Goal: Task Accomplishment & Management: Manage account settings

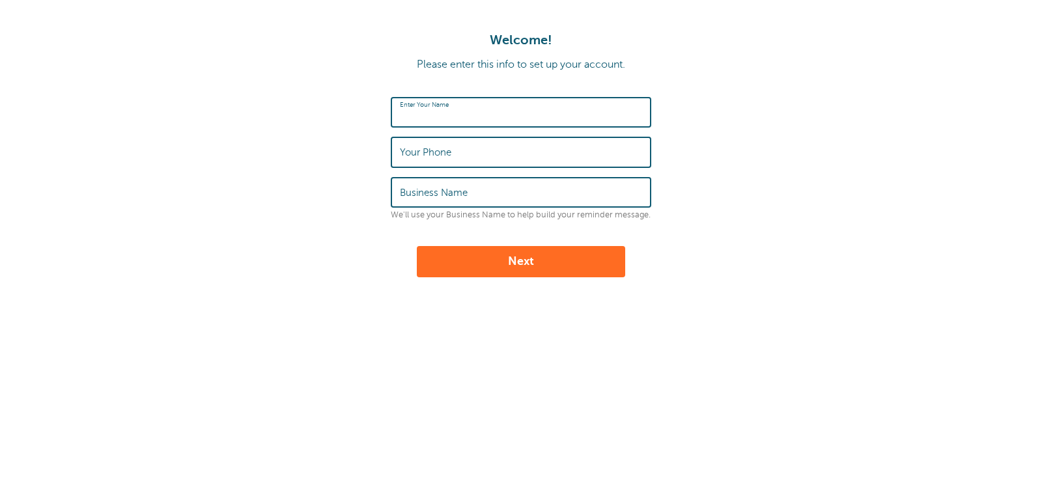
click at [506, 117] on input "Enter Your Name" at bounding box center [521, 112] width 242 height 28
type input "Magnolia Counseling & Supervision"
type input "9035907723"
drag, startPoint x: 613, startPoint y: 110, endPoint x: 299, endPoint y: 120, distance: 314.7
click at [299, 120] on form "Enter Your Name Magnolia Counseling & Supervision Your Phone 9035907723 Busines…" at bounding box center [521, 187] width 1016 height 180
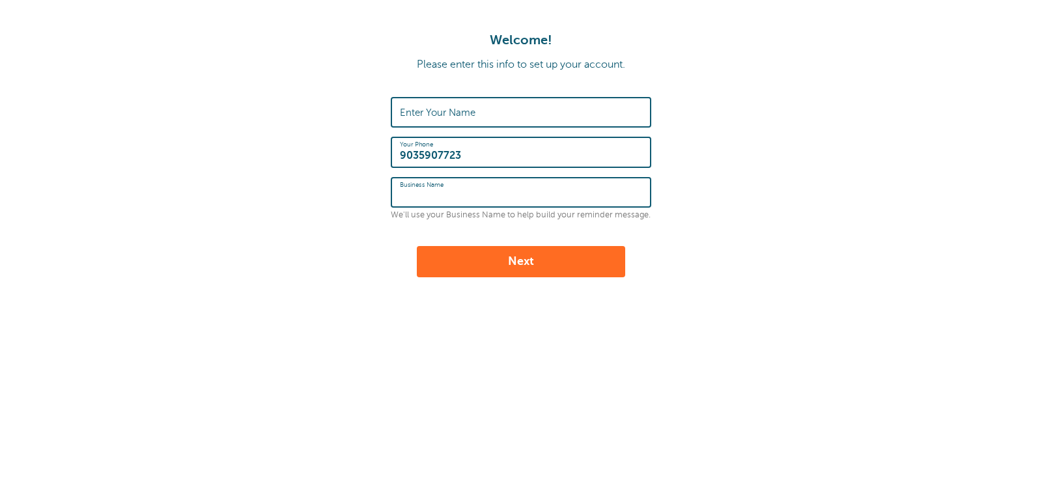
click at [492, 191] on input "Business Name" at bounding box center [521, 192] width 242 height 28
paste input "Magnolia Counseling & Supervision"
type input "Magnolia Counseling & Supervision"
click at [469, 107] on label "Enter Your Name" at bounding box center [438, 113] width 76 height 12
click at [469, 107] on input "Enter Your Name" at bounding box center [521, 112] width 242 height 28
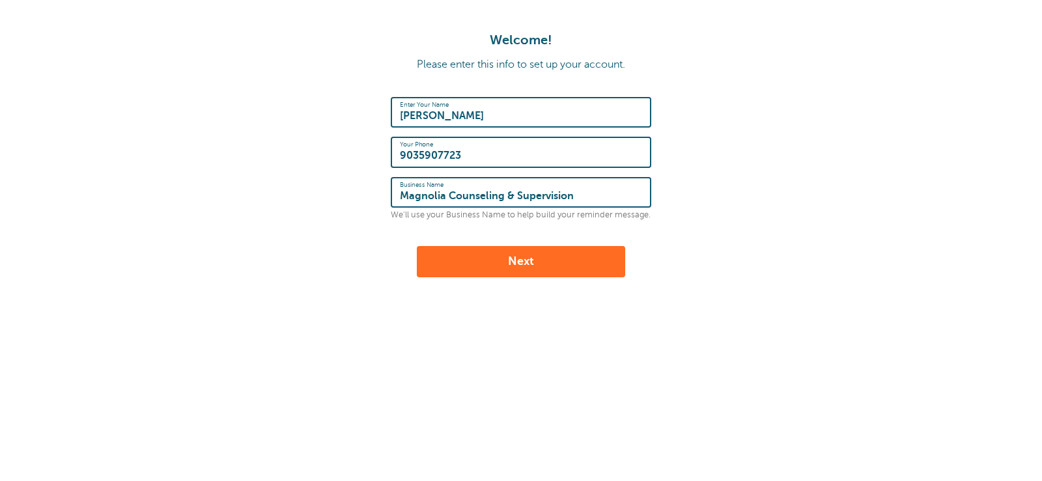
type input "[PERSON_NAME]"
click at [500, 265] on button "Next" at bounding box center [521, 261] width 208 height 31
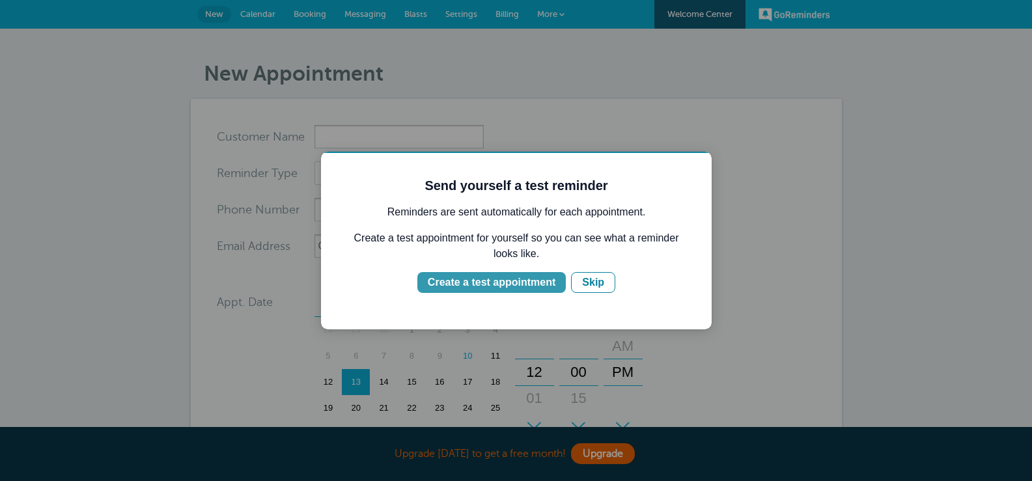
click at [485, 285] on div "Create a test appointment" at bounding box center [492, 283] width 128 height 16
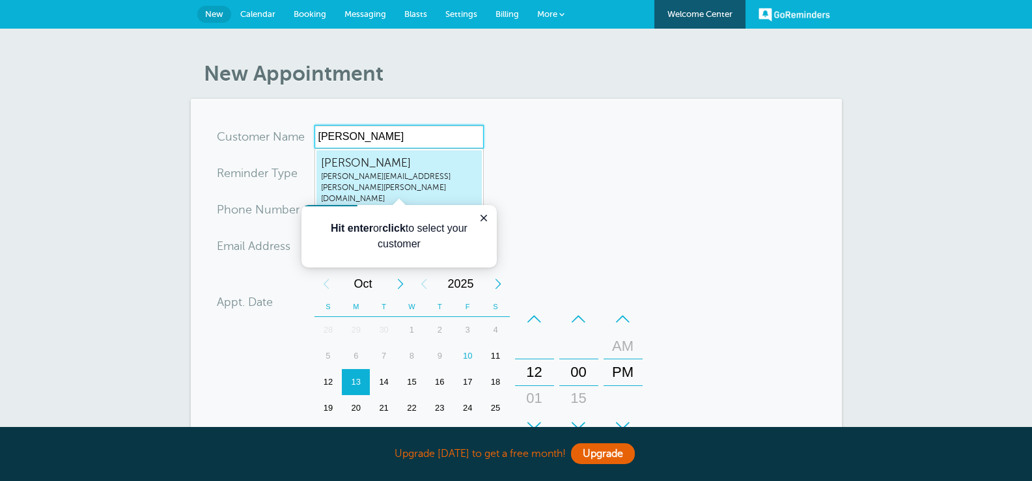
click at [397, 172] on span "[PERSON_NAME][EMAIL_ADDRESS][PERSON_NAME][PERSON_NAME][DOMAIN_NAME]" at bounding box center [399, 188] width 156 height 34
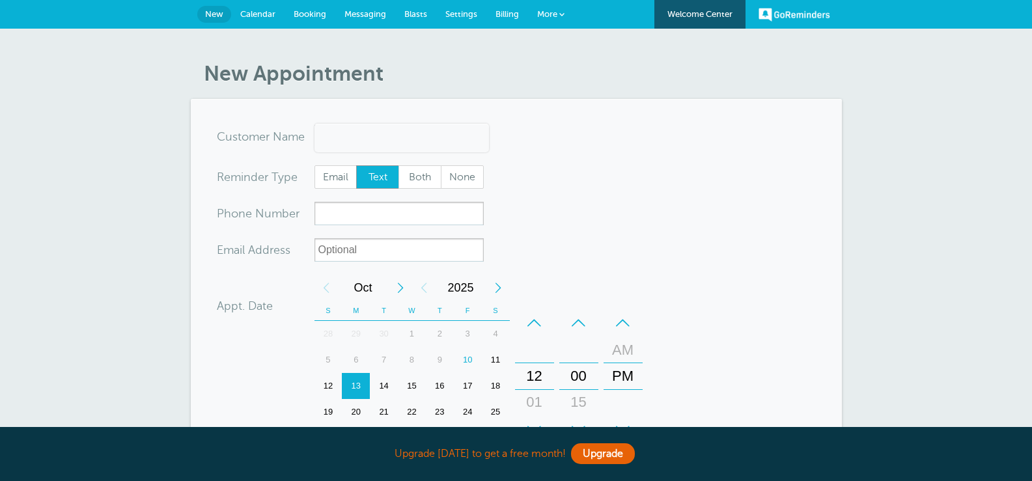
type input "[EMAIL_ADDRESS][PERSON_NAME][PERSON_NAME]"
type input "[PERSON_NAME]"
type input "9035907723"
type input "[PERSON_NAME][EMAIL_ADDRESS][PERSON_NAME][PERSON_NAME][DOMAIN_NAME]"
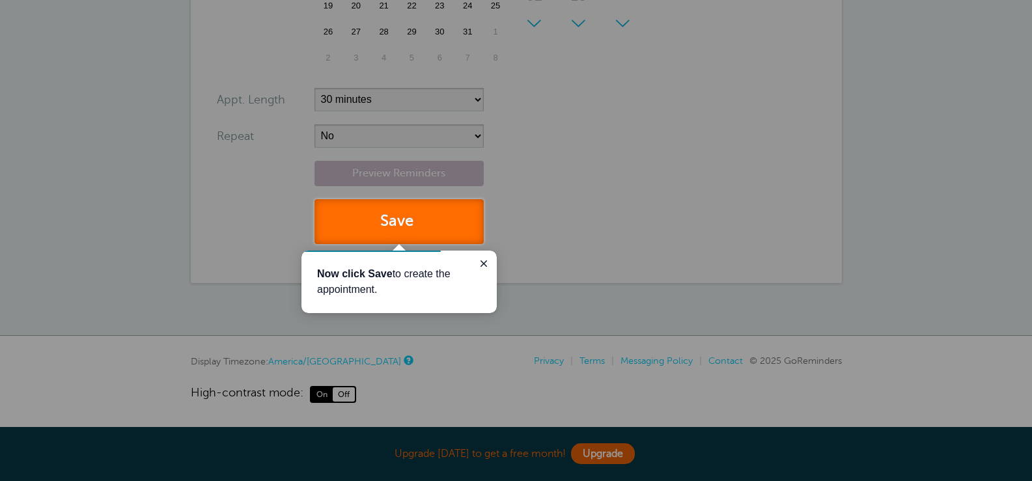
click at [393, 229] on button "Save" at bounding box center [399, 221] width 169 height 45
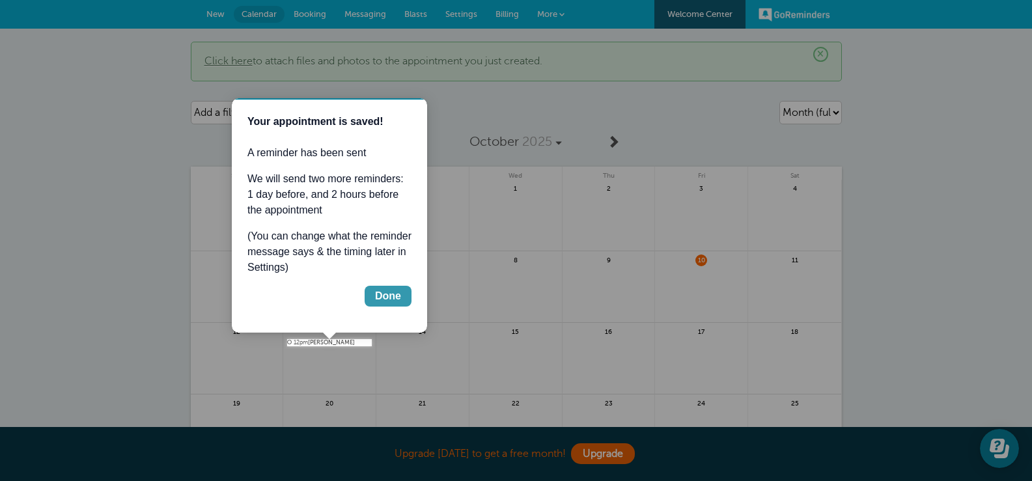
click at [399, 301] on div "Done" at bounding box center [388, 297] width 26 height 16
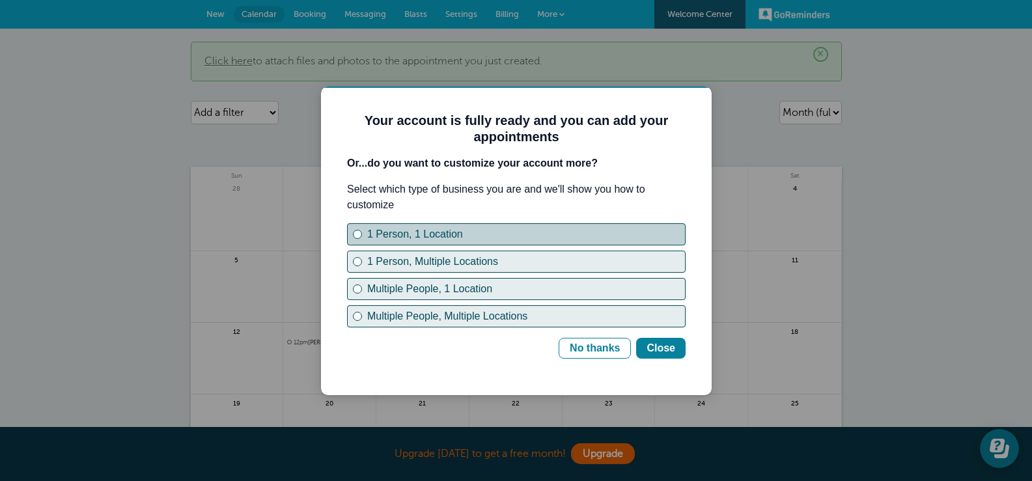
click at [459, 239] on div "1 Person, 1 Location" at bounding box center [526, 235] width 318 height 16
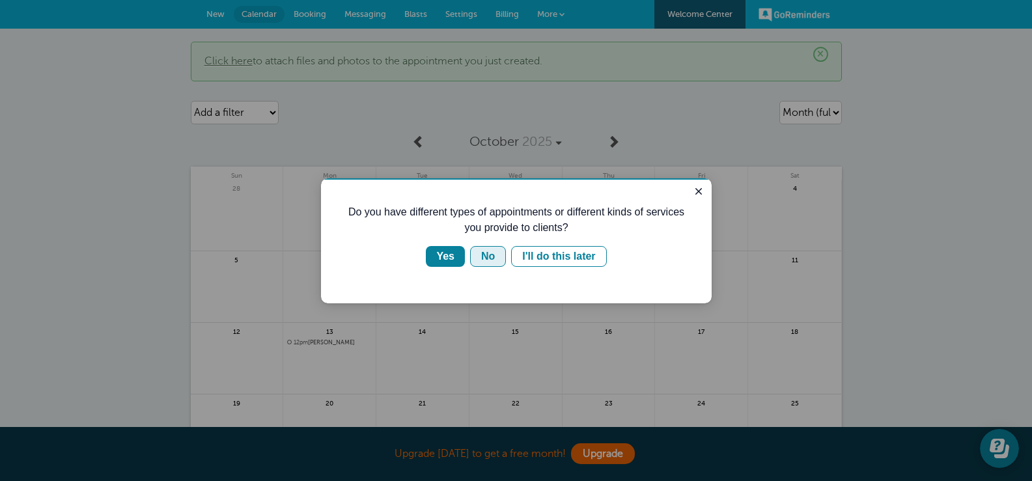
click at [485, 262] on div "No" at bounding box center [488, 257] width 14 height 16
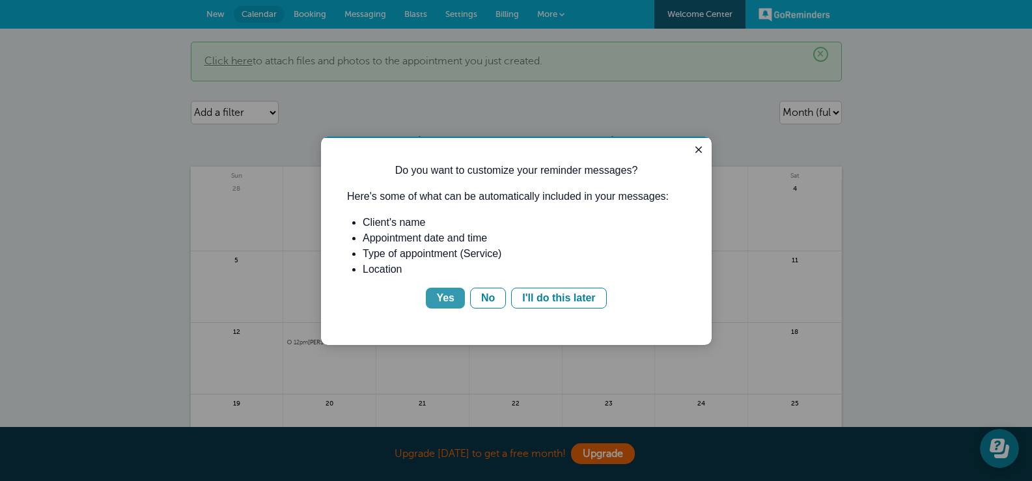
click at [440, 292] on div "Yes" at bounding box center [445, 298] width 18 height 16
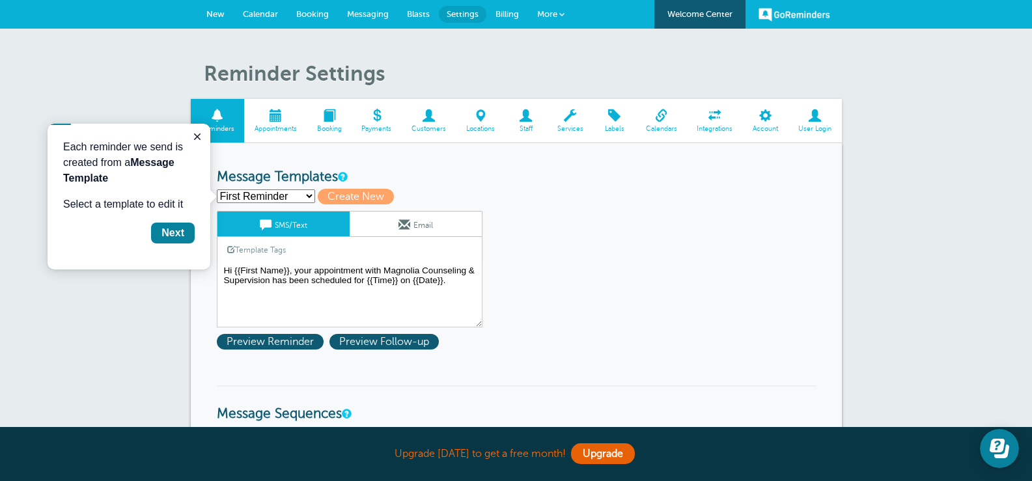
click at [310, 195] on select "First Reminder Second Reminder Third Reminder Create new..." at bounding box center [266, 197] width 98 height 14
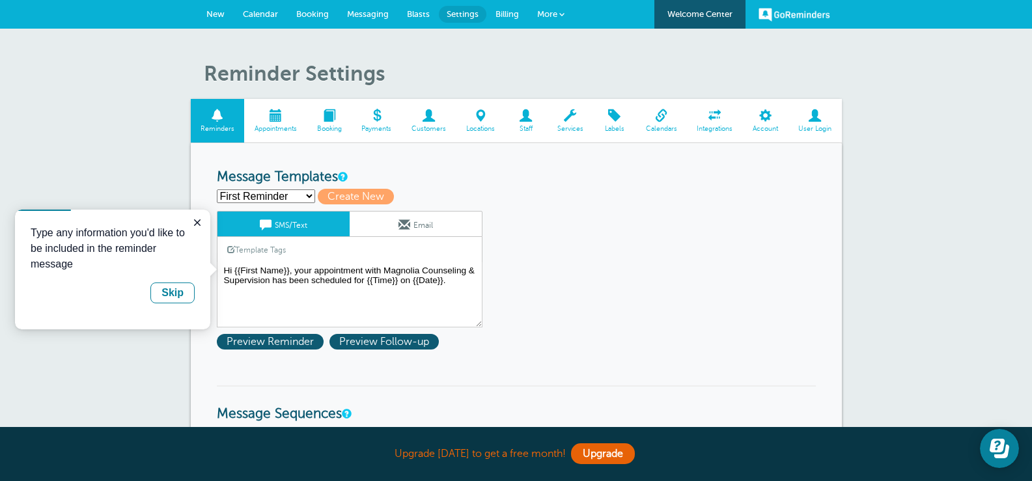
click at [310, 195] on select "First Reminder Second Reminder Third Reminder Create new..." at bounding box center [266, 197] width 98 height 14
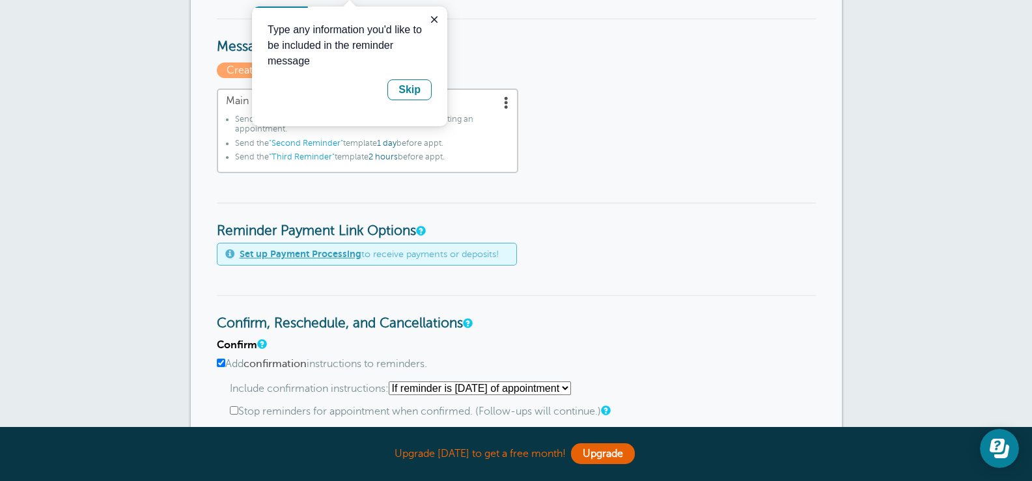
scroll to position [391, 0]
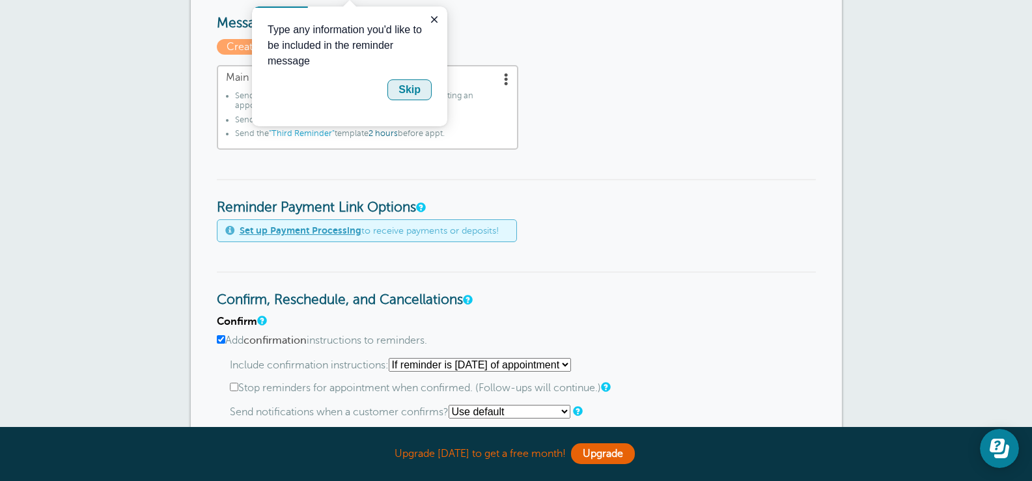
click at [413, 92] on div "Skip" at bounding box center [410, 90] width 22 height 16
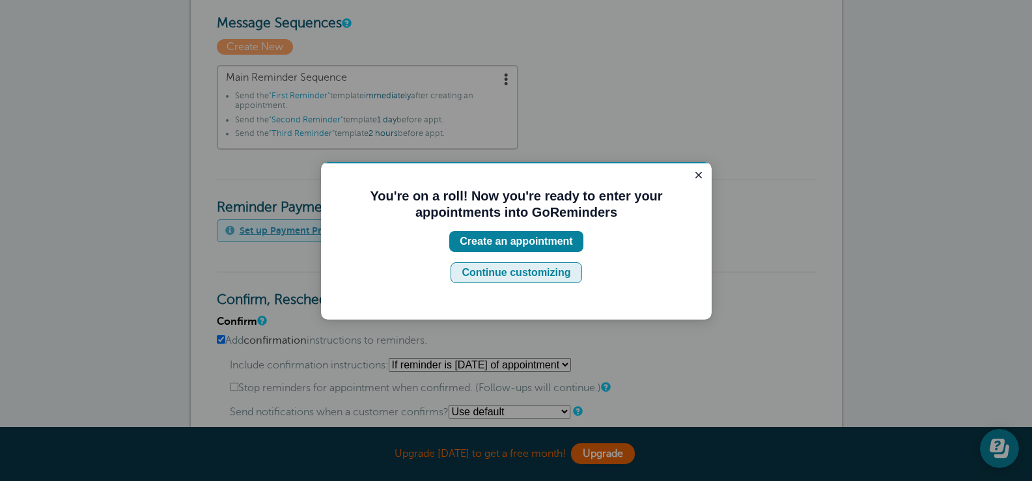
click at [552, 273] on div "Continue customizing" at bounding box center [516, 273] width 109 height 16
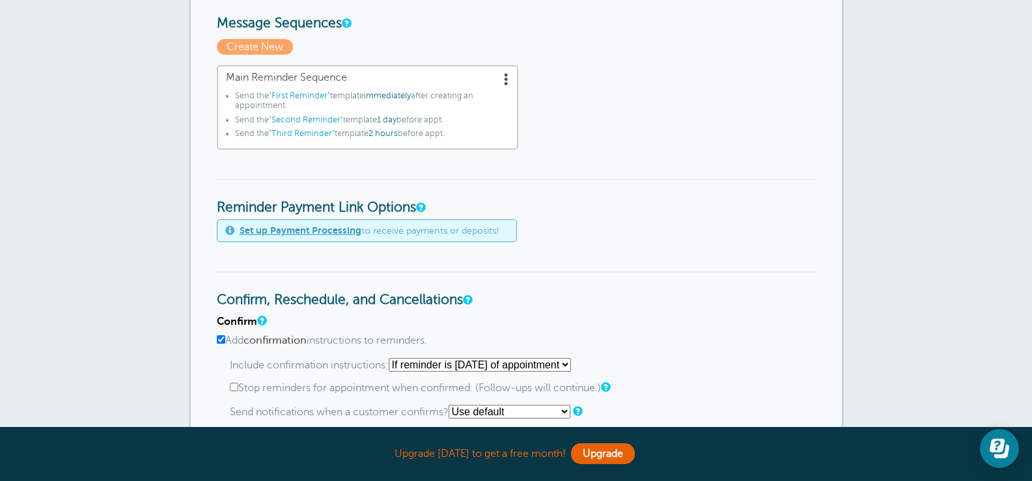
scroll to position [456, 0]
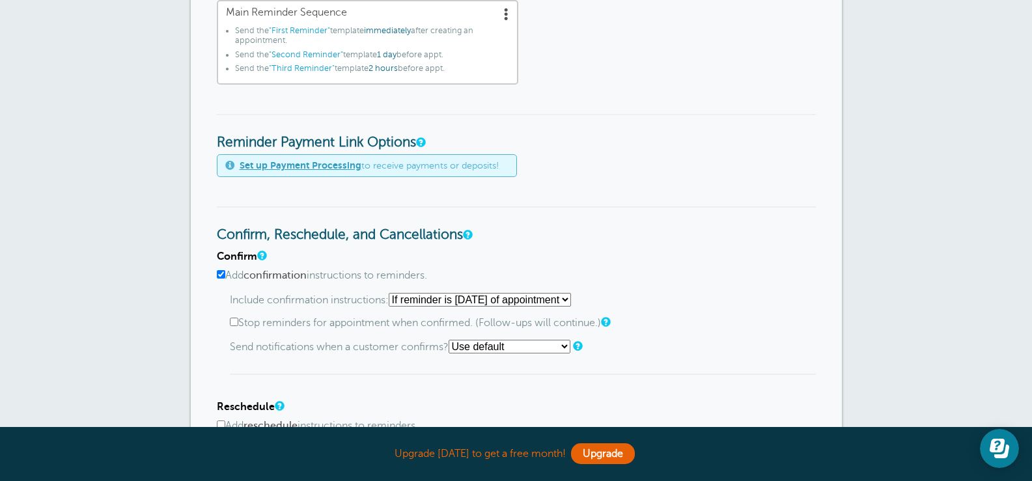
click at [571, 302] on select "Starting with first reminder If reminder is within 1 day of appointment If remi…" at bounding box center [480, 300] width 182 height 14
select select "1"
click at [393, 293] on select "Starting with first reminder If reminder is within 1 day of appointment If remi…" at bounding box center [480, 300] width 182 height 14
click at [725, 283] on div "Confirm Add confirmation instructions to reminders. Include confirmation instru…" at bounding box center [516, 313] width 599 height 124
click at [232, 324] on input "Stop reminders for appointment when confirmed. (Follow-ups will continue.)" at bounding box center [234, 322] width 8 height 8
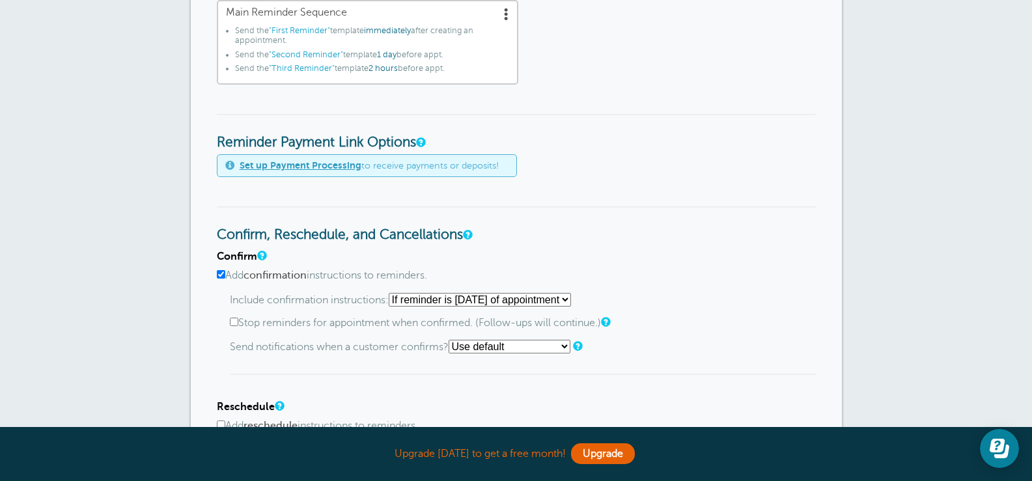
checkbox input "true"
click at [567, 343] on select "Use default Text me Email me Don't send notifications" at bounding box center [510, 347] width 122 height 14
click at [453, 340] on select "Use default Text me Email me Don't send notifications" at bounding box center [510, 347] width 122 height 14
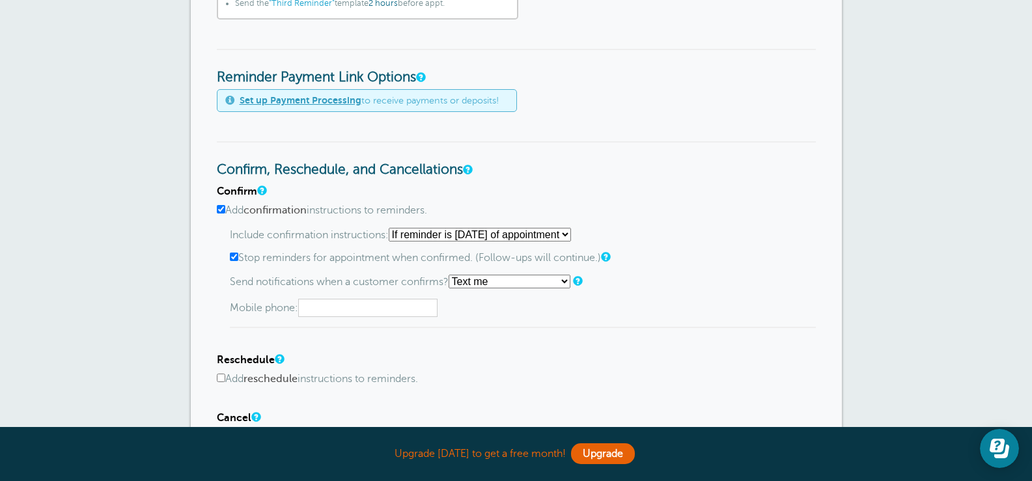
click at [377, 315] on input "text" at bounding box center [367, 308] width 139 height 18
click at [570, 277] on select "Use default Text me Email me Don't send notifications" at bounding box center [510, 282] width 122 height 14
select select "no_override"
click at [453, 275] on select "Use default Text me Email me Don't send notifications" at bounding box center [510, 282] width 122 height 14
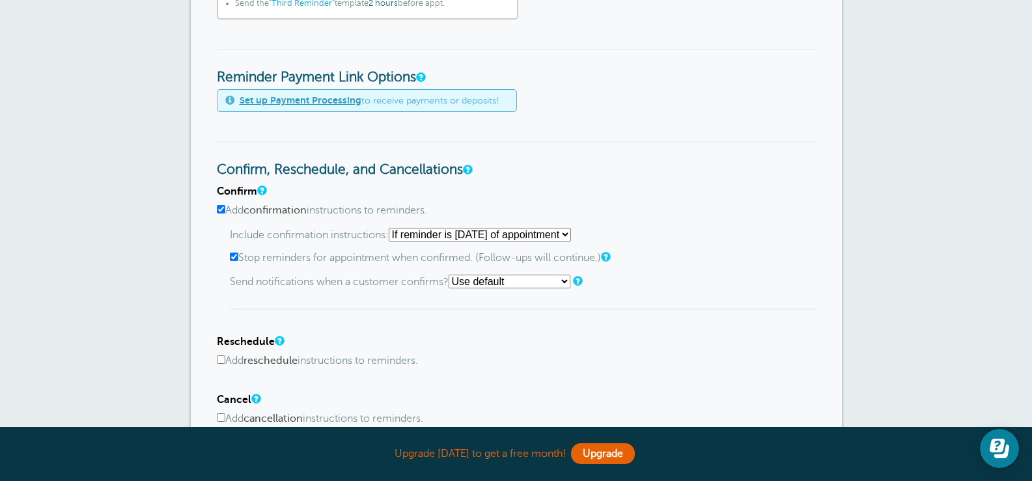
click at [670, 287] on p "Send notifications when a customer confirms? Use default Text me Email me Don't…" at bounding box center [523, 282] width 586 height 14
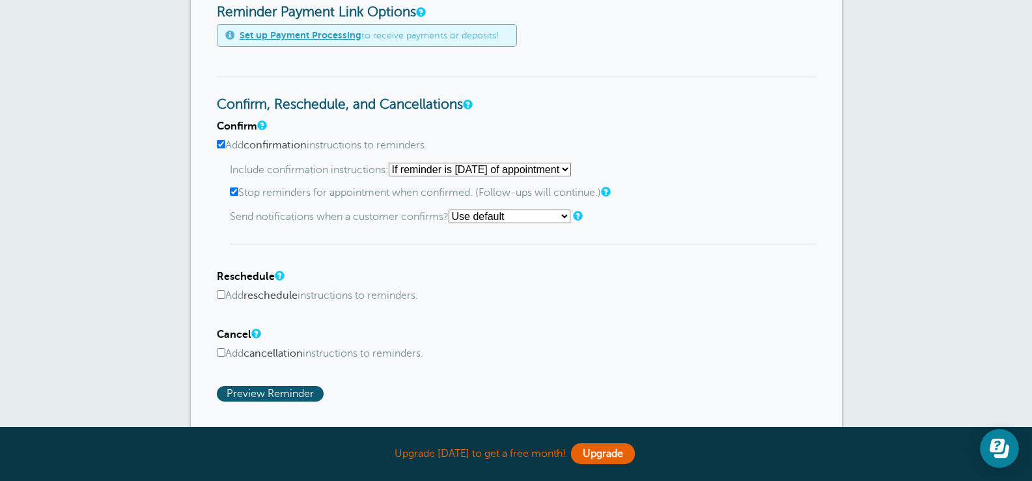
click at [220, 350] on input "Add cancellation instructions to reminders." at bounding box center [221, 352] width 8 height 8
checkbox input "true"
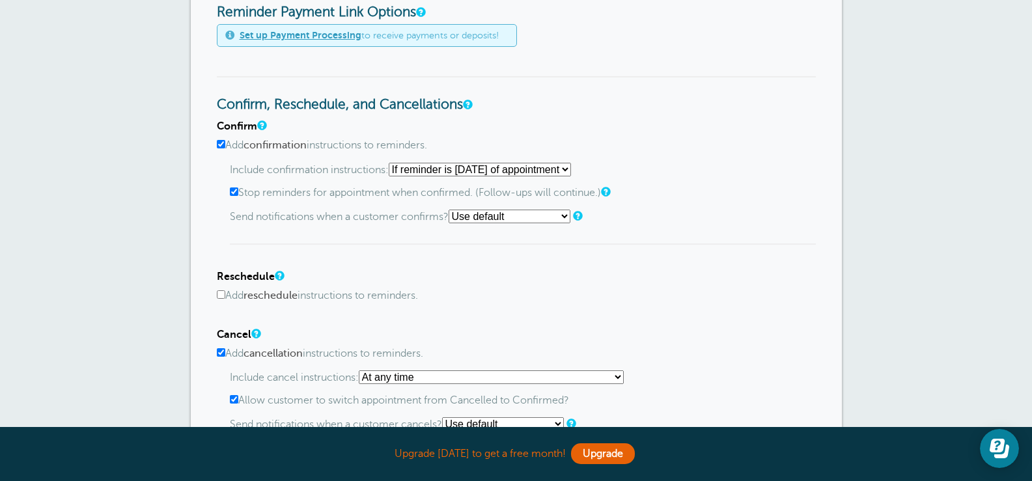
scroll to position [651, 0]
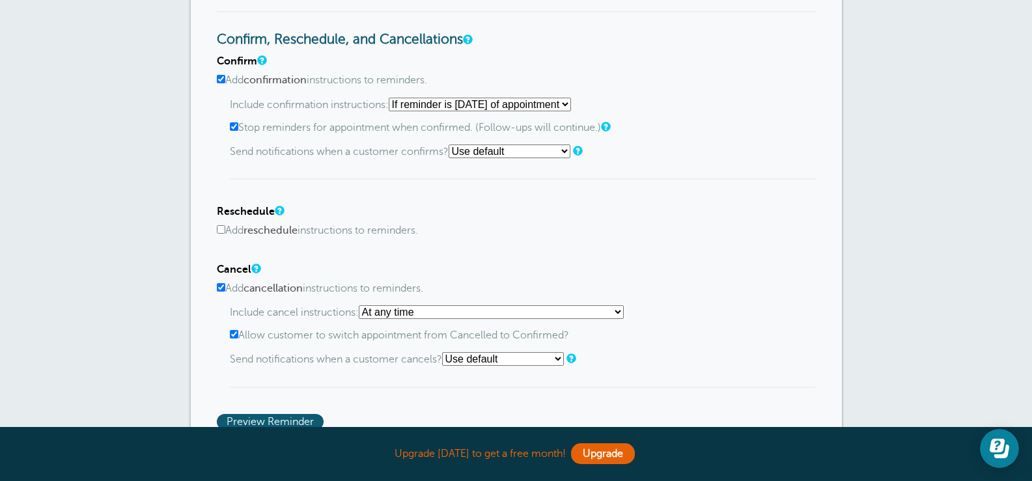
click at [617, 313] on select "At any time If reminder more than 1 day away from appointment If reminder more …" at bounding box center [491, 312] width 265 height 14
click at [757, 113] on div "Include confirmation instructions: Starting with first reminder If reminder is …" at bounding box center [523, 139] width 586 height 83
click at [232, 333] on input "Allow customer to switch appointment from Cancelled to Confirmed?" at bounding box center [234, 334] width 8 height 8
checkbox input "false"
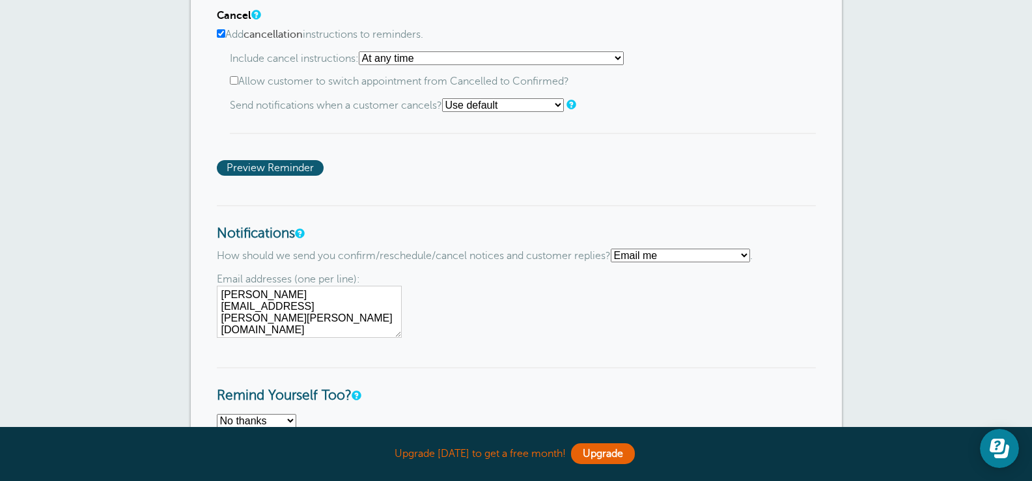
scroll to position [912, 0]
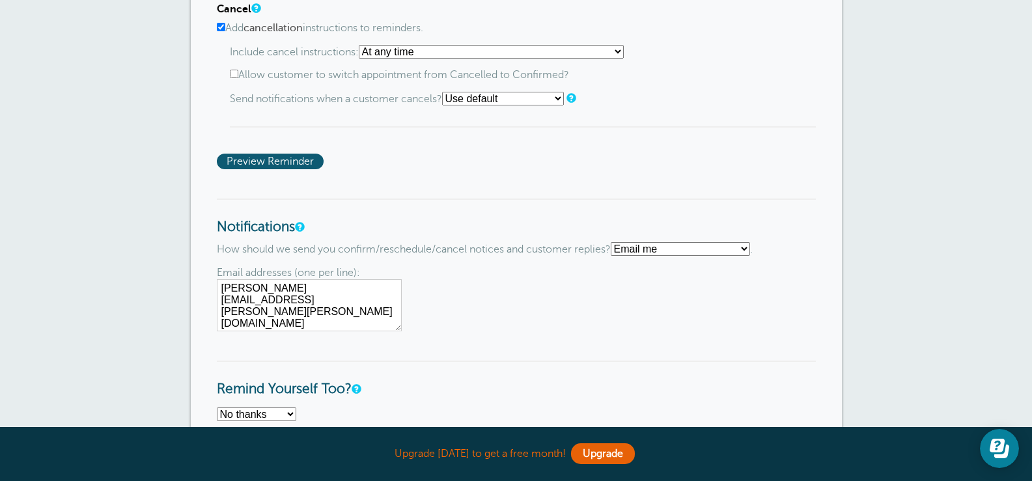
click at [745, 251] on select "Text me Email me Don't send me notifications" at bounding box center [680, 249] width 139 height 14
select select "4"
click at [616, 242] on select "Text me Email me Don't send me notifications" at bounding box center [680, 249] width 139 height 14
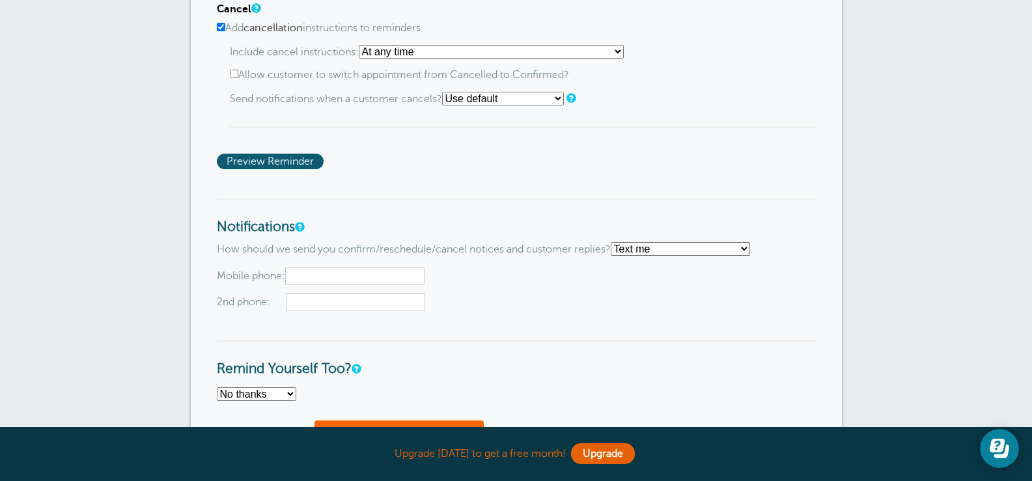
click at [318, 280] on input "text" at bounding box center [354, 276] width 139 height 18
type input "9035907723"
click at [594, 287] on div "Mobile phone: 9035907723 2nd phone:" at bounding box center [516, 289] width 599 height 45
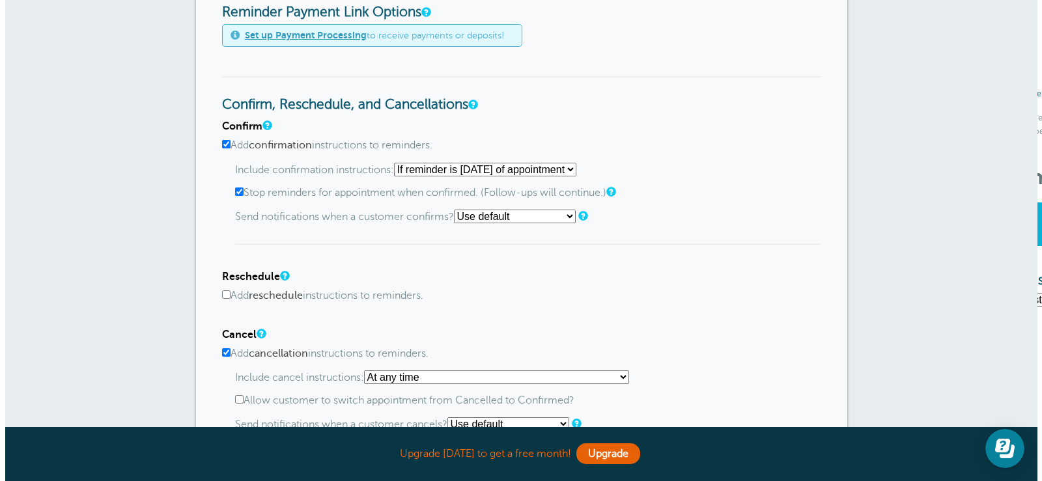
scroll to position [0, 0]
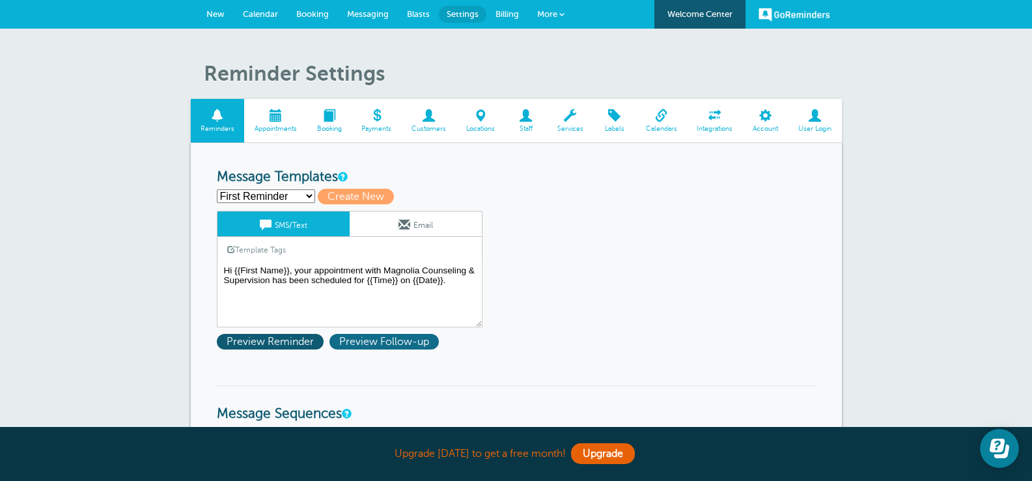
click at [371, 343] on span "Preview Follow-up" at bounding box center [384, 342] width 109 height 16
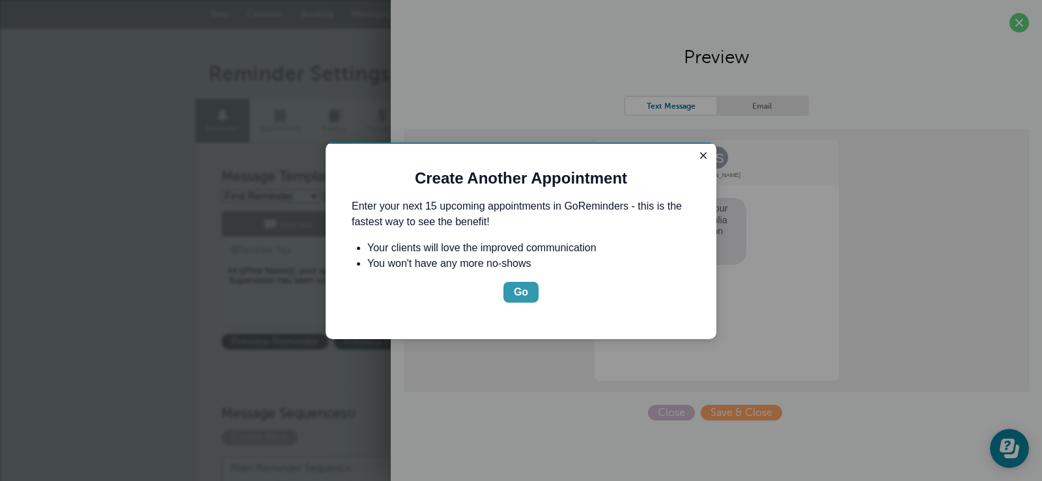
click at [519, 289] on div "Go" at bounding box center [521, 293] width 14 height 16
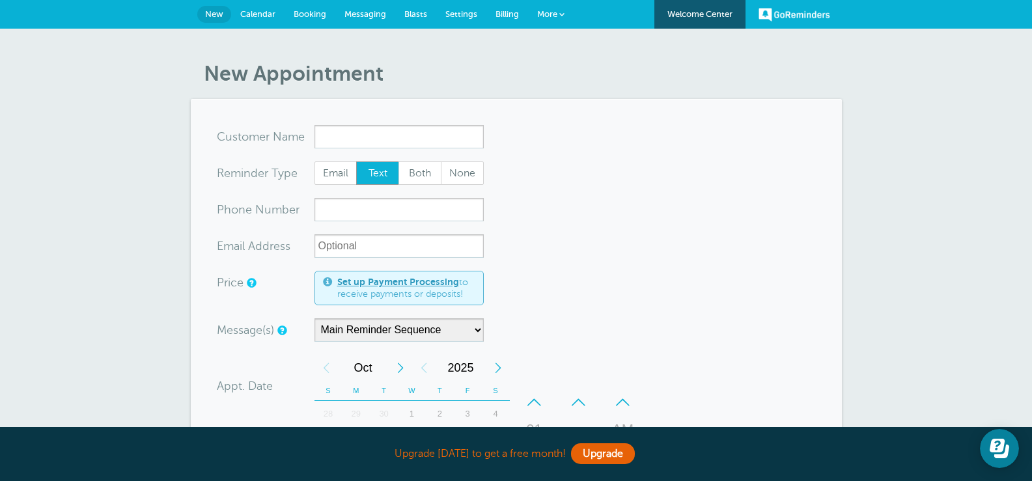
click at [371, 137] on input "x-no-autofill" at bounding box center [399, 136] width 169 height 23
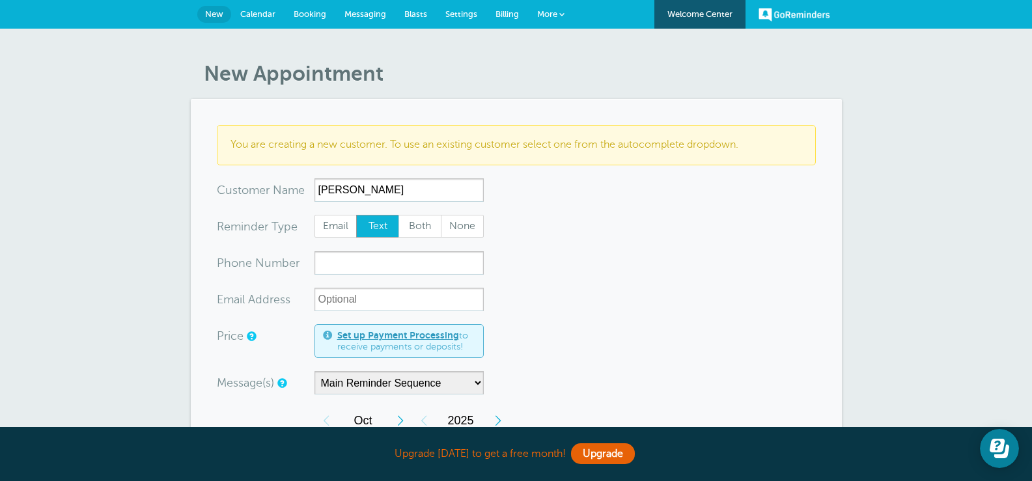
type input "Meg"
click at [359, 263] on input "xxx-no-autofill" at bounding box center [399, 262] width 169 height 23
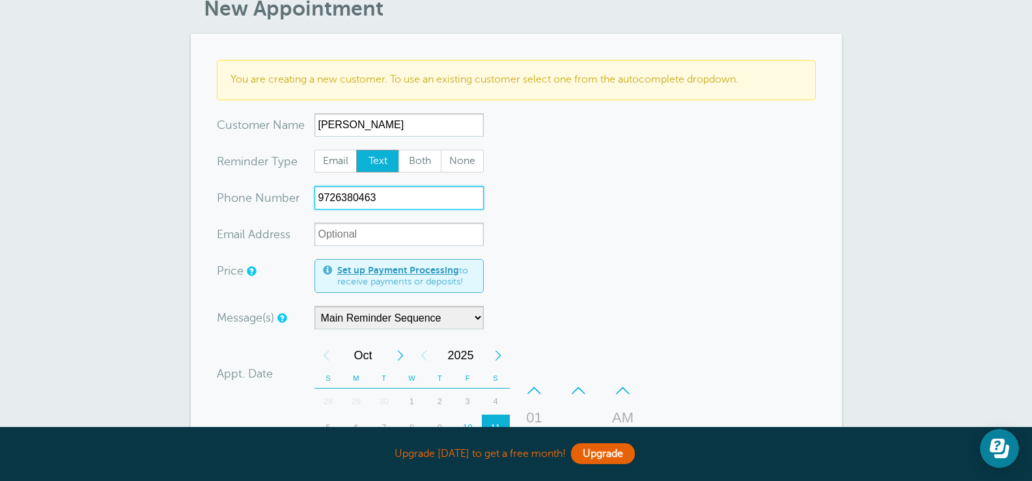
scroll to position [130, 0]
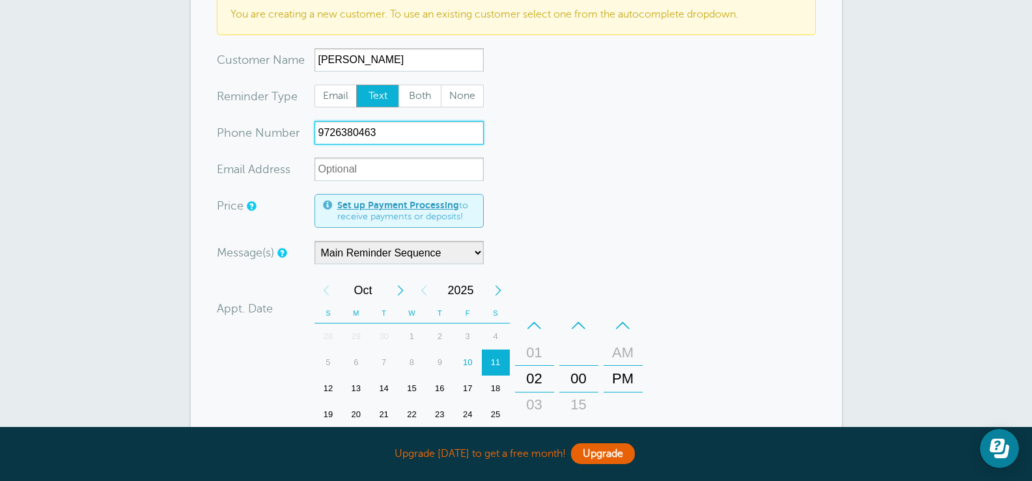
type input "9726380463"
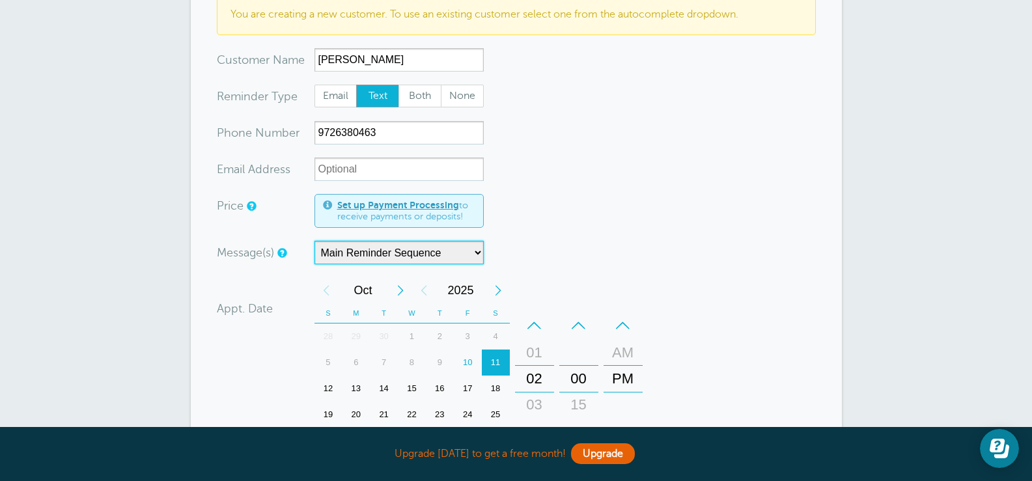
click at [479, 253] on select "Main Reminder Sequence" at bounding box center [399, 252] width 169 height 23
click at [587, 220] on form "You are creating a new customer. To use an existing customer select one from th…" at bounding box center [516, 343] width 599 height 696
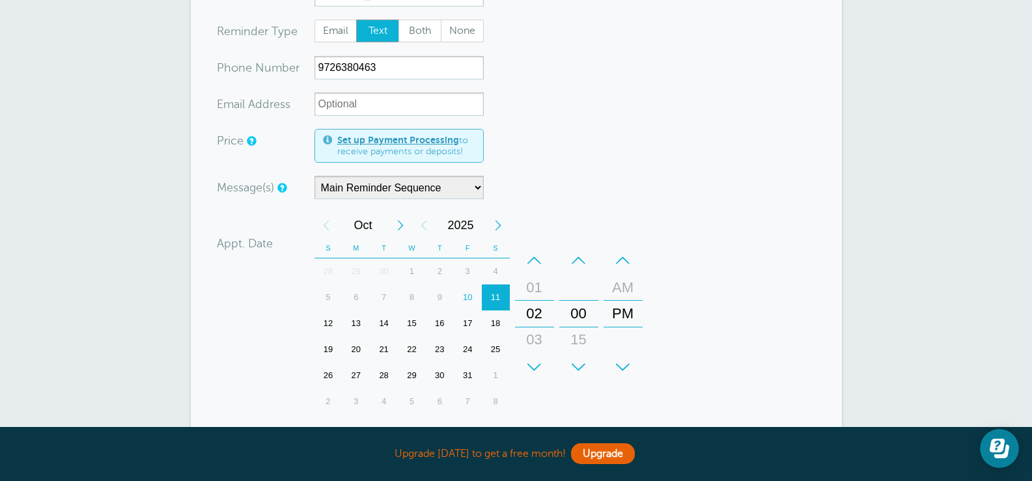
click at [463, 298] on div "10" at bounding box center [468, 298] width 28 height 26
click at [533, 370] on div "+" at bounding box center [534, 367] width 39 height 26
click at [533, 369] on div "+" at bounding box center [534, 367] width 39 height 26
click at [576, 363] on div "+" at bounding box center [578, 367] width 39 height 26
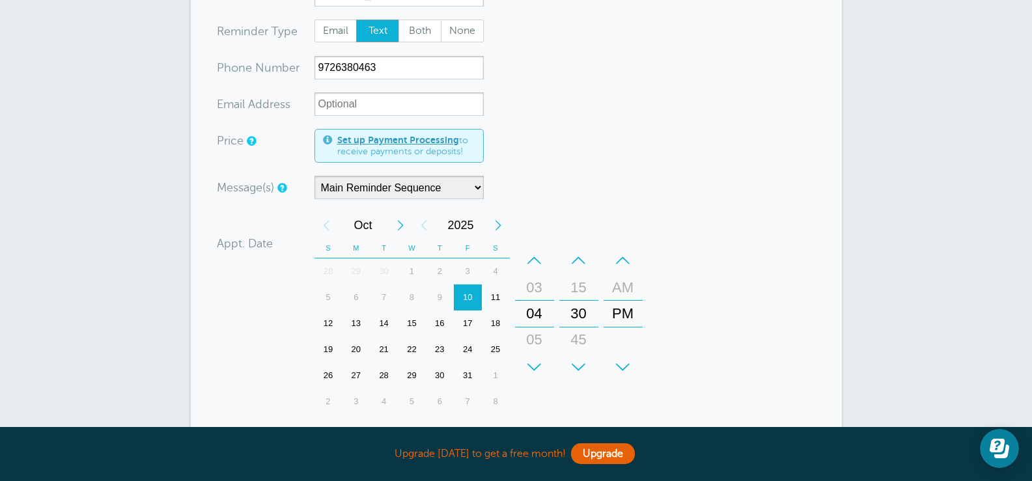
click at [723, 288] on form "You are creating a new customer. To use an existing customer select one from th…" at bounding box center [516, 278] width 599 height 696
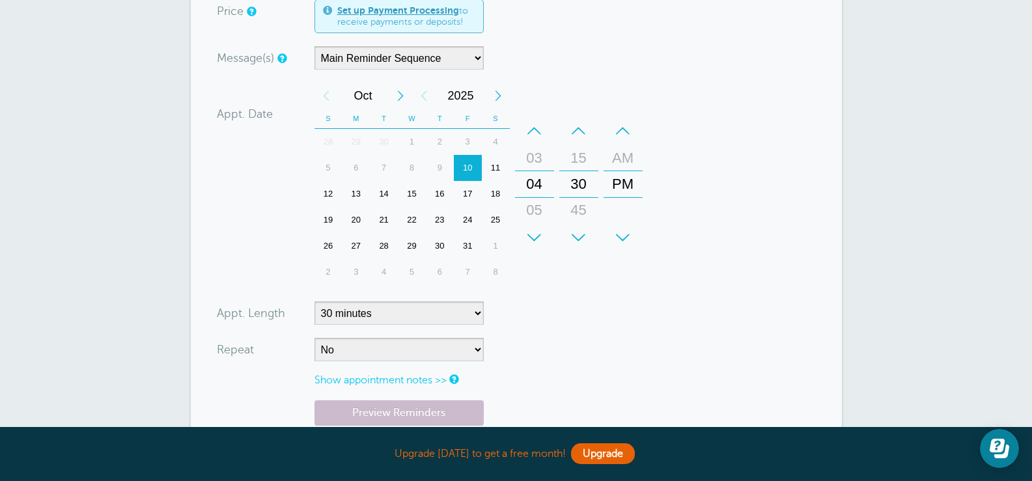
scroll to position [326, 0]
click at [479, 313] on select "5 minutes 10 minutes 15 minutes 20 minutes 25 minutes 30 minutes 35 minutes 40 …" at bounding box center [399, 312] width 169 height 23
select select "60"
click at [315, 301] on select "5 minutes 10 minutes 15 minutes 20 minutes 25 minutes 30 minutes 35 minutes 40 …" at bounding box center [399, 312] width 169 height 23
click at [481, 345] on select "No Daily Weekly Every 2 weeks Every 3 weeks Every 4 weeks Monthly Every 5 weeks…" at bounding box center [399, 348] width 169 height 23
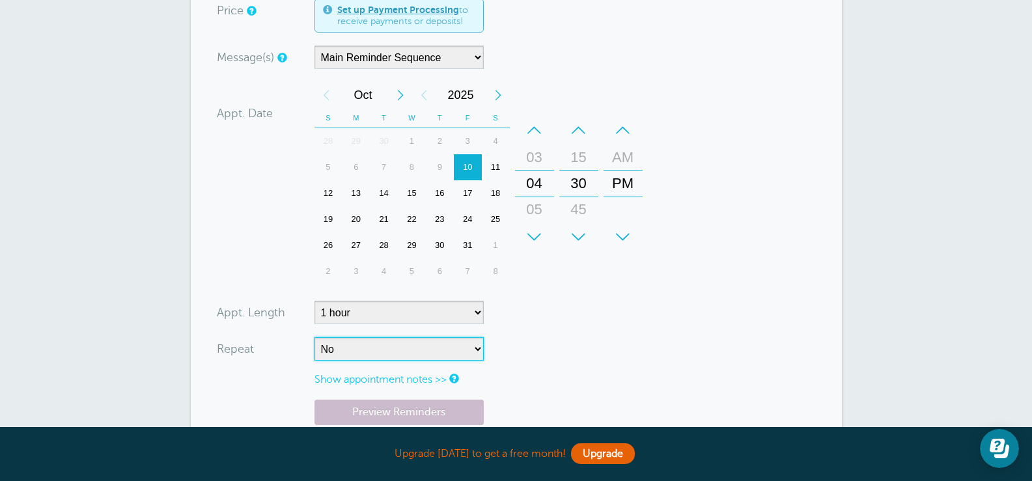
select select "RRULE:FREQ=WEEKLY"
click at [315, 337] on select "No Daily Weekly Every 2 weeks Every 3 weeks Every 4 weeks Monthly Every 5 weeks…" at bounding box center [399, 348] width 169 height 23
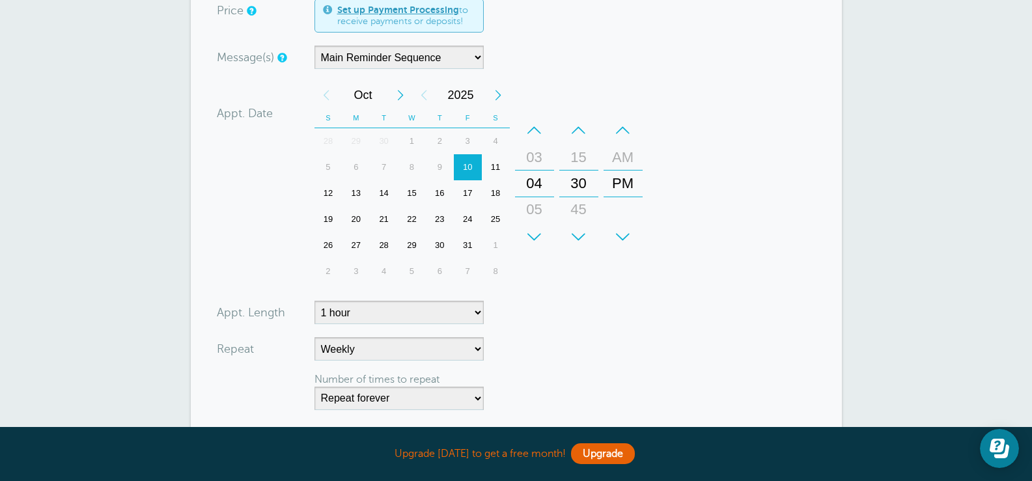
click at [655, 325] on form "You are creating a new customer. To use an existing customer select one from th…" at bounding box center [516, 176] width 599 height 755
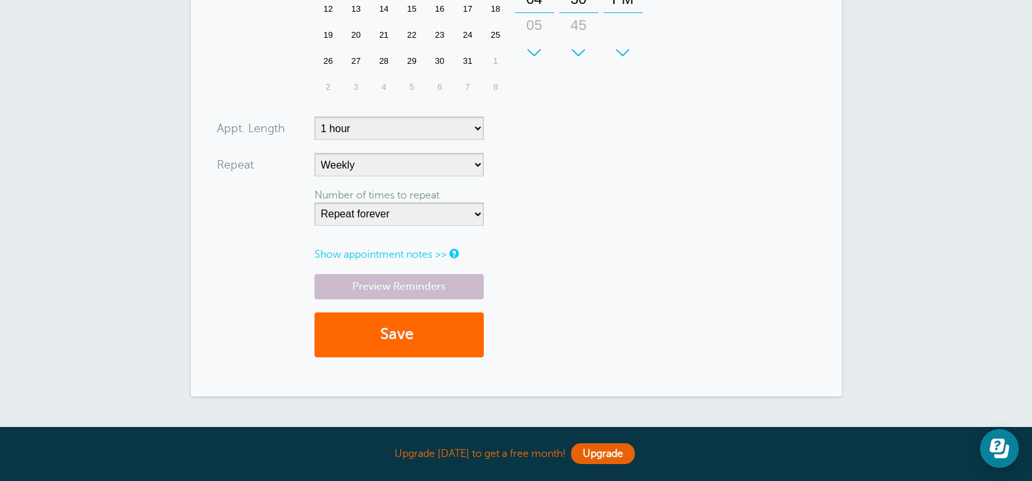
scroll to position [521, 0]
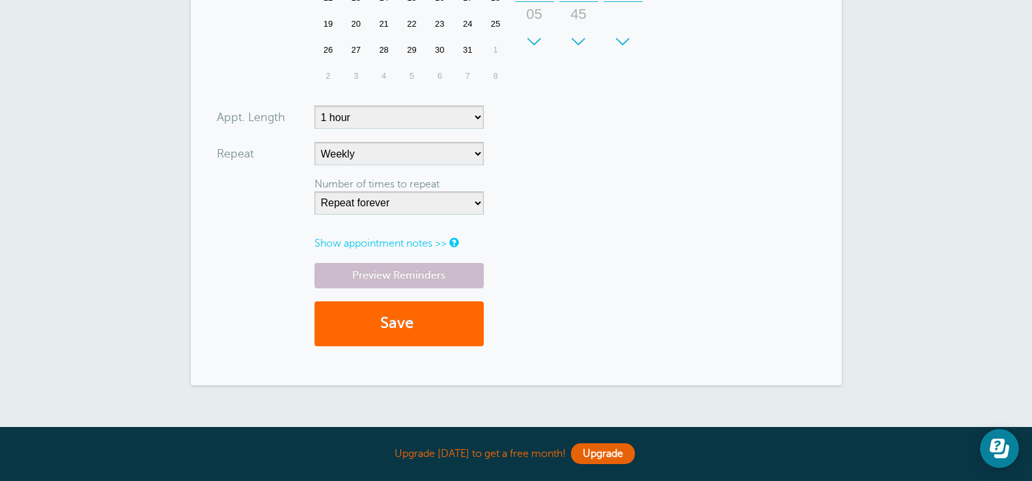
click at [444, 244] on link "Show appointment notes >>" at bounding box center [381, 244] width 132 height 12
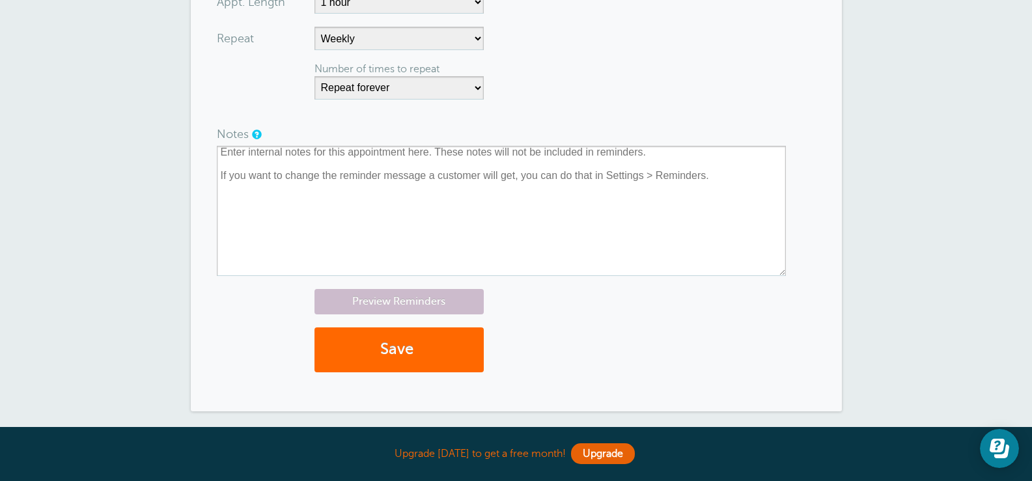
scroll to position [651, 0]
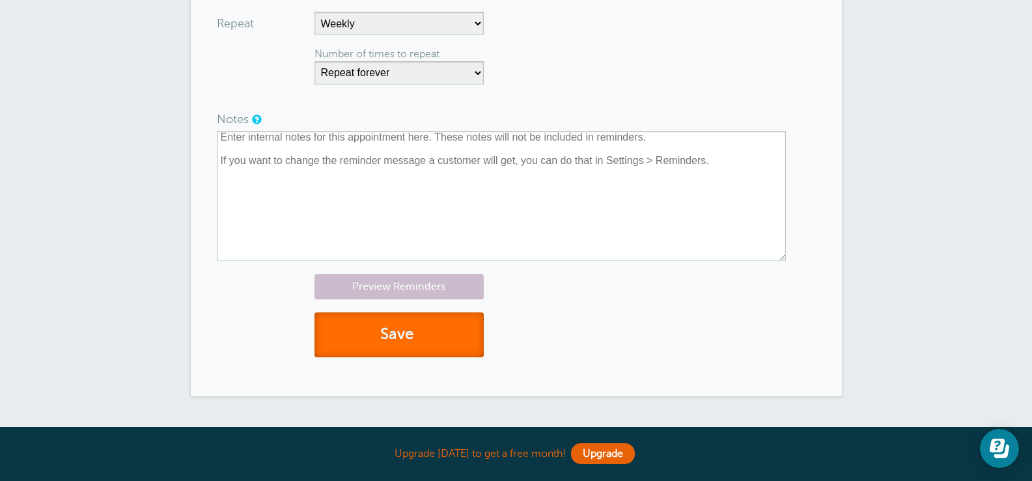
click at [419, 335] on button "Save" at bounding box center [399, 335] width 169 height 45
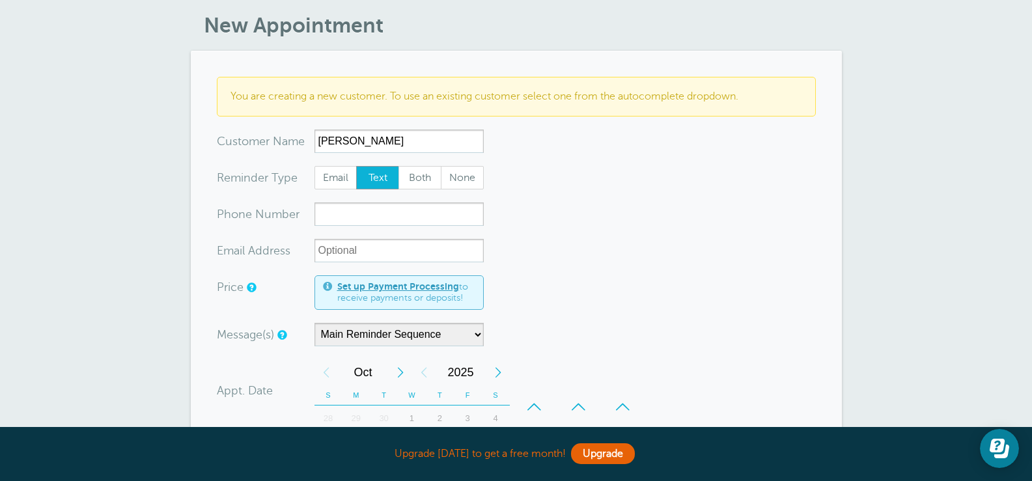
scroll to position [195, 0]
click at [356, 225] on input "xxx-no-autofill" at bounding box center [399, 212] width 169 height 23
drag, startPoint x: 371, startPoint y: 149, endPoint x: 285, endPoint y: 151, distance: 86.0
click at [285, 151] on div "x-no-autofill Cus tomer N ame Hannah No search results. Edit Remove" at bounding box center [350, 139] width 267 height 23
type input "Soozie"
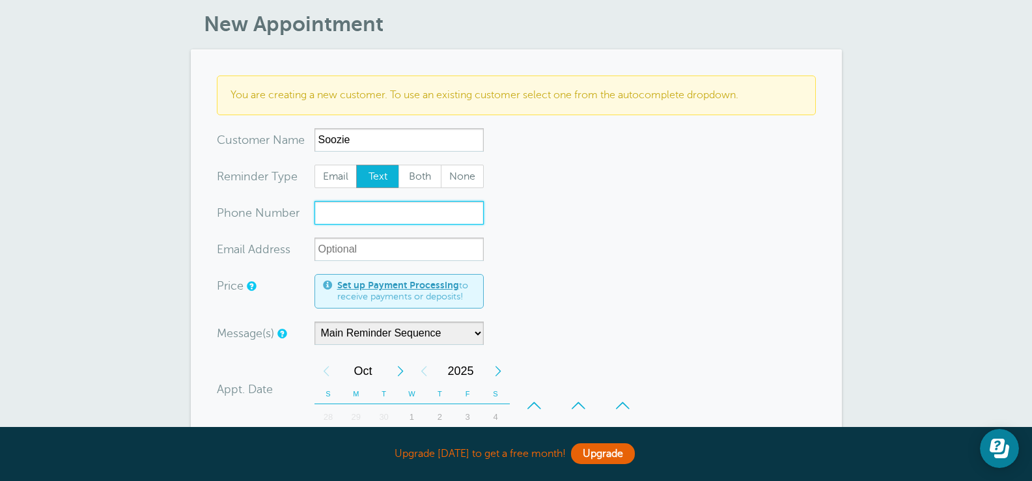
click at [324, 225] on input "xxx-no-autofill" at bounding box center [399, 212] width 169 height 23
type input "9033634705"
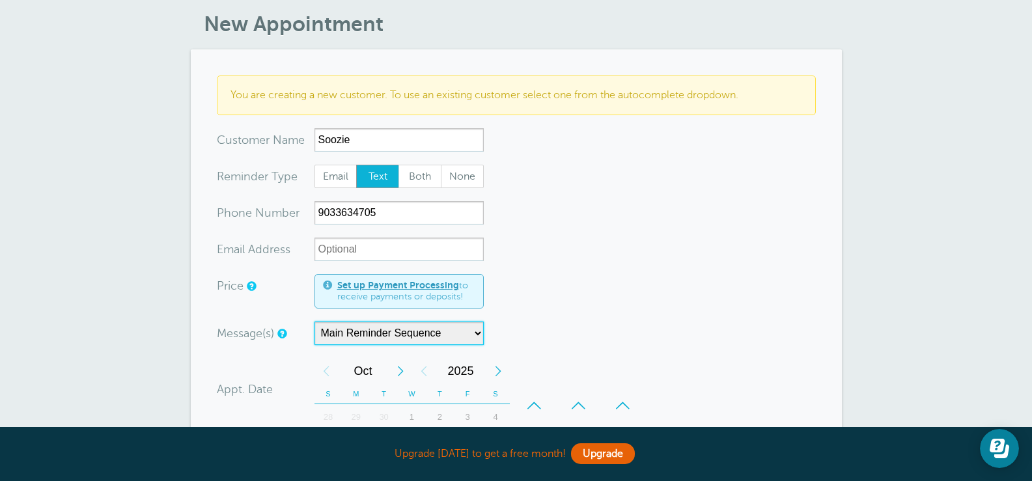
click at [473, 340] on select "Main Reminder Sequence" at bounding box center [399, 333] width 169 height 23
click at [607, 274] on form "You are creating a new customer. To use an existing customer select one from th…" at bounding box center [516, 424] width 599 height 696
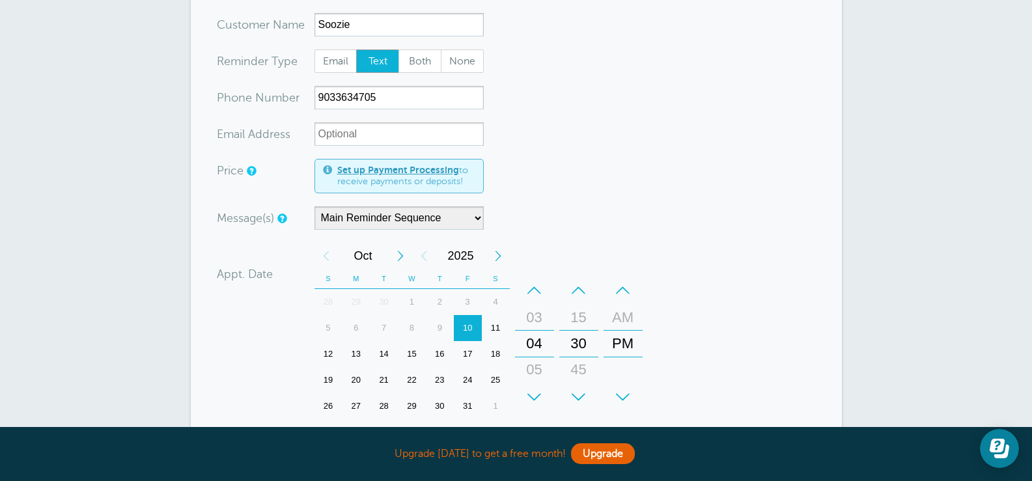
scroll to position [326, 0]
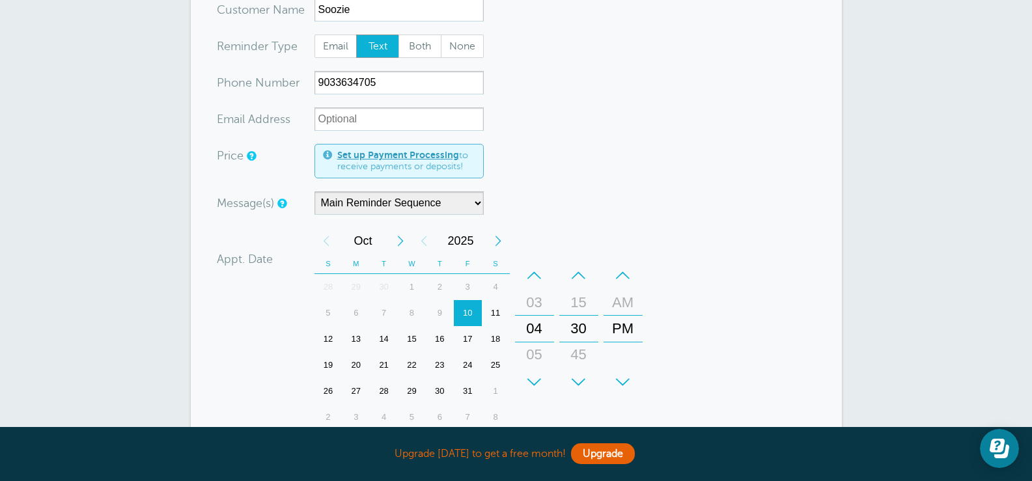
click at [383, 374] on div "21" at bounding box center [384, 365] width 28 height 26
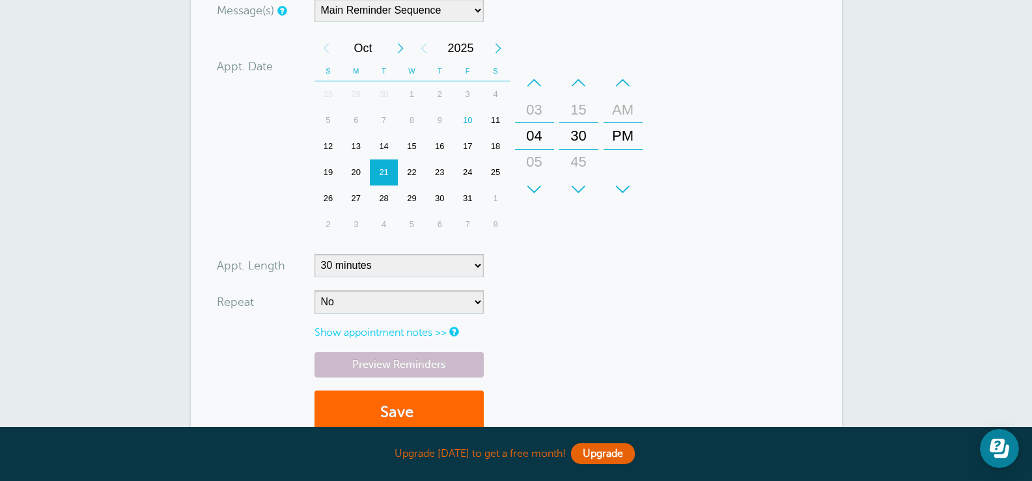
scroll to position [521, 0]
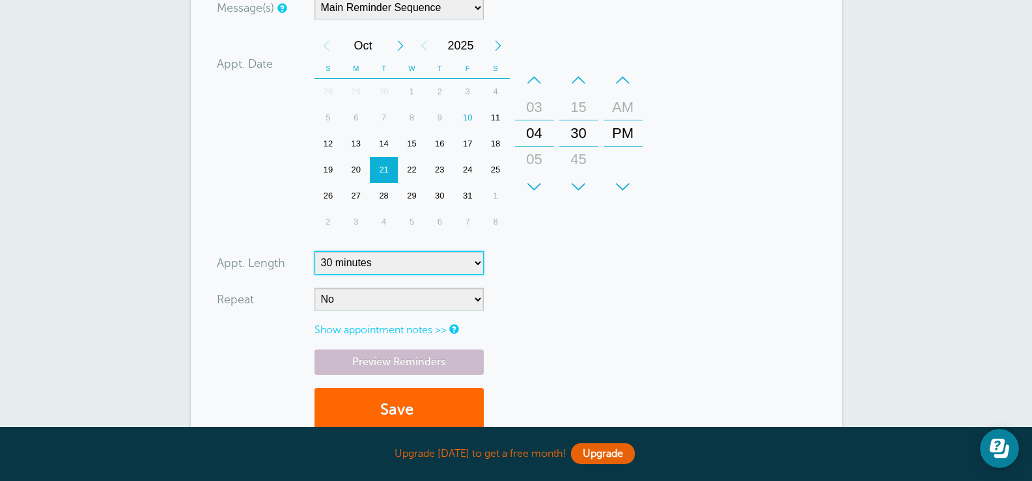
click at [471, 272] on select "5 minutes 10 minutes 15 minutes 20 minutes 25 minutes 30 minutes 35 minutes 40 …" at bounding box center [399, 262] width 169 height 23
select select "60"
click at [315, 264] on select "5 minutes 10 minutes 15 minutes 20 minutes 25 minutes 30 minutes 35 minutes 40 …" at bounding box center [399, 262] width 169 height 23
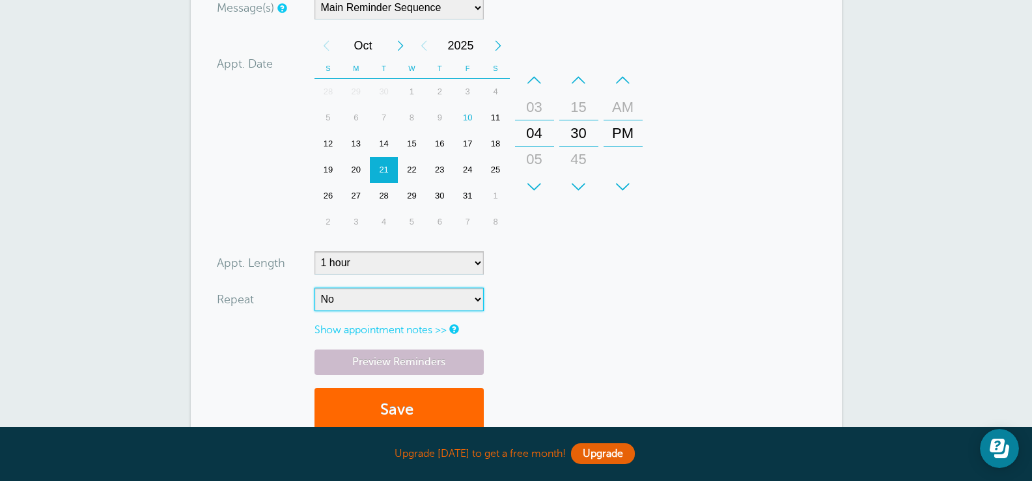
click at [378, 311] on select "No Daily Weekly Every 2 weeks Every 3 weeks Every 4 weeks Monthly Every 5 weeks…" at bounding box center [399, 299] width 169 height 23
select select "RRULE:FREQ=WEEKLY;INTERVAL=2"
click at [315, 300] on select "No Daily Weekly Every 2 weeks Every 3 weeks Every 4 weeks Monthly Every 5 weeks…" at bounding box center [399, 299] width 169 height 23
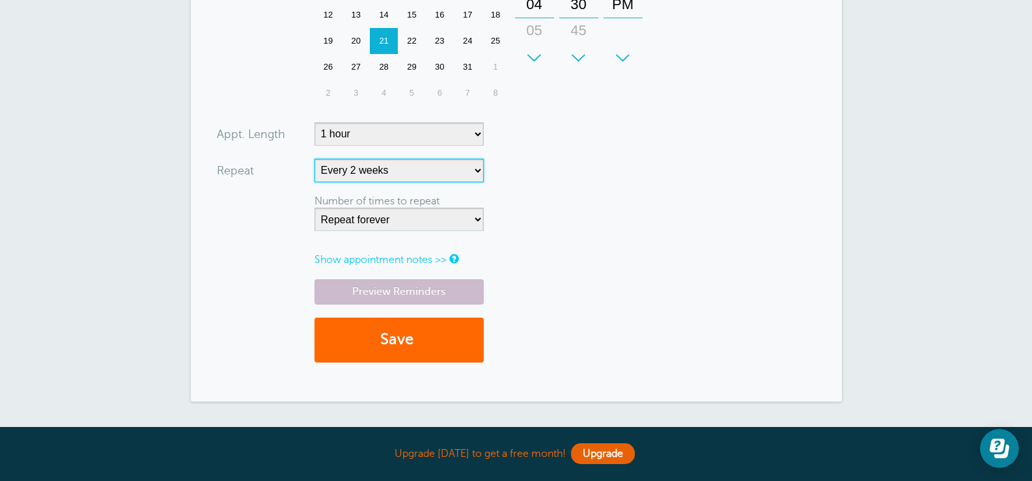
scroll to position [651, 0]
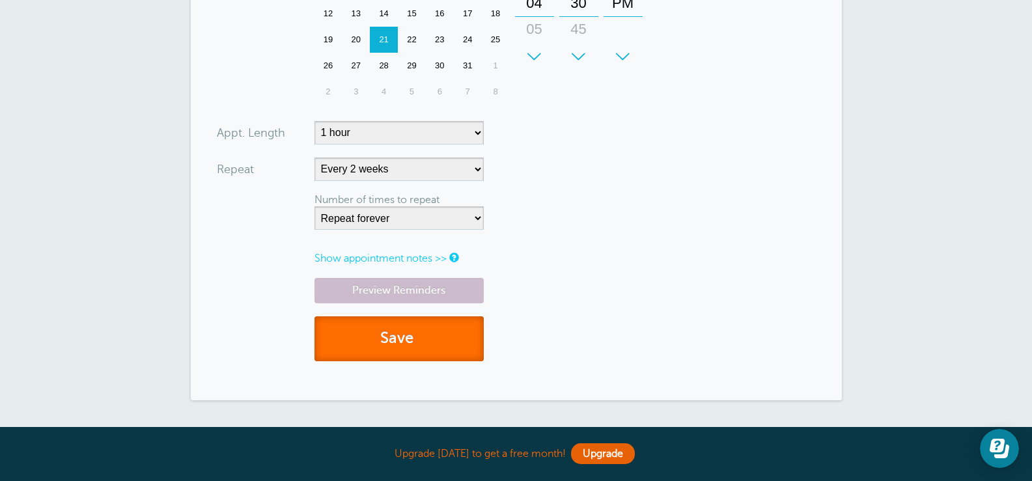
click at [402, 355] on button "Save" at bounding box center [399, 339] width 169 height 45
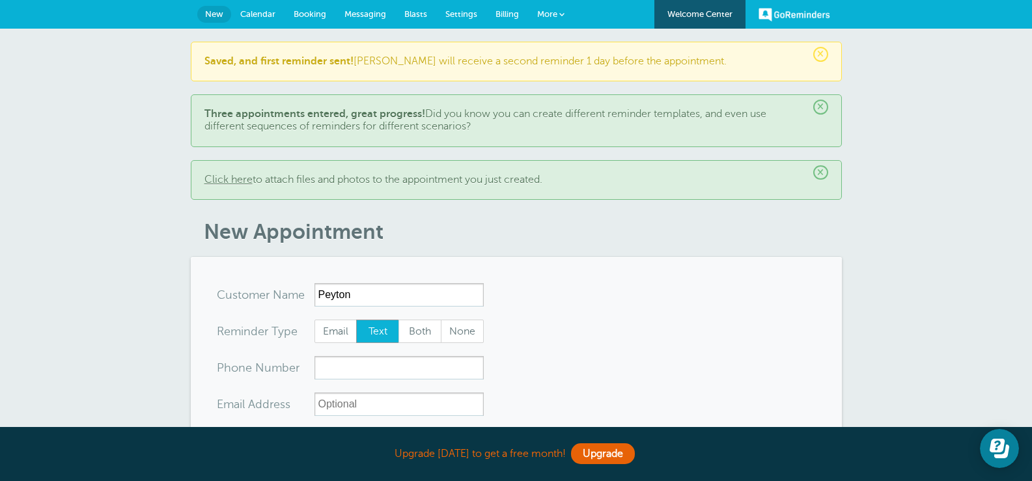
type input "Peyton"
click at [346, 370] on input "xxx-no-autofill" at bounding box center [399, 367] width 169 height 23
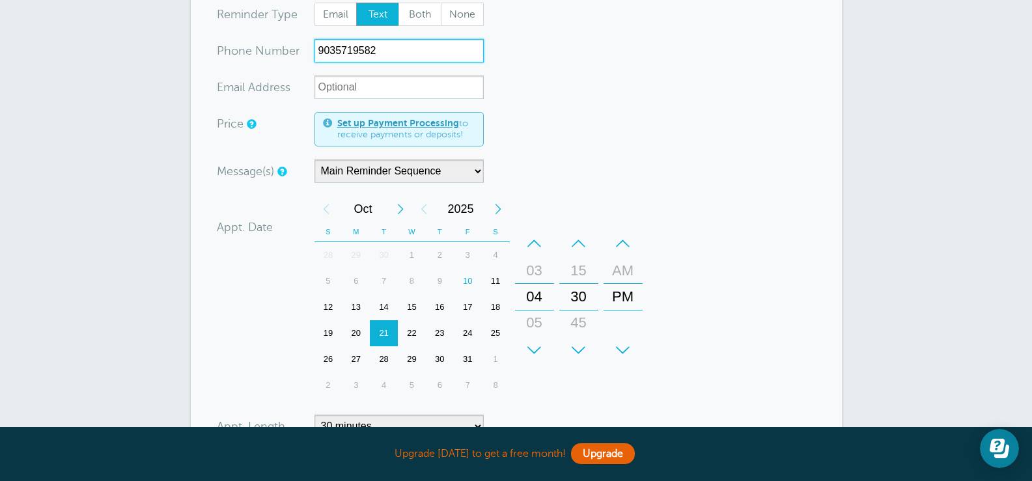
scroll to position [326, 0]
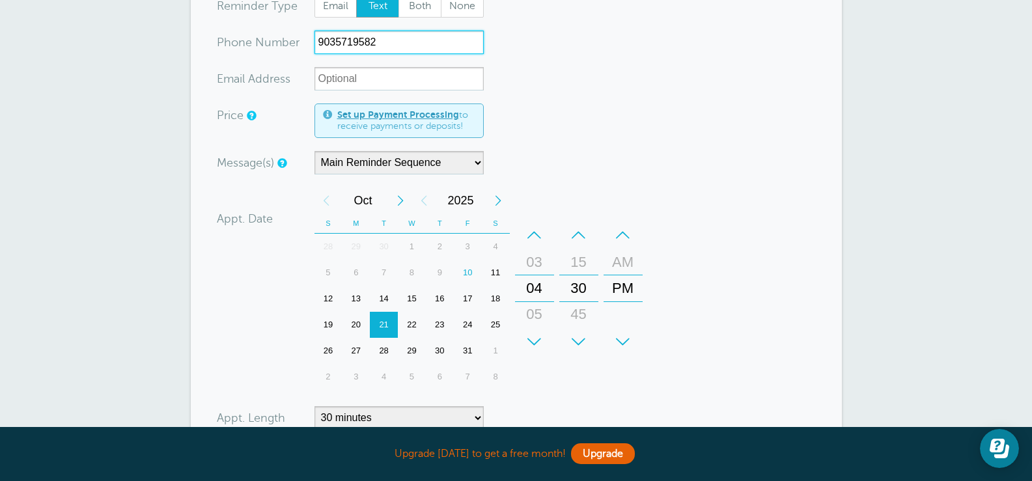
click at [382, 297] on div "14" at bounding box center [384, 299] width 28 height 26
click at [537, 339] on div "+" at bounding box center [534, 342] width 39 height 26
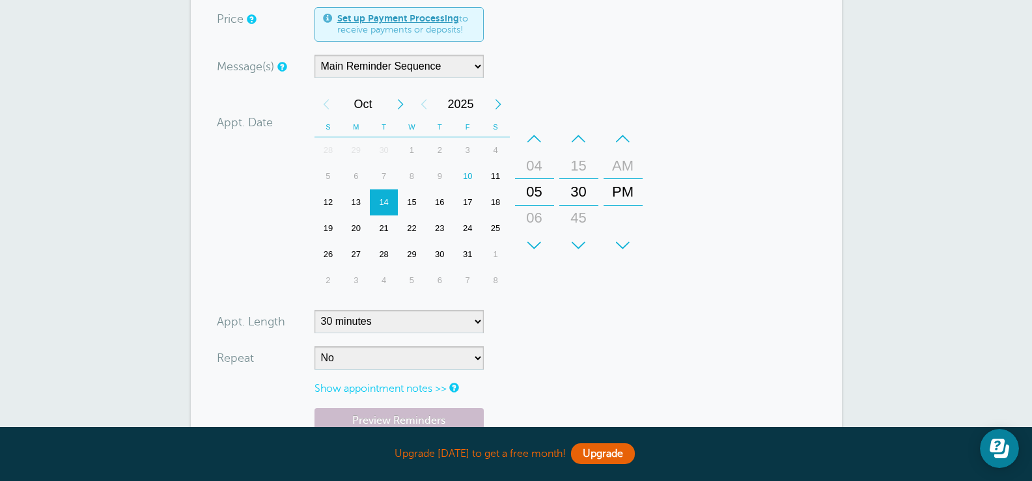
scroll to position [456, 0]
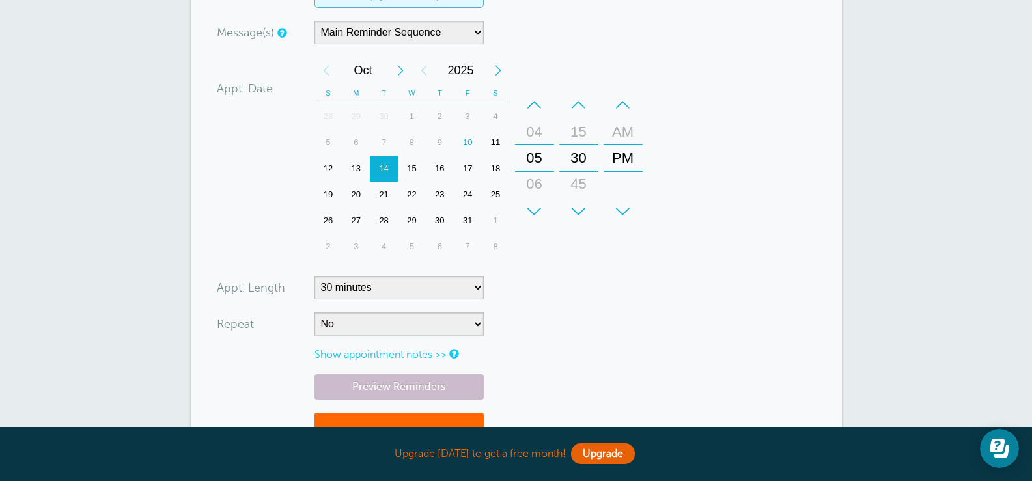
type input "9035719582"
click at [471, 281] on select "5 minutes 10 minutes 15 minutes 20 minutes 25 minutes 30 minutes 35 minutes 40 …" at bounding box center [399, 287] width 169 height 23
select select "60"
click at [315, 276] on select "5 minutes 10 minutes 15 minutes 20 minutes 25 minutes 30 minutes 35 minutes 40 …" at bounding box center [399, 287] width 169 height 23
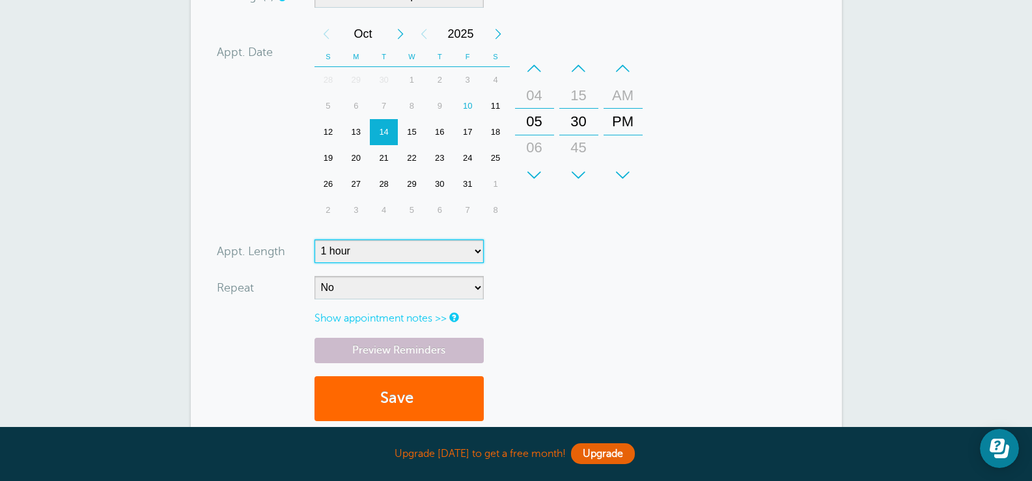
scroll to position [521, 0]
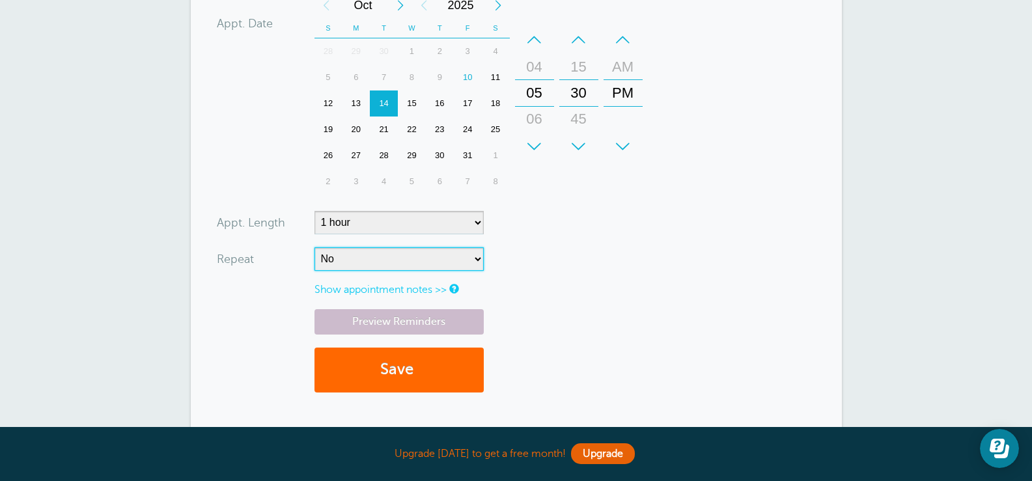
click at [472, 264] on select "No Daily Weekly Every 2 weeks Every 3 weeks Every 4 weeks Monthly Every 5 weeks…" at bounding box center [399, 258] width 169 height 23
select select "RRULE:FREQ=WEEKLY;INTERVAL=2"
click at [315, 247] on select "No Daily Weekly Every 2 weeks Every 3 weeks Every 4 weeks Monthly Every 5 weeks…" at bounding box center [399, 258] width 169 height 23
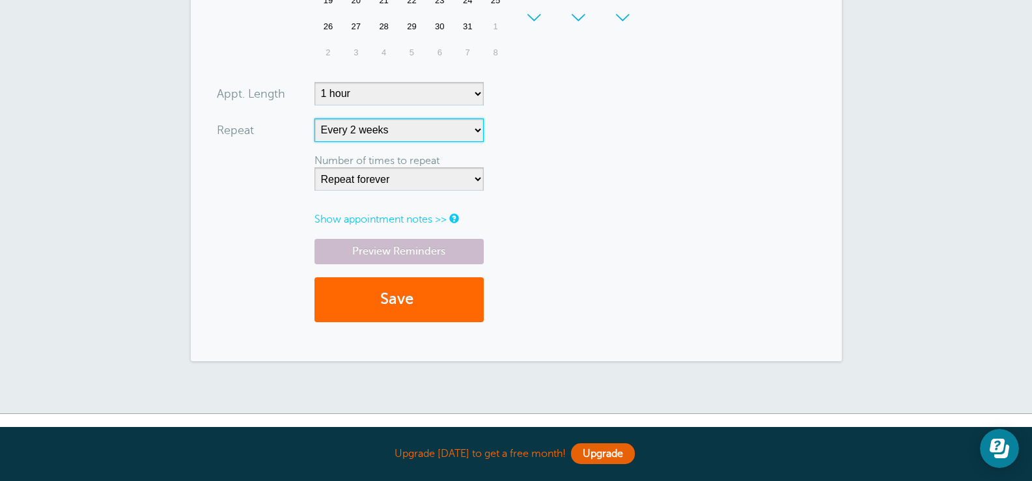
scroll to position [651, 0]
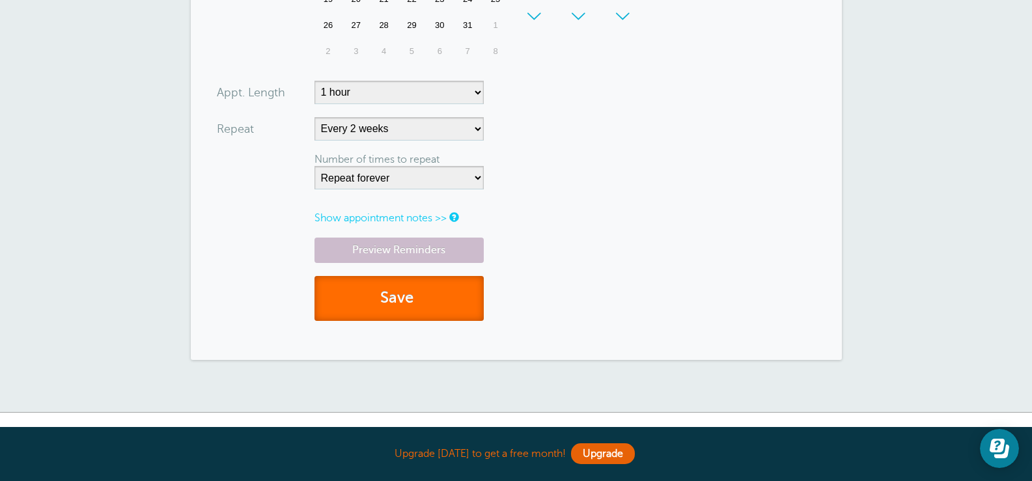
click at [424, 296] on button "Save" at bounding box center [399, 298] width 169 height 45
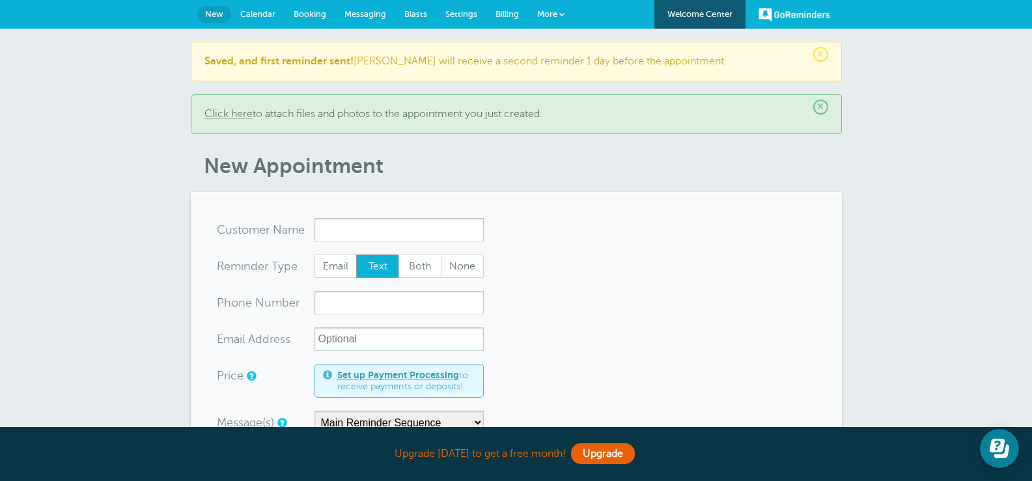
click at [385, 230] on input "x-no-autofill" at bounding box center [399, 229] width 169 height 23
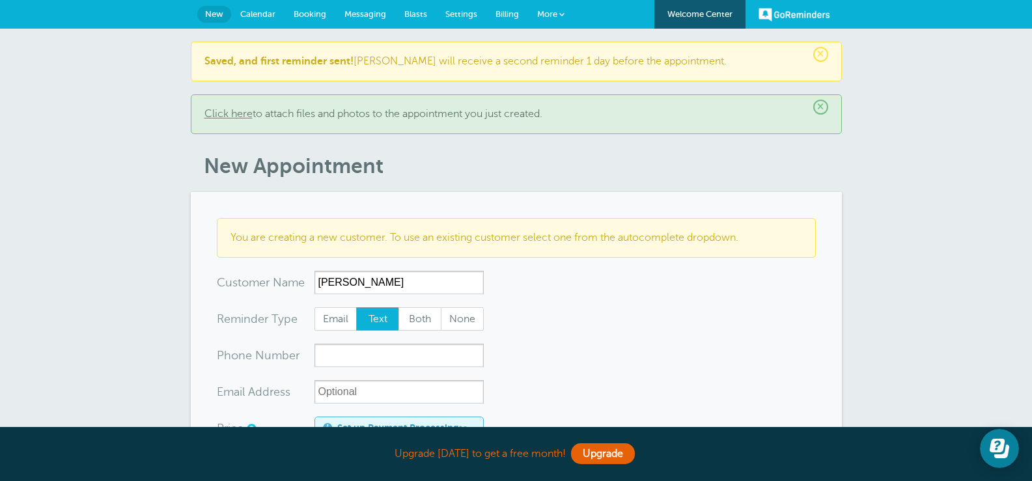
type input "[PERSON_NAME]"
click at [411, 352] on input "xxx-no-autofill" at bounding box center [399, 355] width 169 height 23
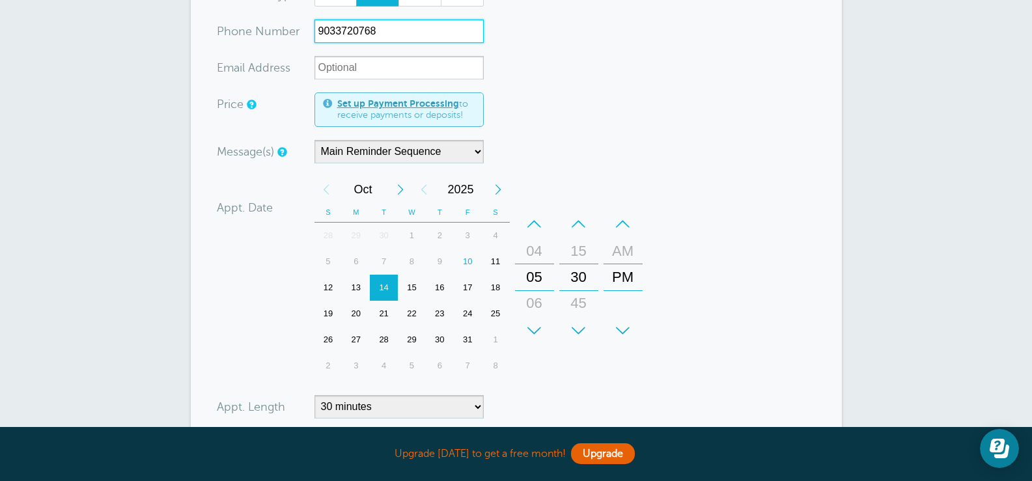
scroll to position [326, 0]
click at [384, 279] on div "14" at bounding box center [384, 287] width 28 height 26
click at [540, 214] on div "–" at bounding box center [534, 223] width 39 height 26
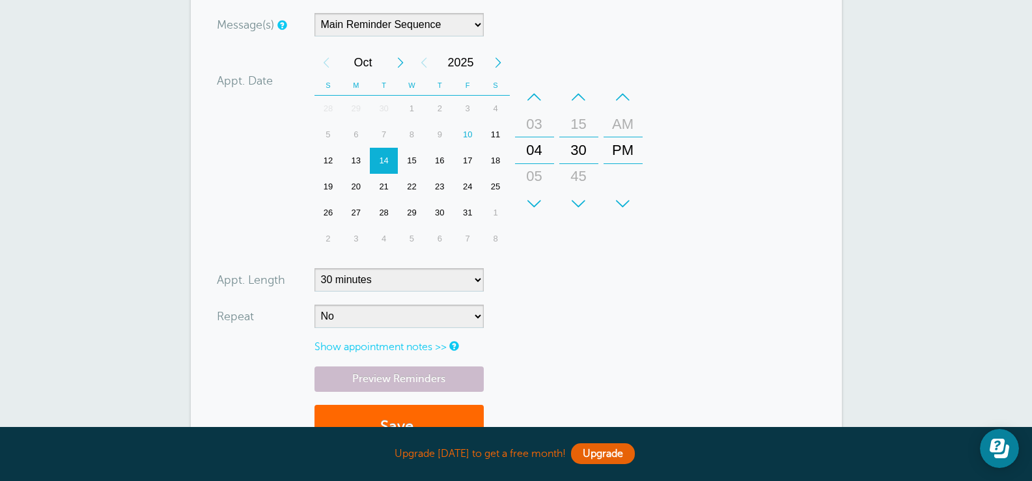
scroll to position [456, 0]
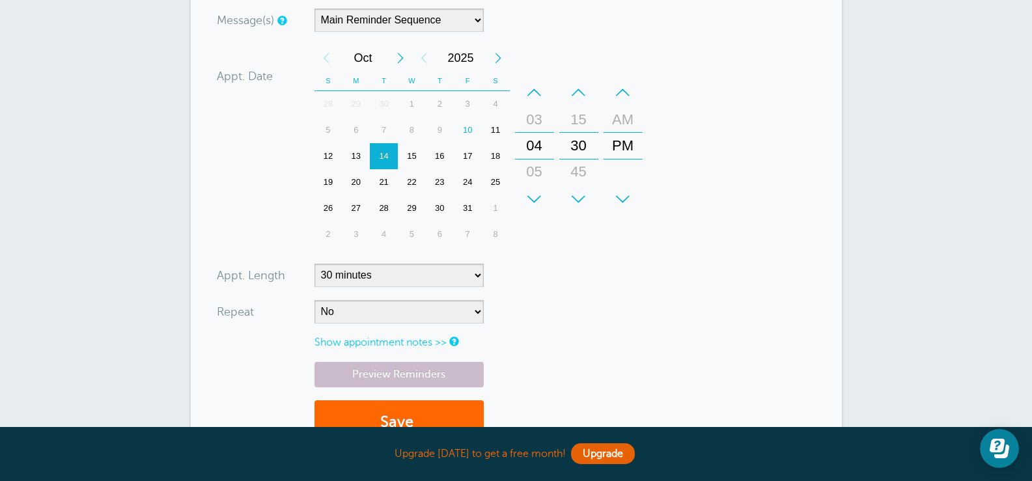
type input "9033720768"
click at [479, 274] on select "5 minutes 10 minutes 15 minutes 20 minutes 25 minutes 30 minutes 35 minutes 40 …" at bounding box center [399, 275] width 169 height 23
select select "60"
click at [315, 264] on select "5 minutes 10 minutes 15 minutes 20 minutes 25 minutes 30 minutes 35 minutes 40 …" at bounding box center [399, 275] width 169 height 23
click at [413, 305] on select "No Daily Weekly Every 2 weeks Every 3 weeks Every 4 weeks Monthly Every 5 weeks…" at bounding box center [399, 311] width 169 height 23
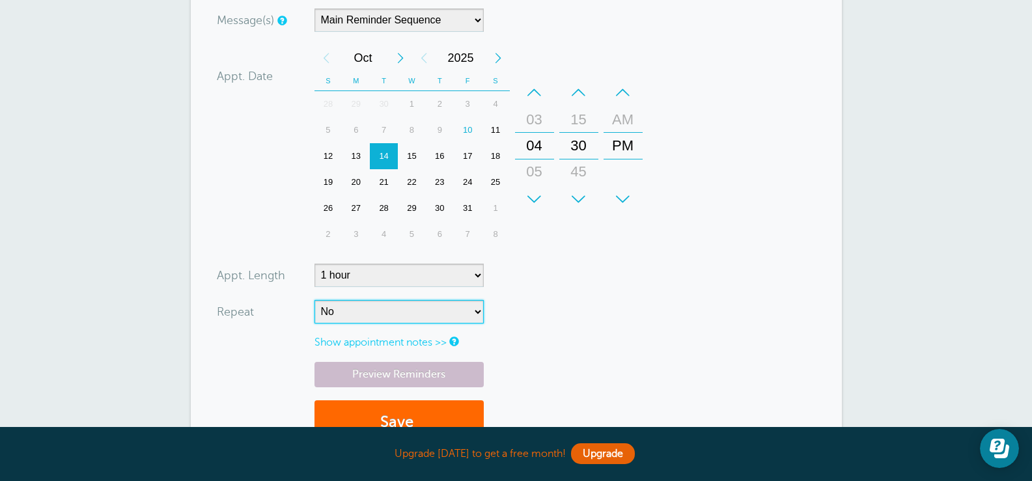
select select "RRULE:FREQ=WEEKLY;INTERVAL=2"
click at [315, 300] on select "No Daily Weekly Every 2 weeks Every 3 weeks Every 4 weeks Monthly Every 5 weeks…" at bounding box center [399, 311] width 169 height 23
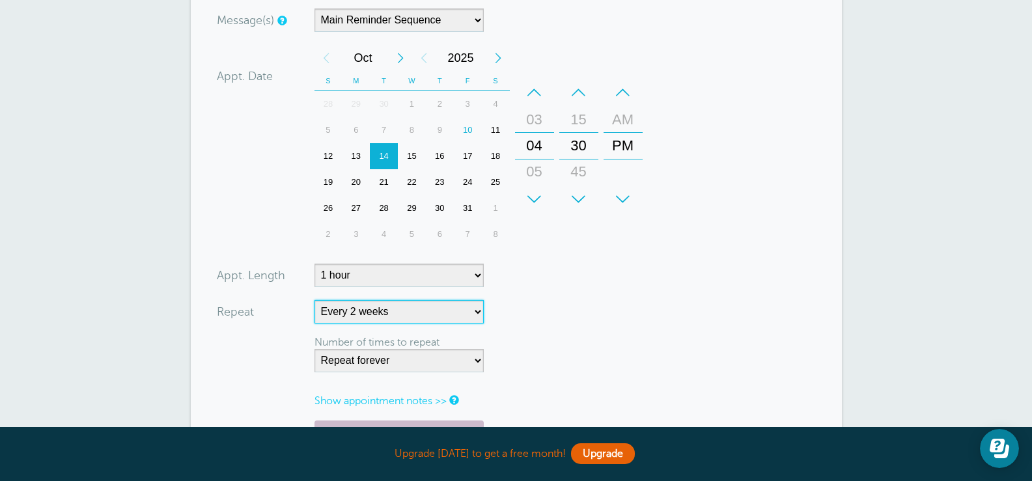
scroll to position [716, 0]
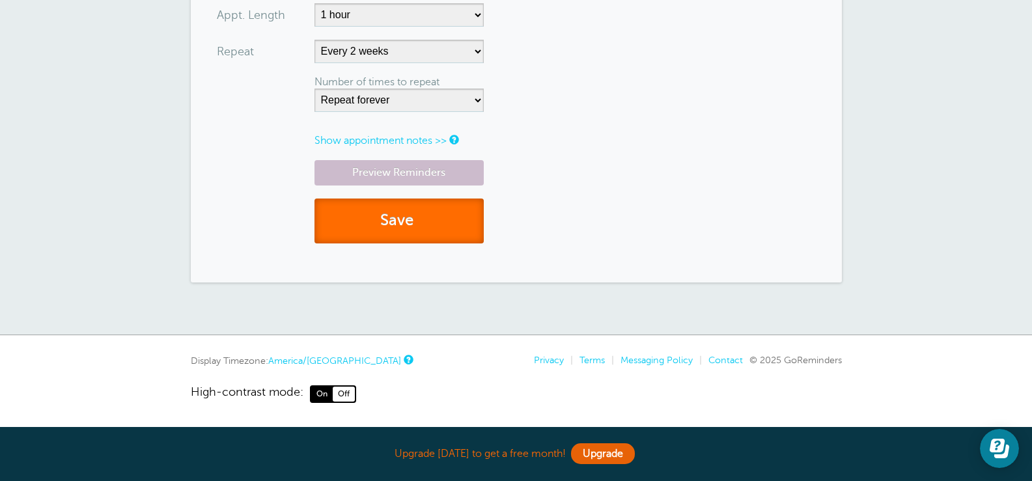
click at [423, 215] on button "Save" at bounding box center [399, 221] width 169 height 45
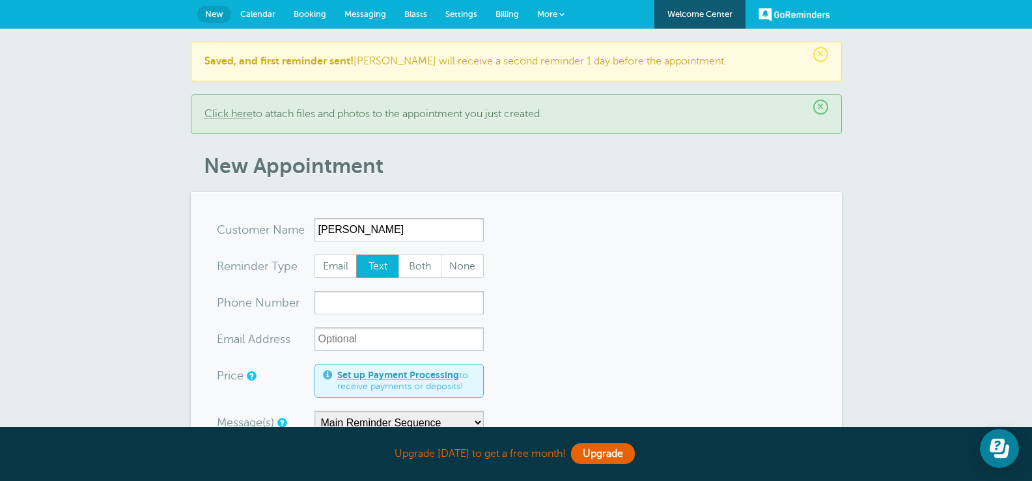
type input "[PERSON_NAME]"
click at [342, 311] on input "xxx-no-autofill" at bounding box center [399, 302] width 169 height 23
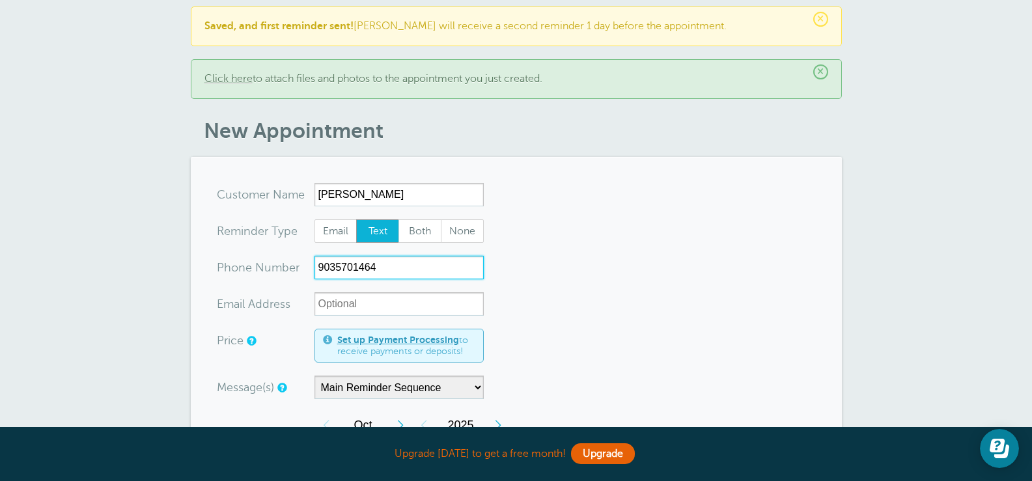
scroll to position [195, 0]
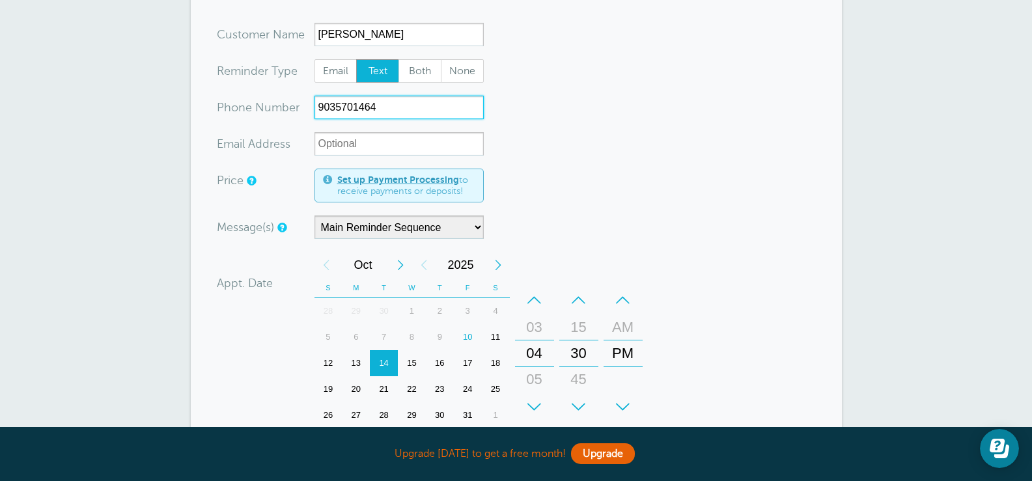
click at [384, 386] on div "21" at bounding box center [384, 389] width 28 height 26
drag, startPoint x: 533, startPoint y: 404, endPoint x: 542, endPoint y: 394, distance: 13.8
click at [533, 405] on div "+" at bounding box center [534, 407] width 39 height 26
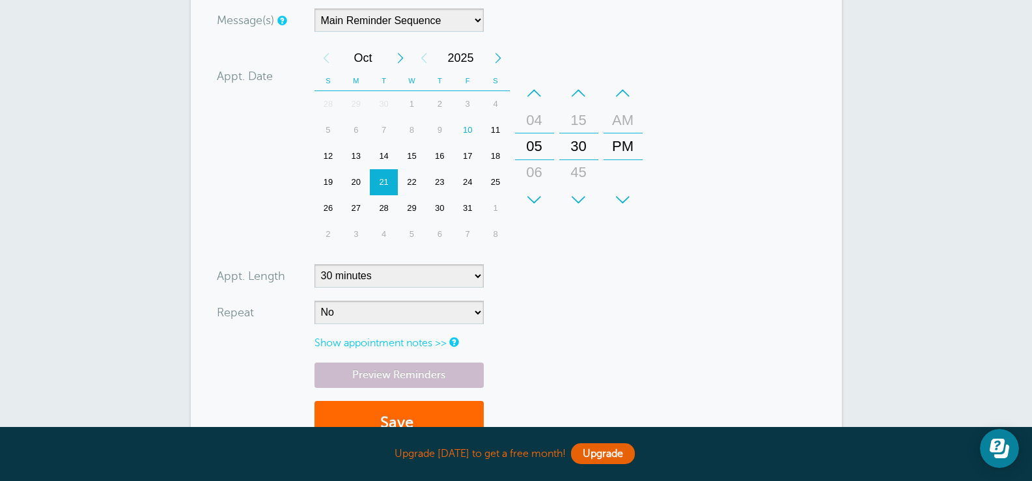
scroll to position [456, 0]
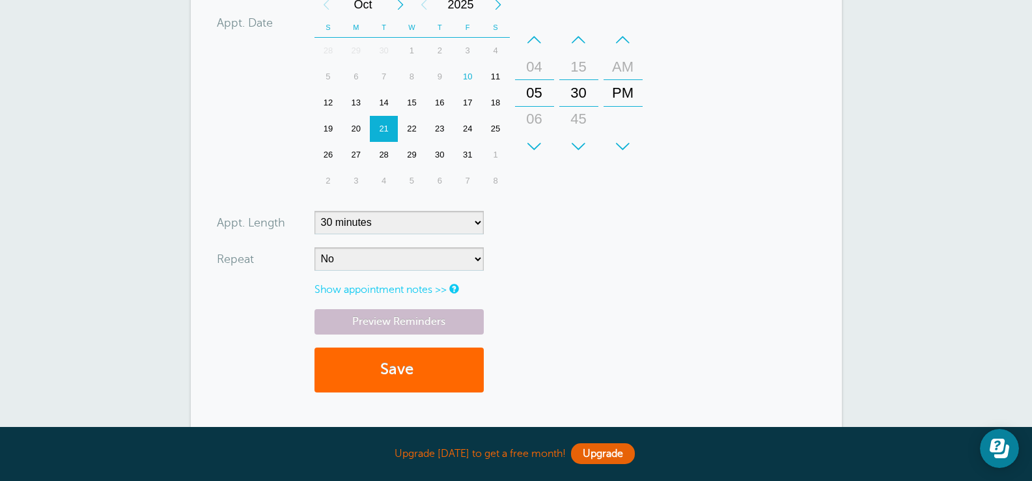
type input "9035701464"
click at [389, 223] on select "5 minutes 10 minutes 15 minutes 20 minutes 25 minutes 30 minutes 35 minutes 40 …" at bounding box center [399, 222] width 169 height 23
select select "60"
click at [315, 211] on select "5 minutes 10 minutes 15 minutes 20 minutes 25 minutes 30 minutes 35 minutes 40 …" at bounding box center [399, 222] width 169 height 23
click at [388, 258] on select "No Daily Weekly Every 2 weeks Every 3 weeks Every 4 weeks Monthly Every 5 weeks…" at bounding box center [399, 258] width 169 height 23
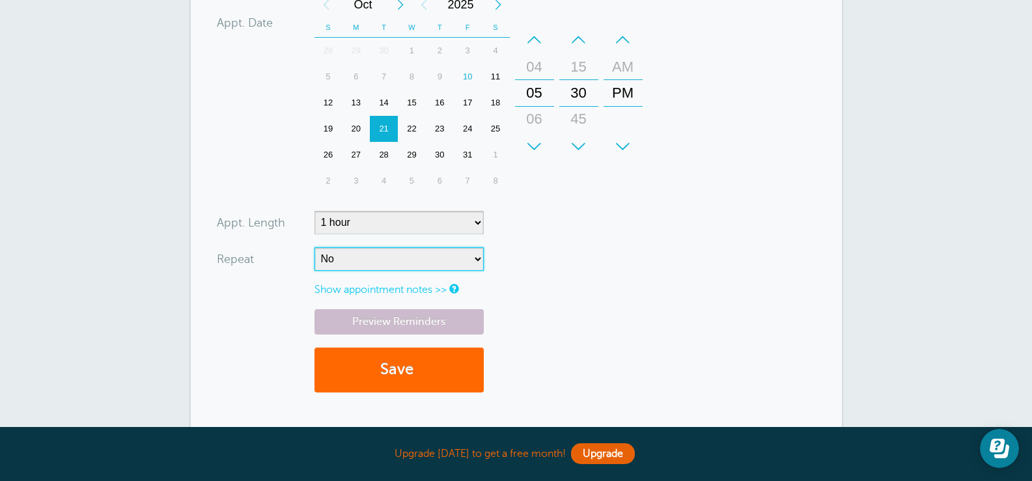
select select "RRULE:FREQ=WEEKLY;INTERVAL=2"
click at [315, 247] on select "No Daily Weekly Every 2 weeks Every 3 weeks Every 4 weeks Monthly Every 5 weeks…" at bounding box center [399, 258] width 169 height 23
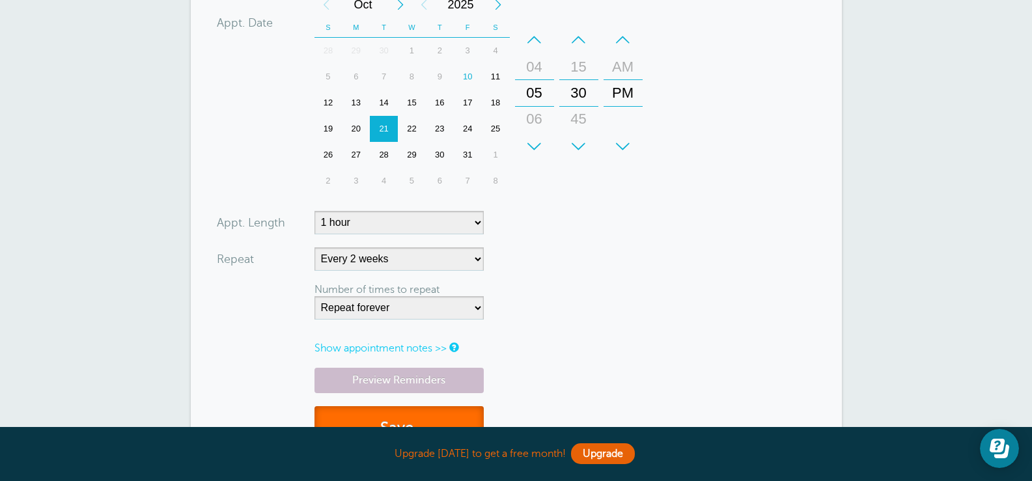
click at [393, 421] on button "Save" at bounding box center [399, 428] width 169 height 45
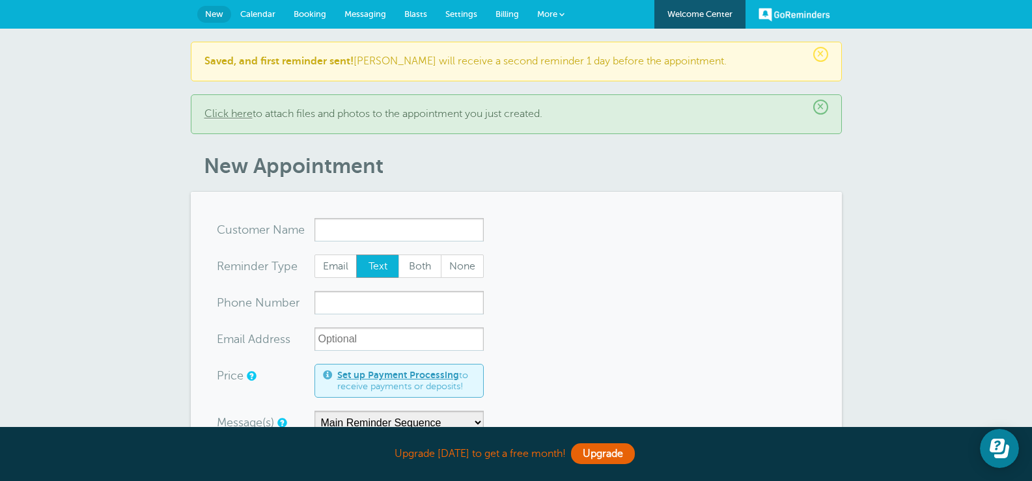
click at [266, 12] on span "Calendar" at bounding box center [257, 14] width 35 height 10
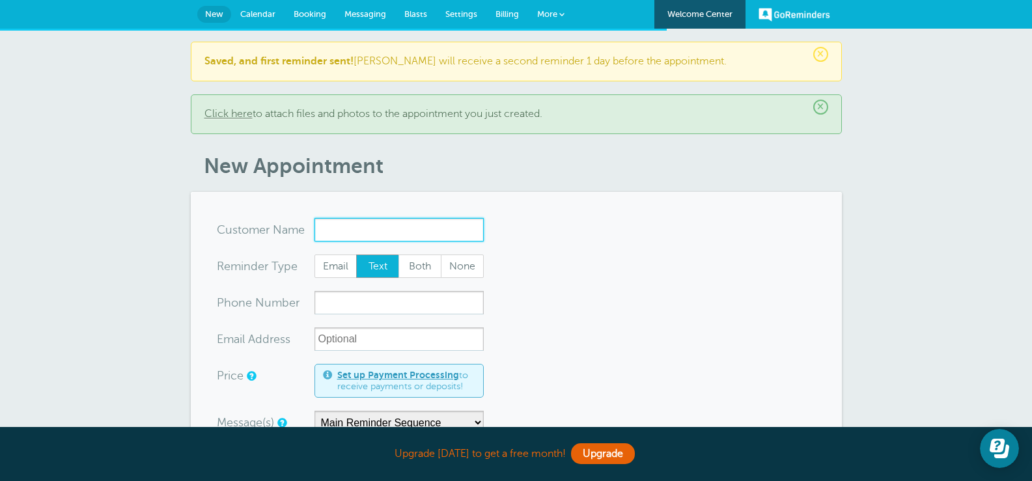
click at [363, 235] on input "x-no-autofill" at bounding box center [399, 229] width 169 height 23
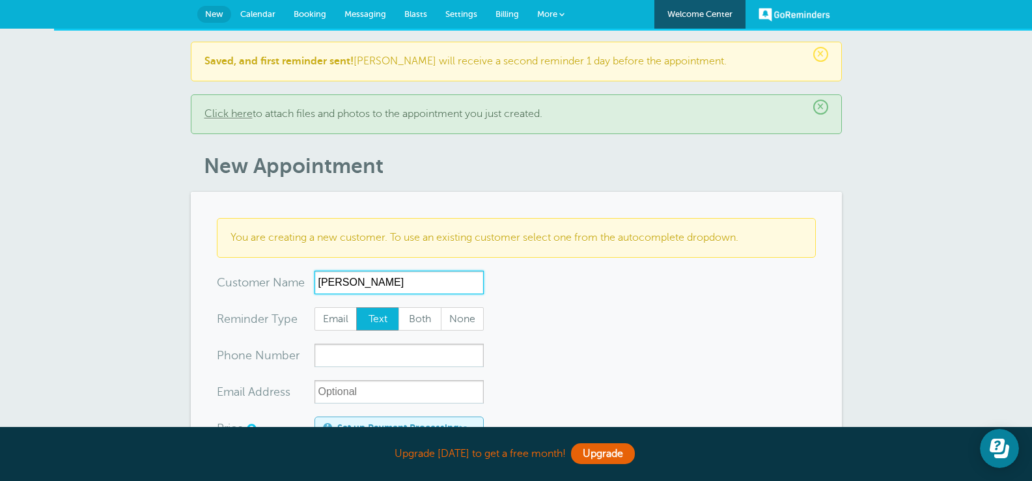
type input "Hannah"
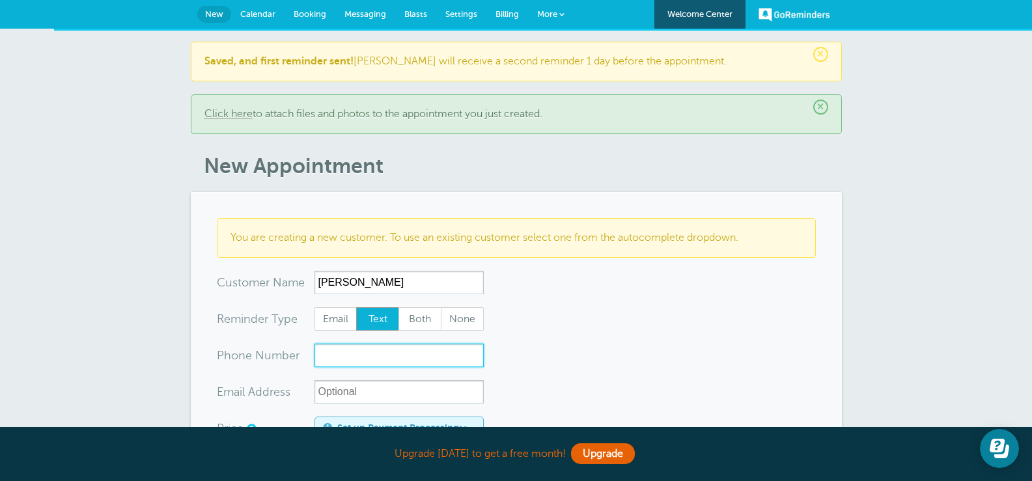
click at [333, 357] on input "xxx-no-autofill" at bounding box center [399, 355] width 169 height 23
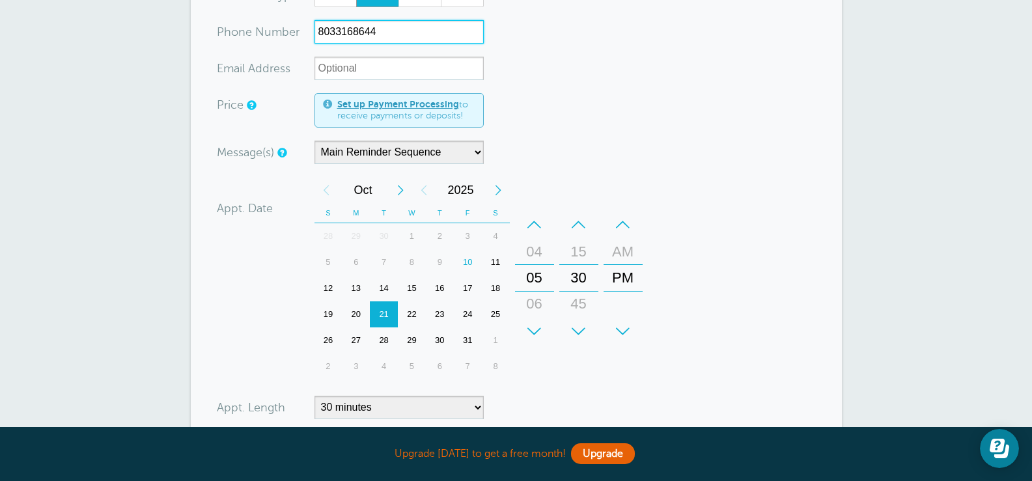
scroll to position [326, 0]
click at [462, 261] on div "10" at bounding box center [468, 260] width 28 height 26
type input "8033168644"
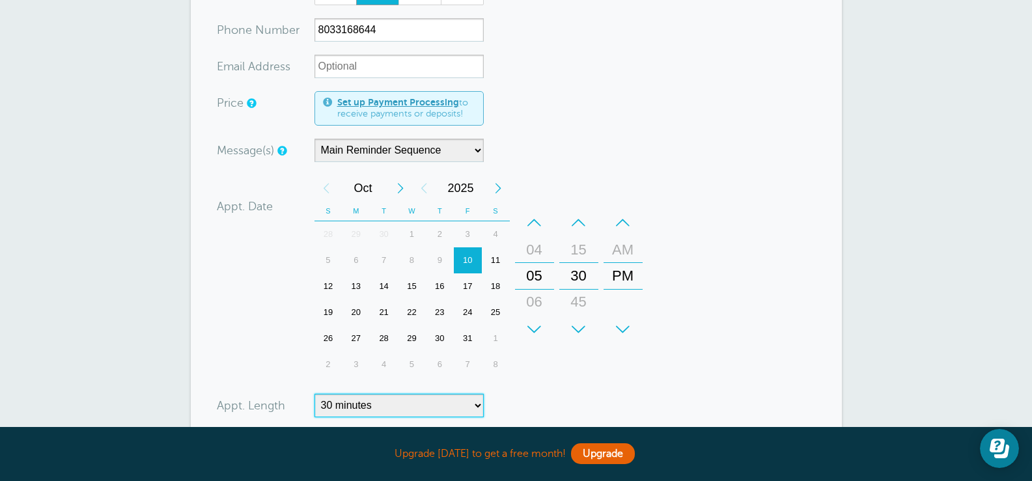
click at [388, 401] on select "5 minutes 10 minutes 15 minutes 20 minutes 25 minutes 30 minutes 35 minutes 40 …" at bounding box center [399, 405] width 169 height 23
select select "60"
click at [315, 394] on select "5 minutes 10 minutes 15 minutes 20 minutes 25 minutes 30 minutes 35 minutes 40 …" at bounding box center [399, 405] width 169 height 23
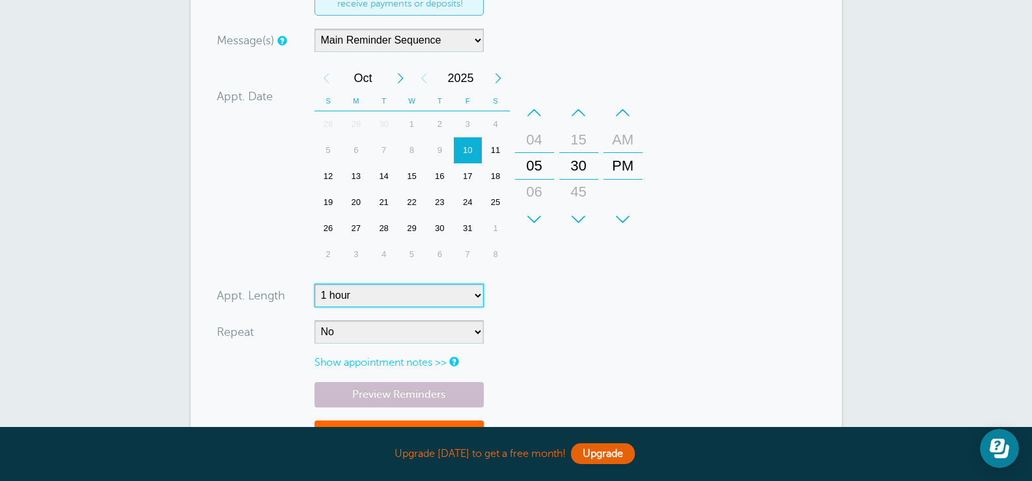
scroll to position [586, 0]
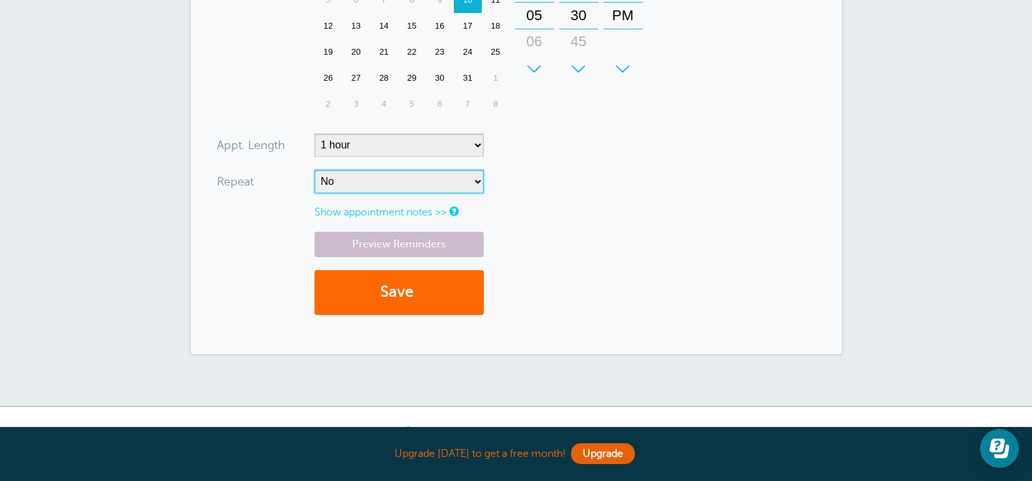
click at [354, 180] on select "No Daily Weekly Every 2 weeks Every 3 weeks Every 4 weeks Monthly Every 5 weeks…" at bounding box center [399, 181] width 169 height 23
select select "RRULE:FREQ=WEEKLY;INTERVAL=3"
click at [315, 170] on select "No Daily Weekly Every 2 weeks Every 3 weeks Every 4 weeks Monthly Every 5 weeks…" at bounding box center [399, 181] width 169 height 23
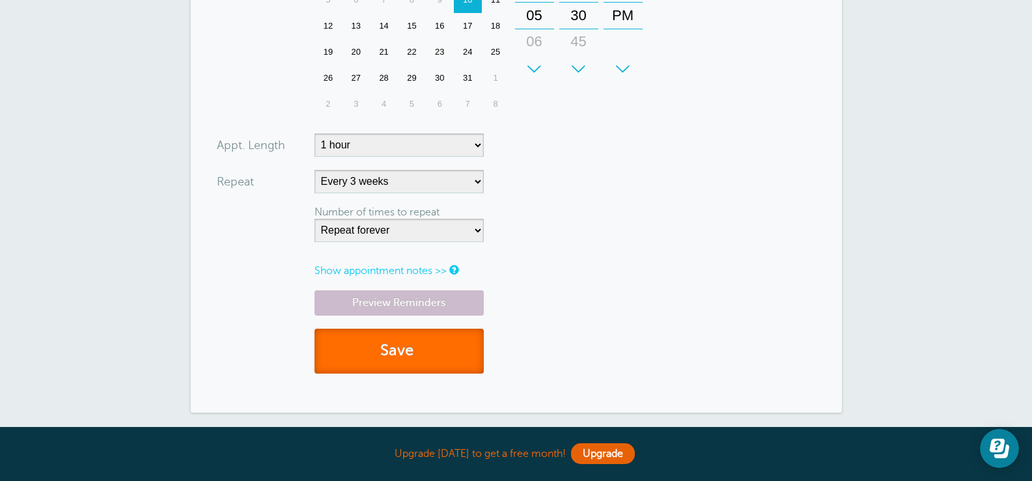
click at [419, 361] on button "Save" at bounding box center [399, 351] width 169 height 45
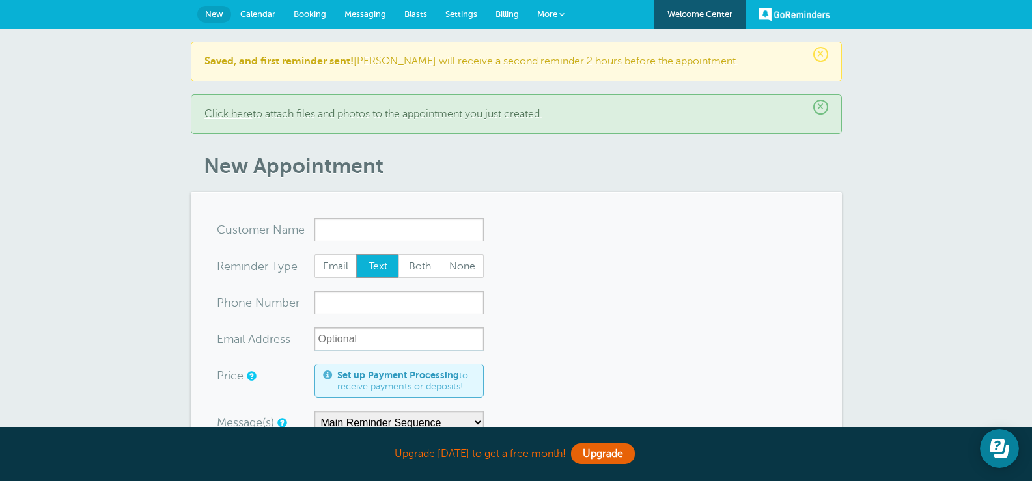
click at [397, 229] on input "x-no-autofill" at bounding box center [399, 229] width 169 height 23
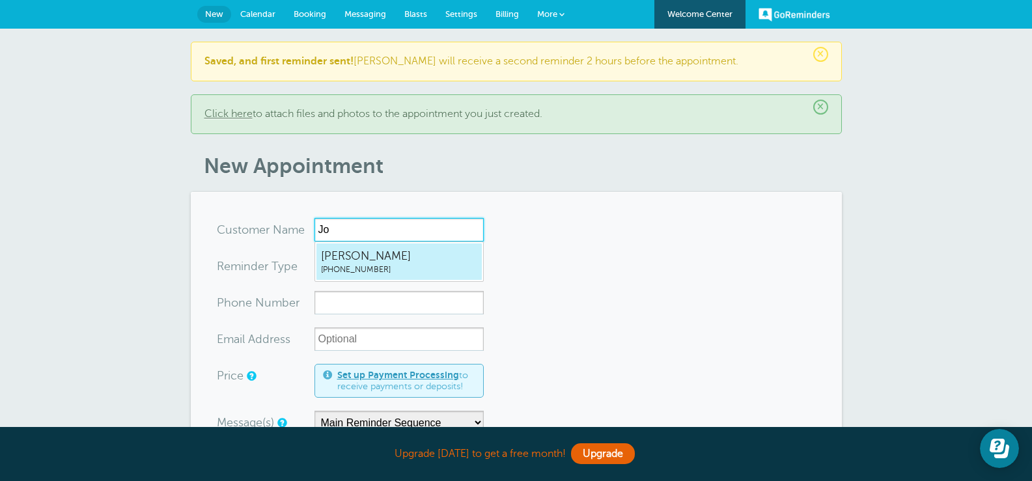
type input "J"
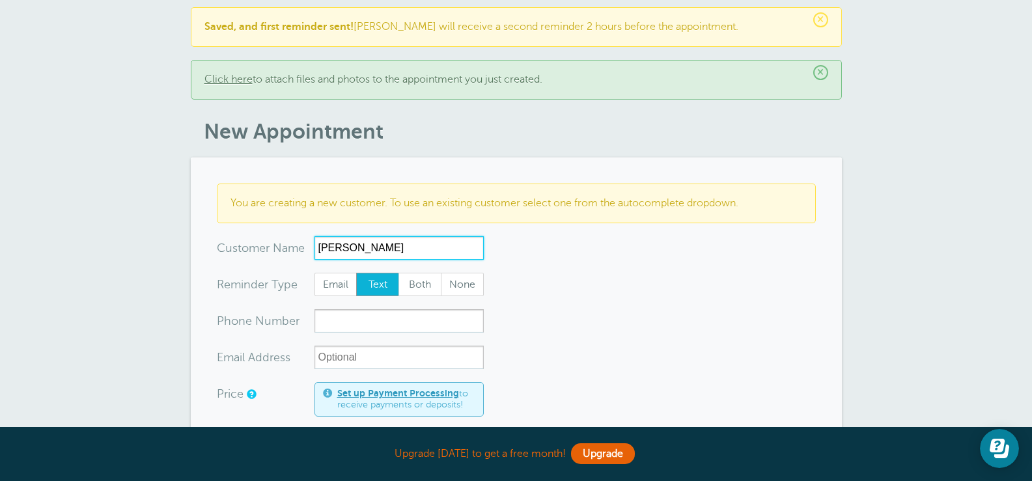
scroll to position [65, 0]
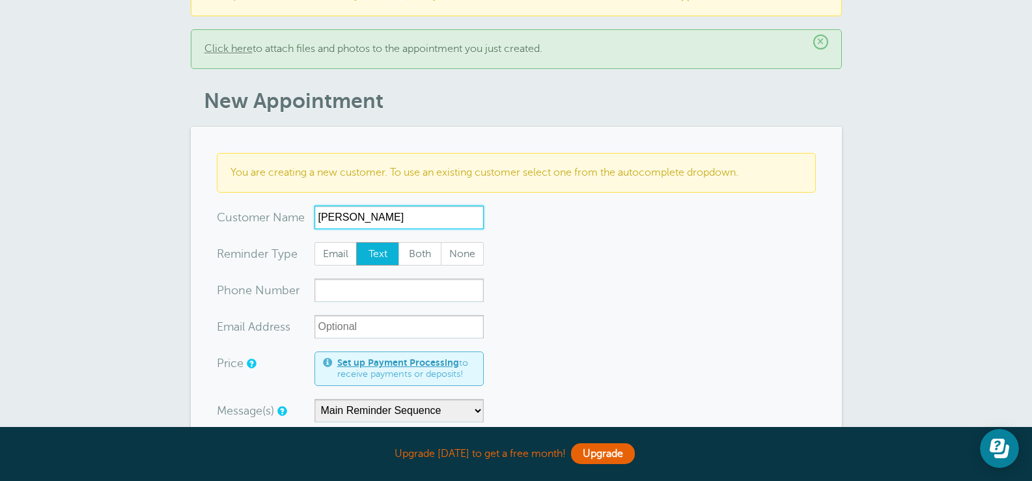
type input "Jarred"
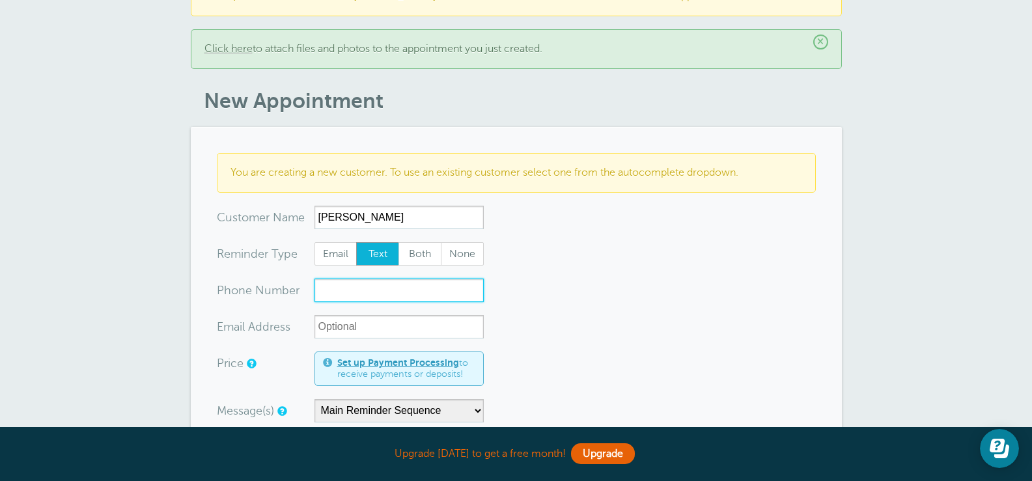
click at [386, 294] on input "xxx-no-autofill" at bounding box center [399, 290] width 169 height 23
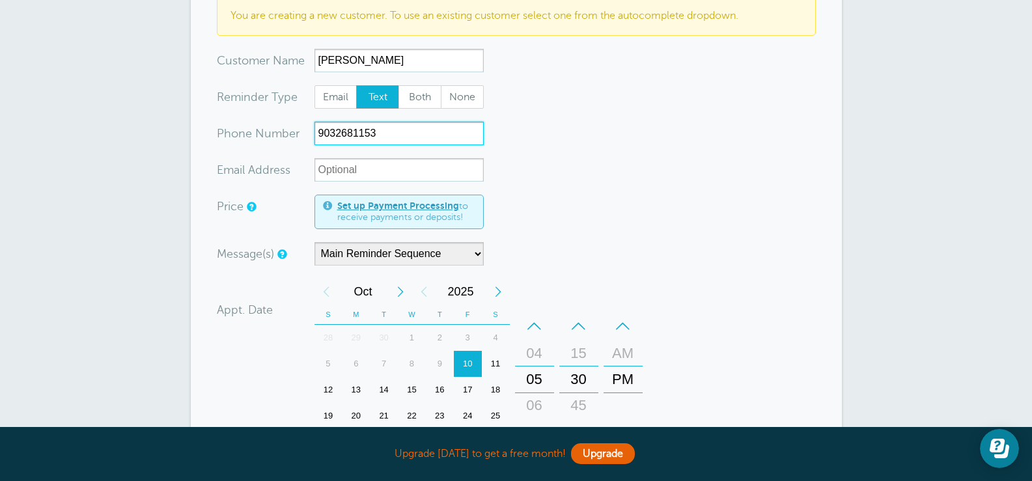
scroll to position [261, 0]
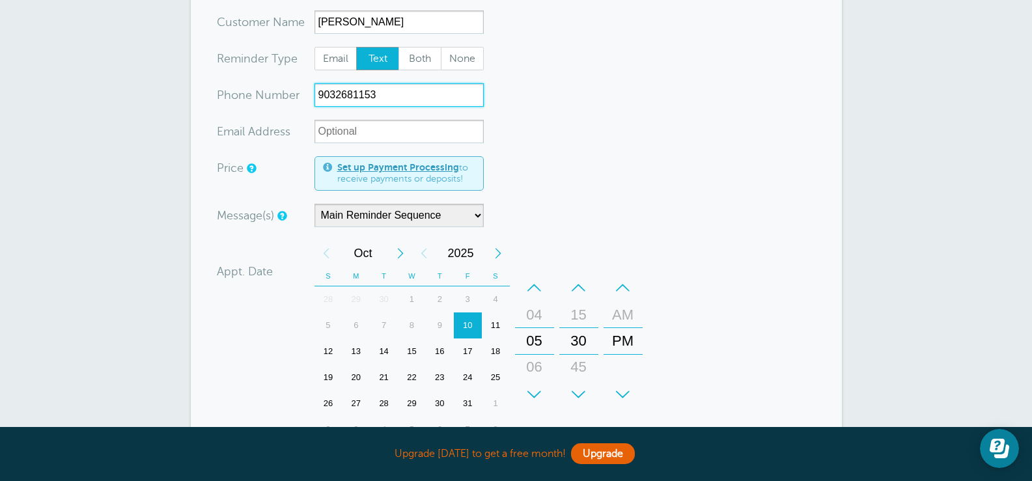
click at [396, 251] on div "Next Month" at bounding box center [400, 253] width 23 height 26
click at [469, 327] on div "7" at bounding box center [468, 326] width 28 height 26
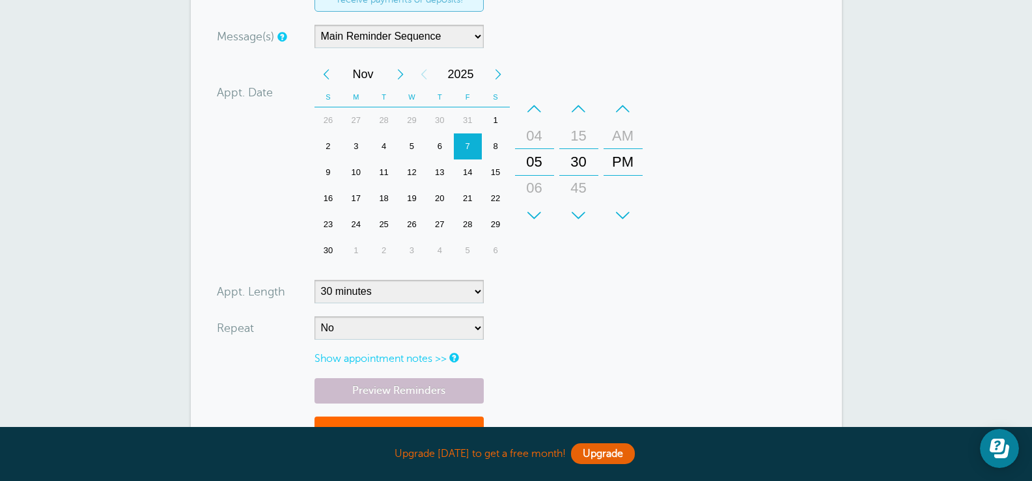
scroll to position [456, 0]
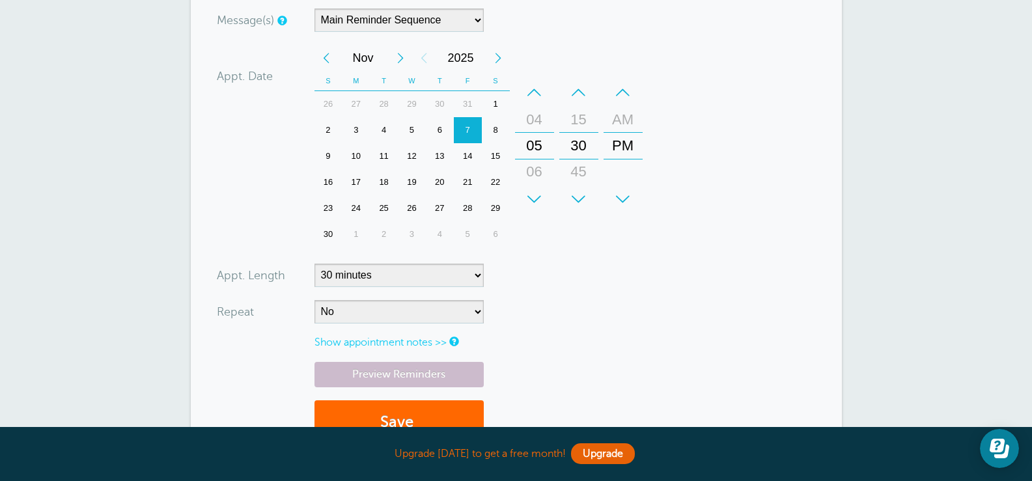
type input "9032681153"
click at [463, 272] on select "5 minutes 10 minutes 15 minutes 20 minutes 25 minutes 30 minutes 35 minutes 40 …" at bounding box center [399, 275] width 169 height 23
select select "60"
click at [315, 264] on select "5 minutes 10 minutes 15 minutes 20 minutes 25 minutes 30 minutes 35 minutes 40 …" at bounding box center [399, 275] width 169 height 23
click at [423, 313] on select "No Daily Weekly Every 2 weeks Every 3 weeks Every 4 weeks Monthly Every 5 weeks…" at bounding box center [399, 311] width 169 height 23
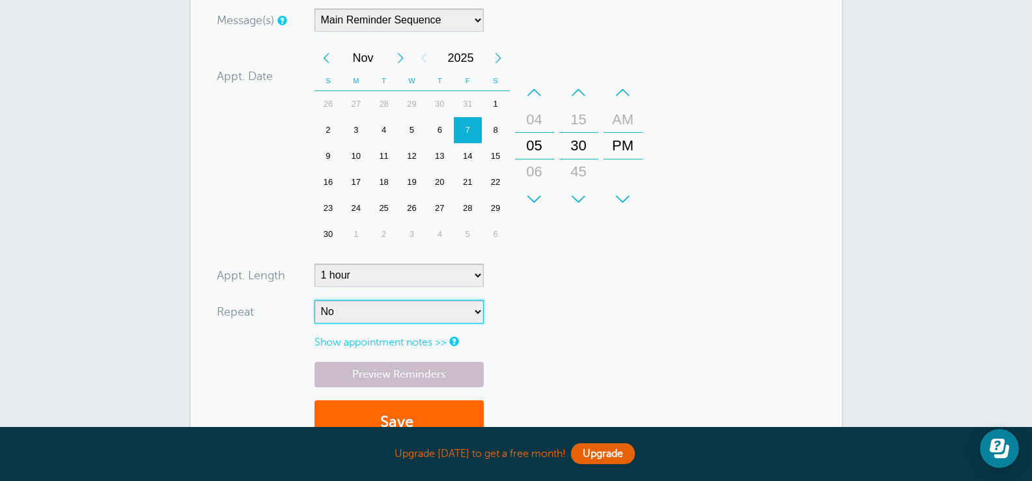
click at [315, 300] on select "No Daily Weekly Every 2 weeks Every 3 weeks Every 4 weeks Monthly Every 5 weeks…" at bounding box center [399, 311] width 169 height 23
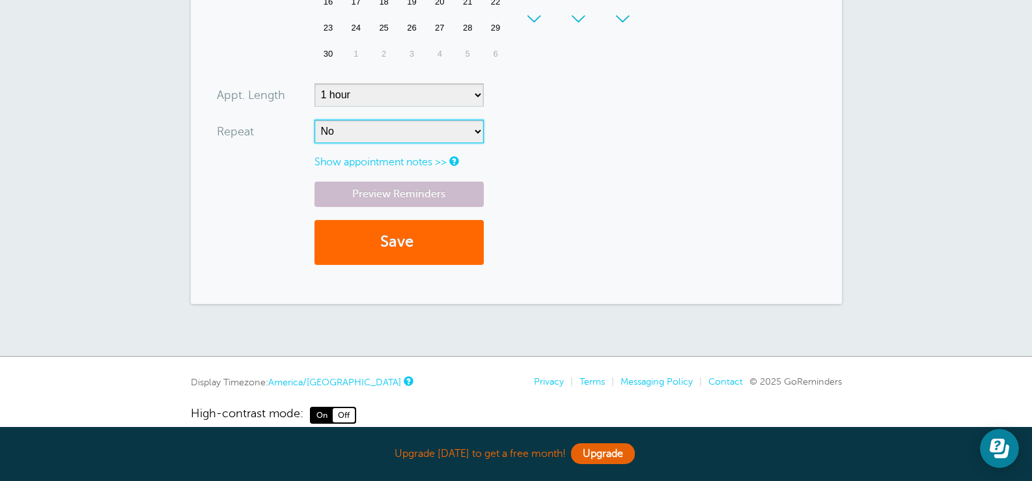
scroll to position [651, 0]
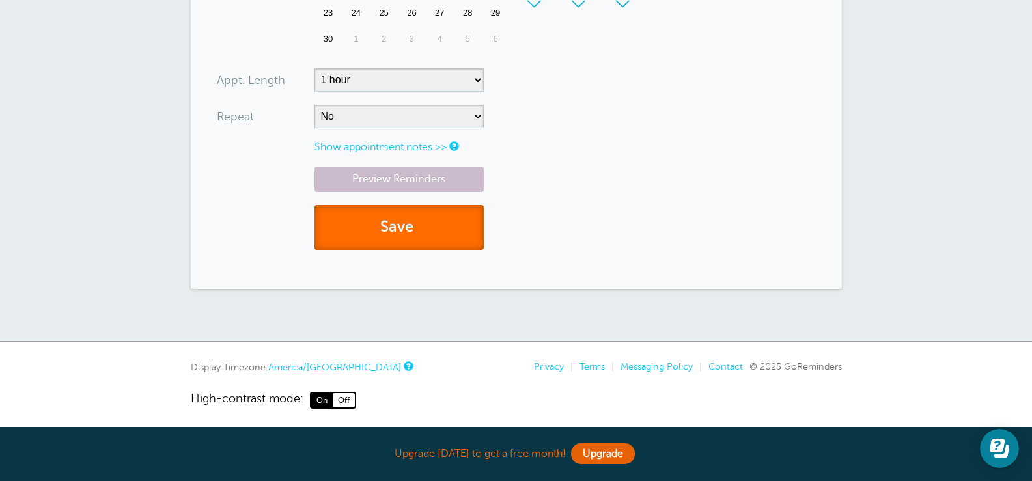
click at [406, 242] on button "Save" at bounding box center [399, 227] width 169 height 45
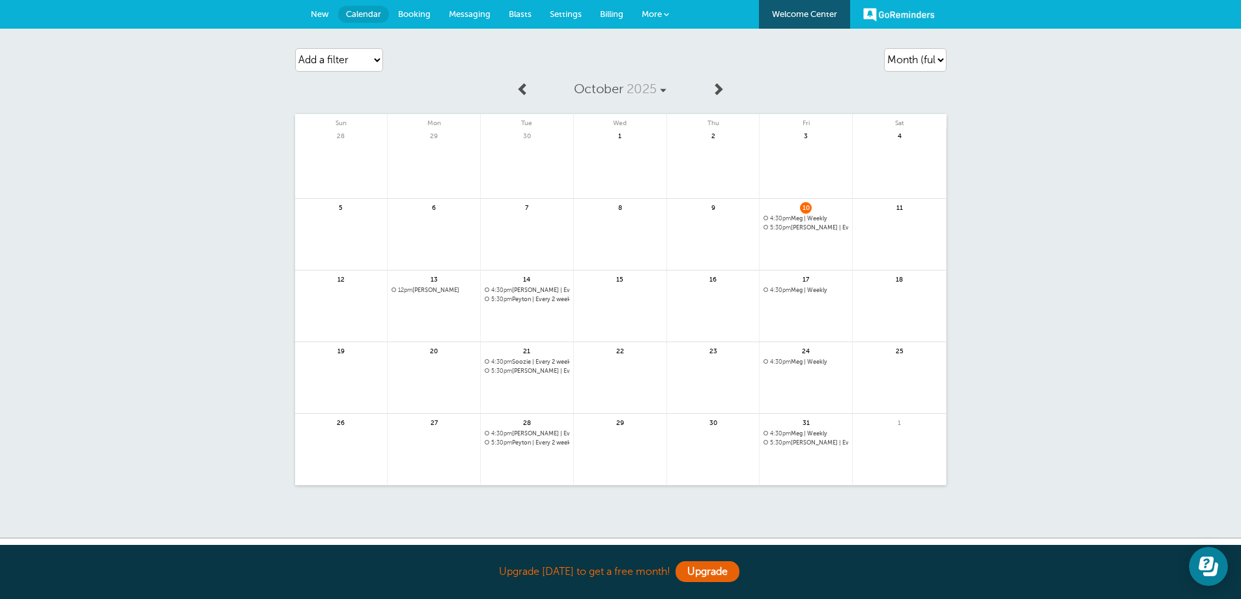
click at [721, 91] on span at bounding box center [717, 88] width 13 height 13
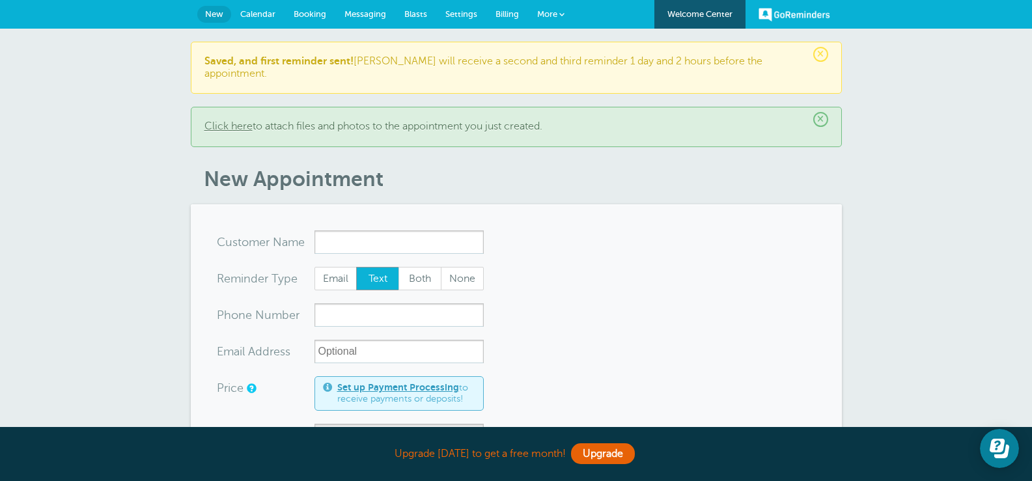
click at [451, 16] on span "Settings" at bounding box center [461, 14] width 32 height 10
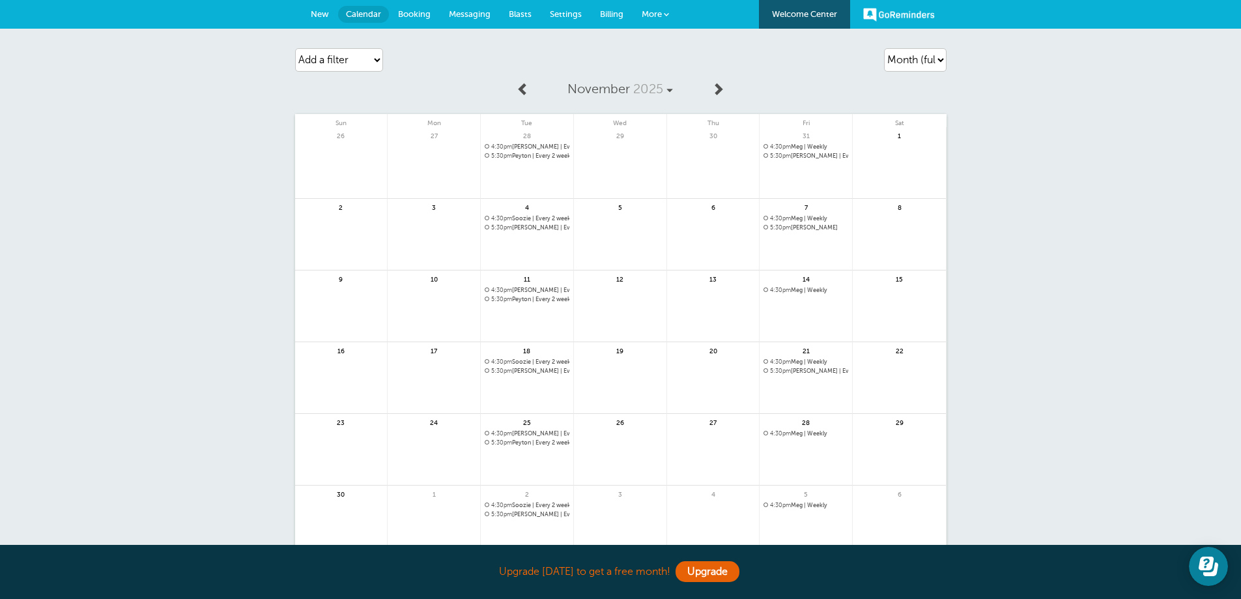
click at [526, 91] on span at bounding box center [522, 88] width 13 height 13
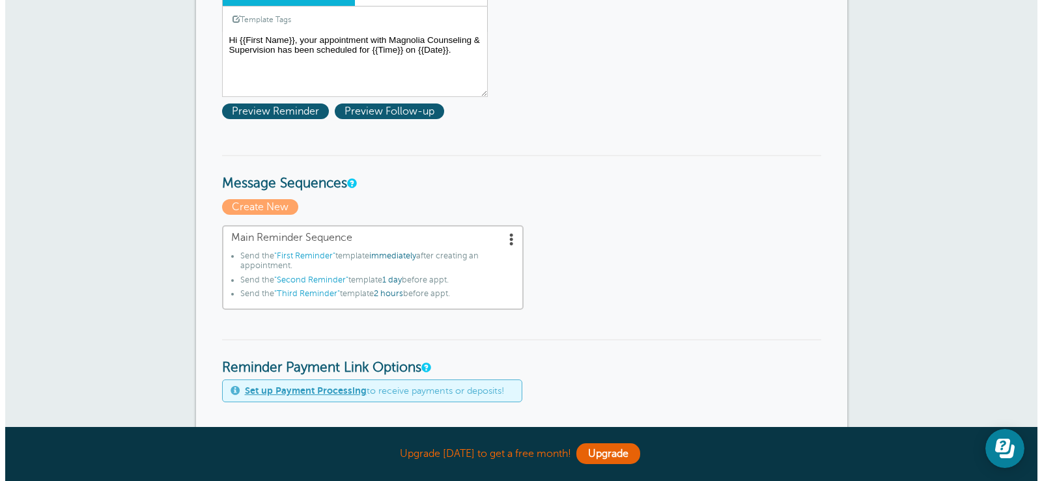
scroll to position [261, 0]
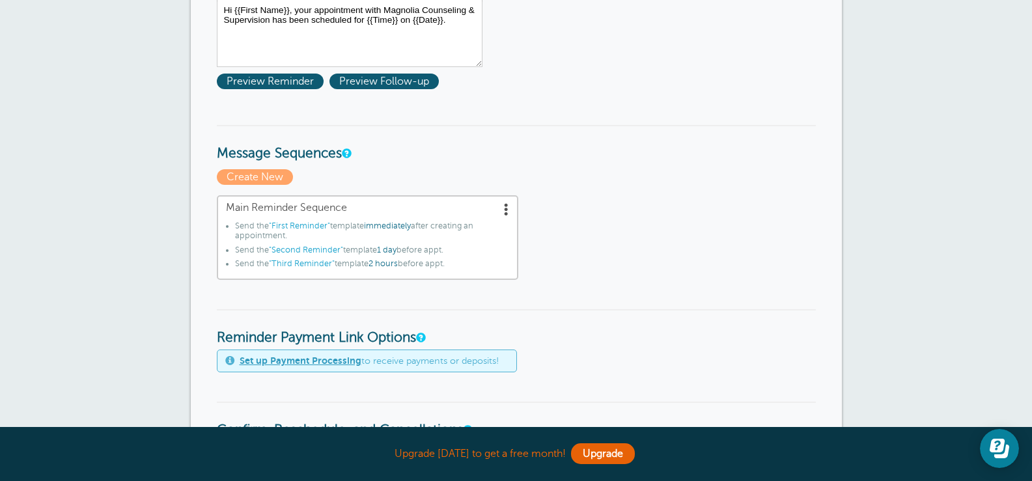
click at [465, 251] on li "Send the "Second Reminder" template 1 day before appt." at bounding box center [372, 253] width 274 height 14
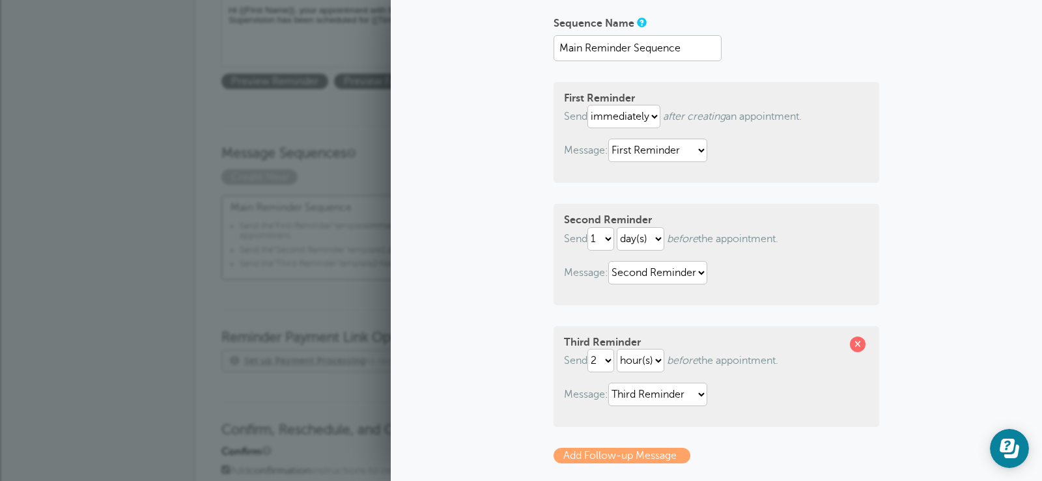
scroll to position [130, 0]
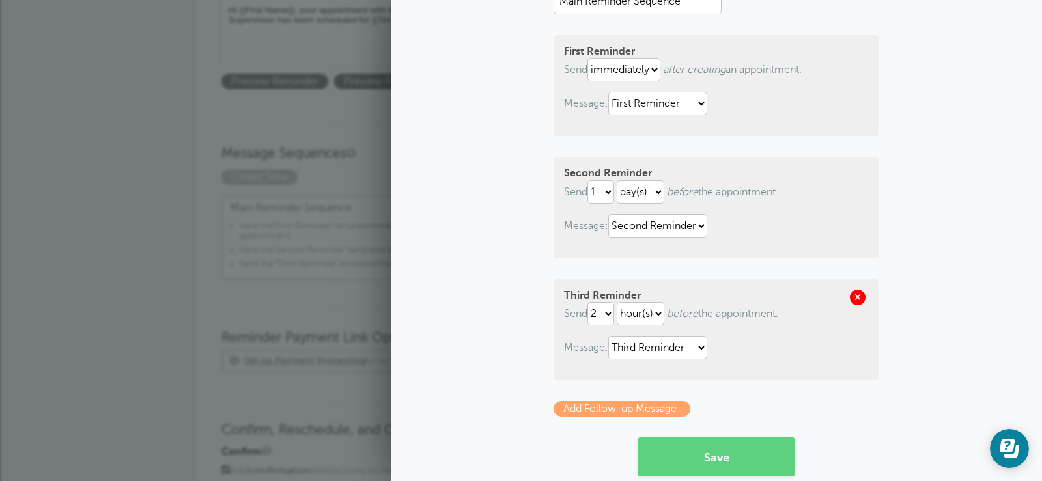
click at [854, 297] on span at bounding box center [858, 298] width 16 height 16
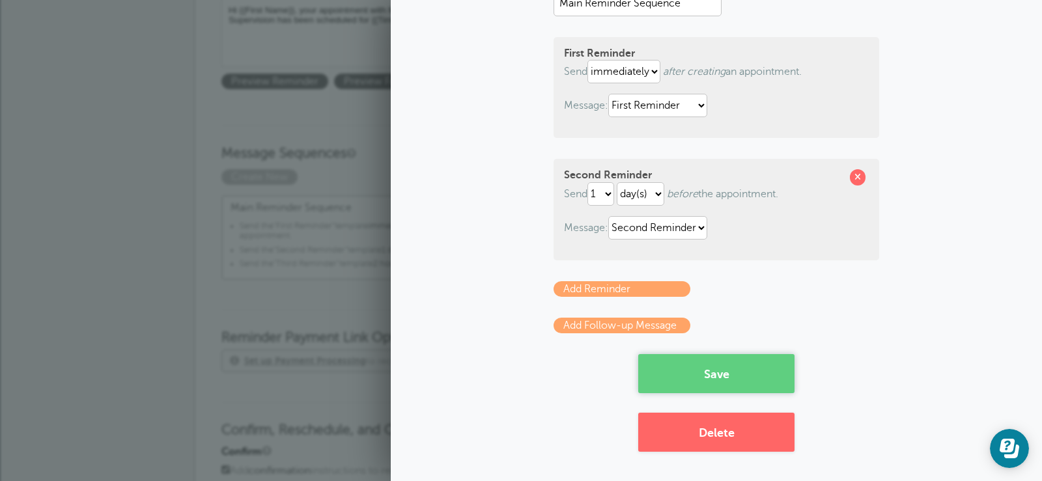
click at [720, 378] on button "Save" at bounding box center [716, 373] width 156 height 39
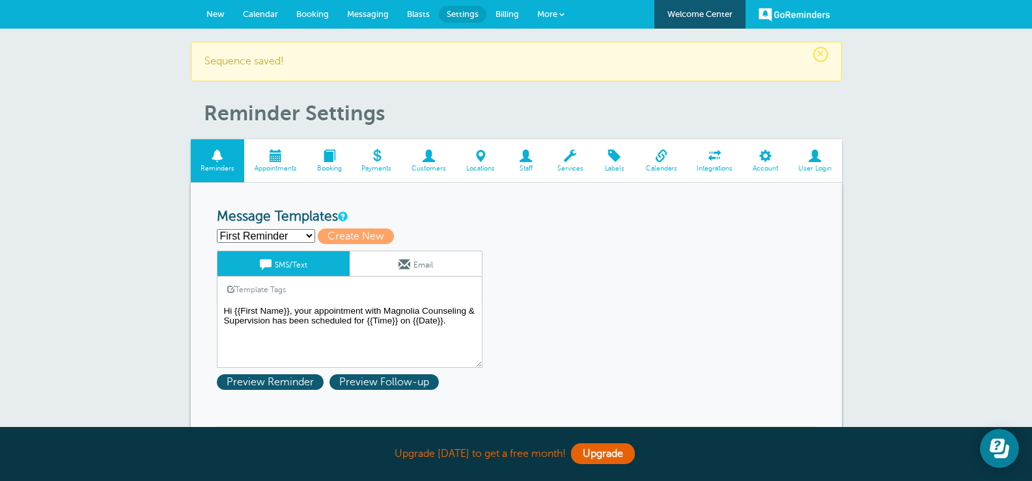
click at [268, 156] on span at bounding box center [275, 156] width 63 height 12
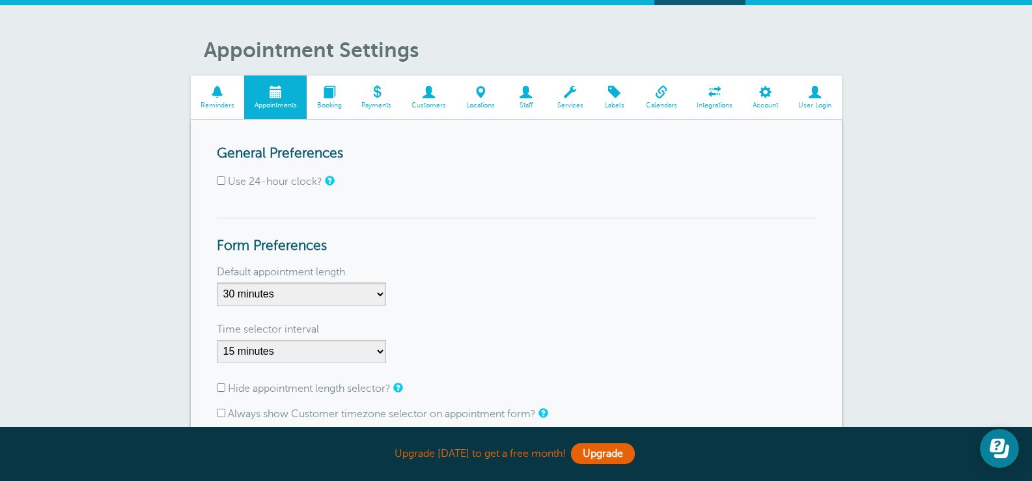
scroll to position [65, 0]
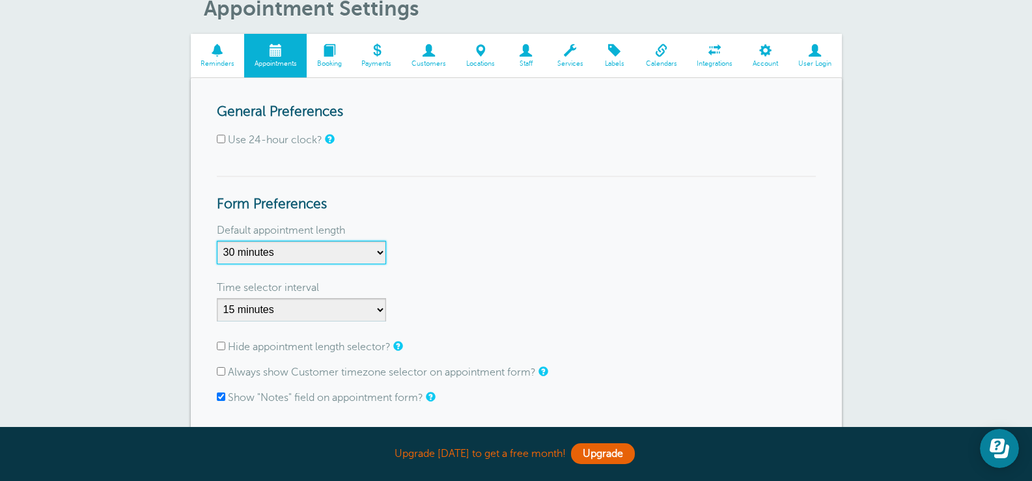
click at [380, 251] on select "5 minutes 10 minutes 15 minutes 20 minutes 25 minutes 30 minutes 35 minutes 40 …" at bounding box center [301, 252] width 169 height 23
select select "60"
click at [217, 241] on select "5 minutes 10 minutes 15 minutes 20 minutes 25 minutes 30 minutes 35 minutes 40 …" at bounding box center [301, 252] width 169 height 23
click at [636, 254] on div "Default appointment length 5 minutes 10 minutes 15 minutes 20 minutes 25 minute…" at bounding box center [516, 249] width 599 height 44
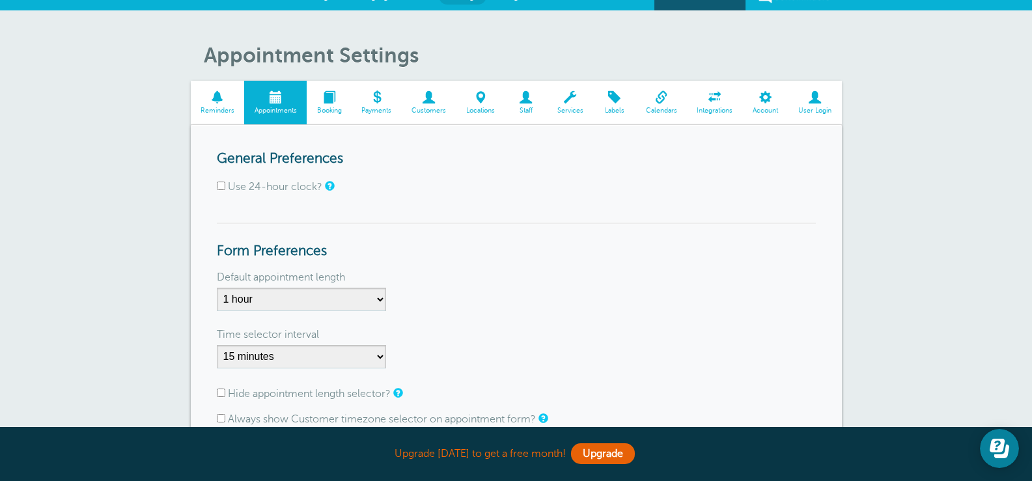
scroll to position [0, 0]
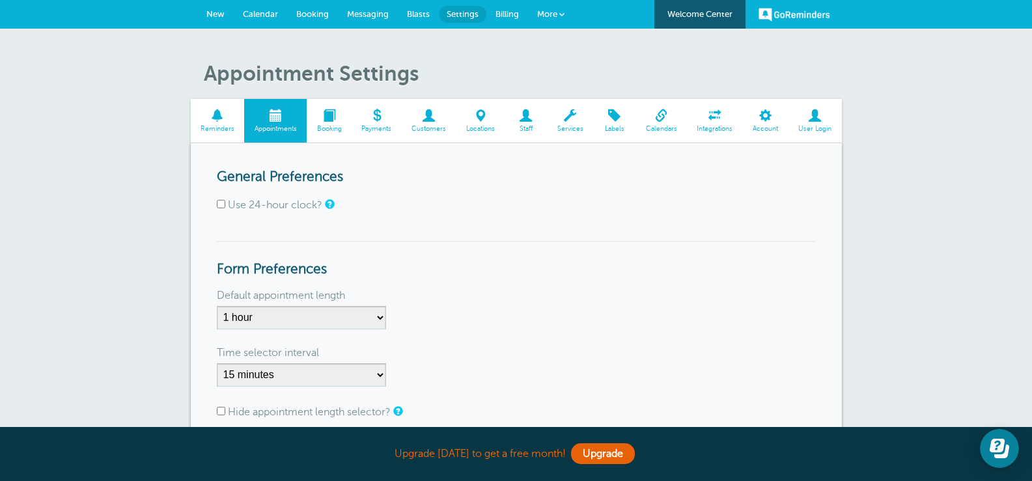
click at [328, 117] on span at bounding box center [329, 115] width 45 height 12
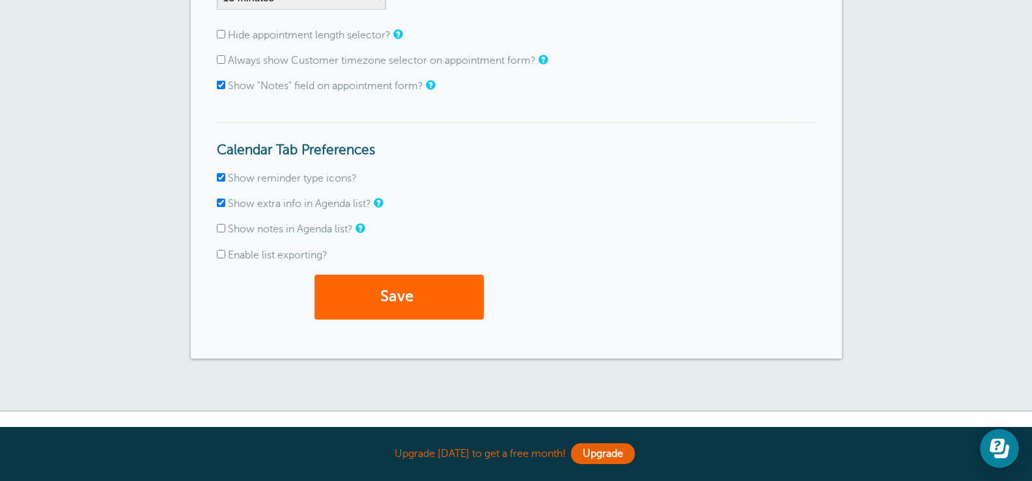
scroll to position [453, 0]
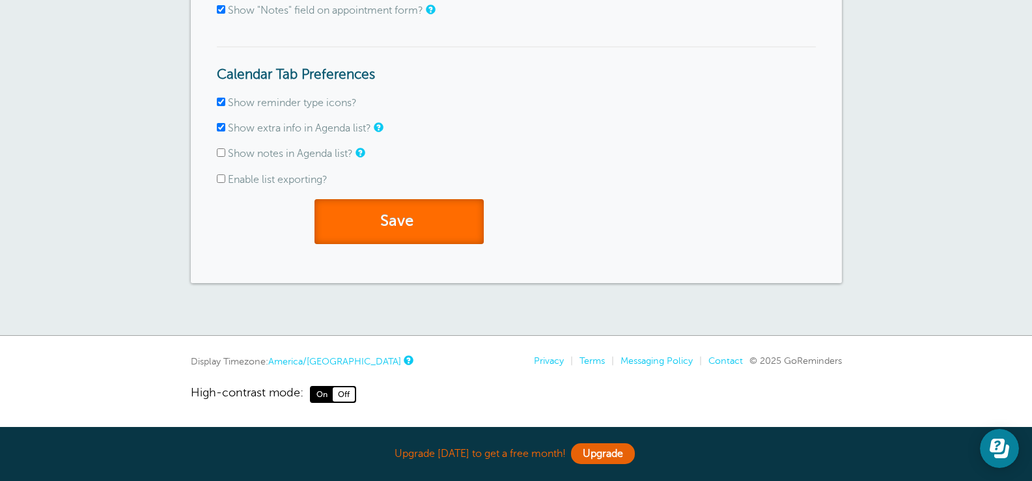
click at [405, 218] on button "Save" at bounding box center [399, 221] width 169 height 45
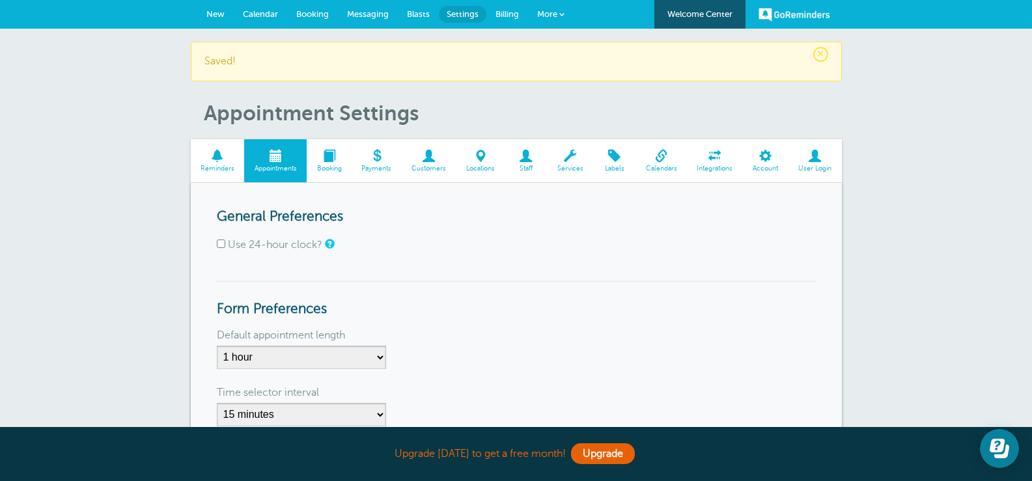
click at [331, 160] on span at bounding box center [329, 156] width 45 height 12
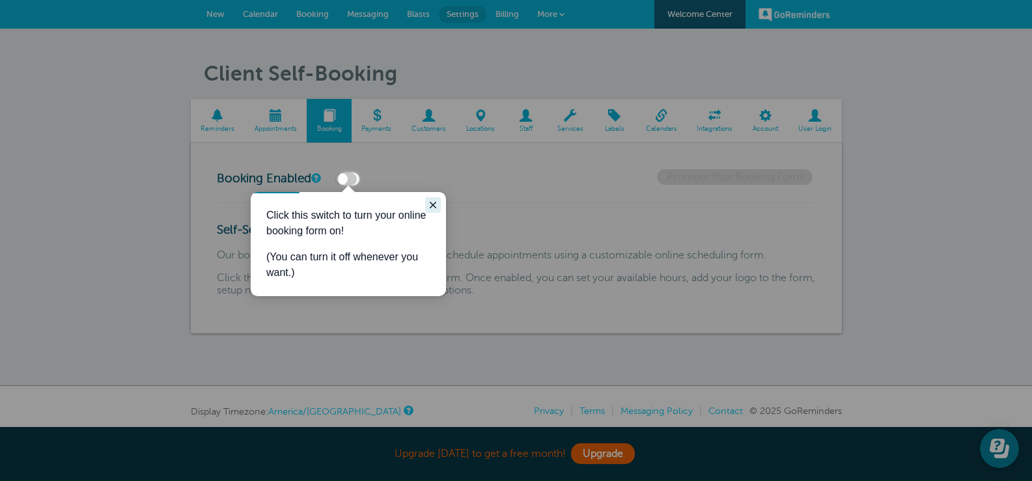
click at [434, 206] on icon "Close guide" at bounding box center [433, 205] width 7 height 7
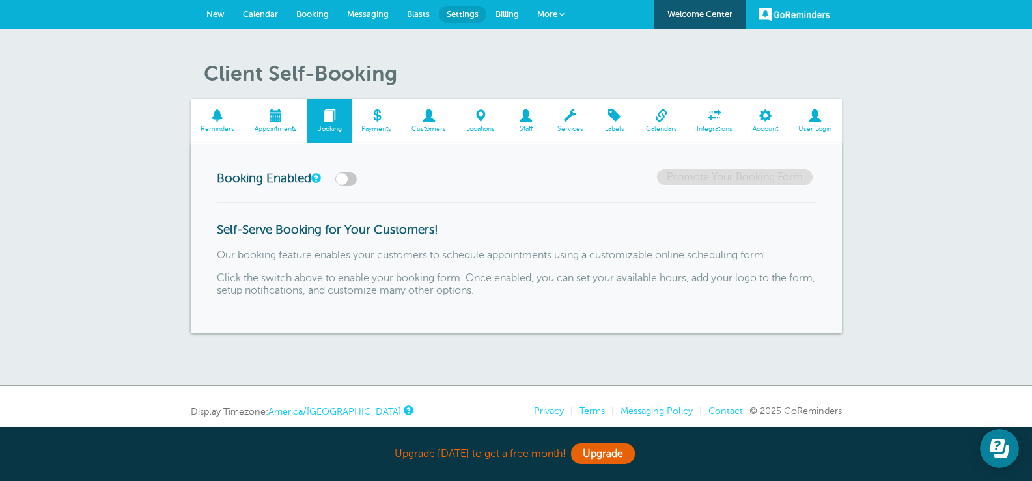
click at [374, 119] on span at bounding box center [377, 115] width 50 height 12
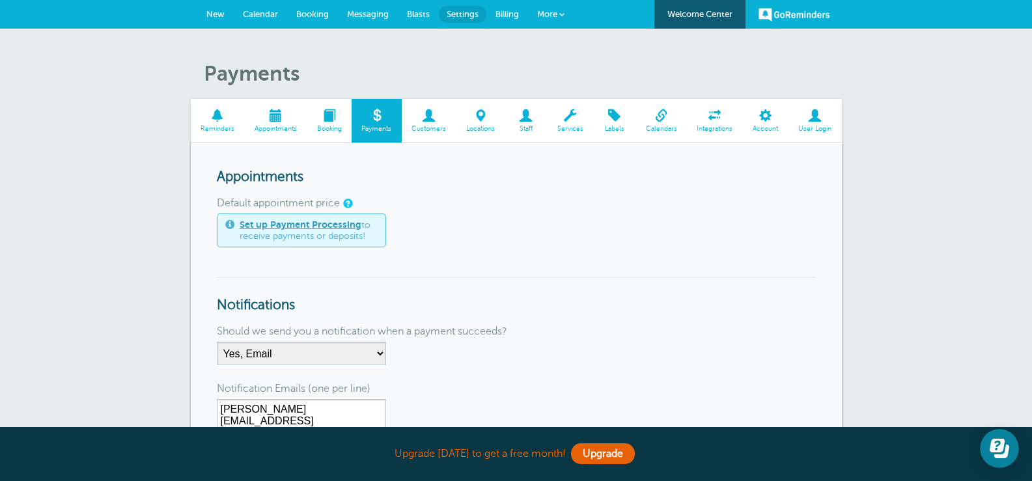
click at [435, 127] on span "Customers" at bounding box center [429, 129] width 42 height 8
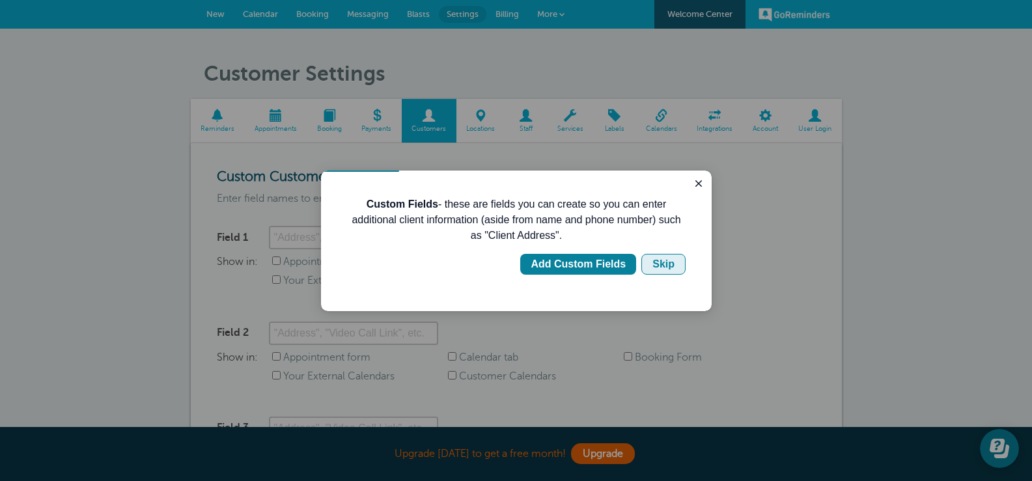
click at [664, 263] on div "Skip" at bounding box center [664, 265] width 22 height 16
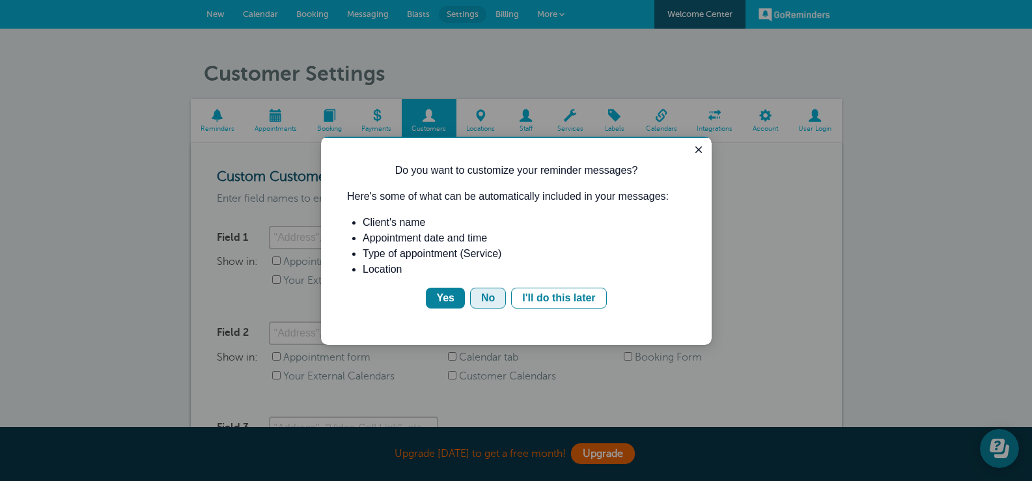
click at [491, 296] on div "No" at bounding box center [488, 298] width 14 height 16
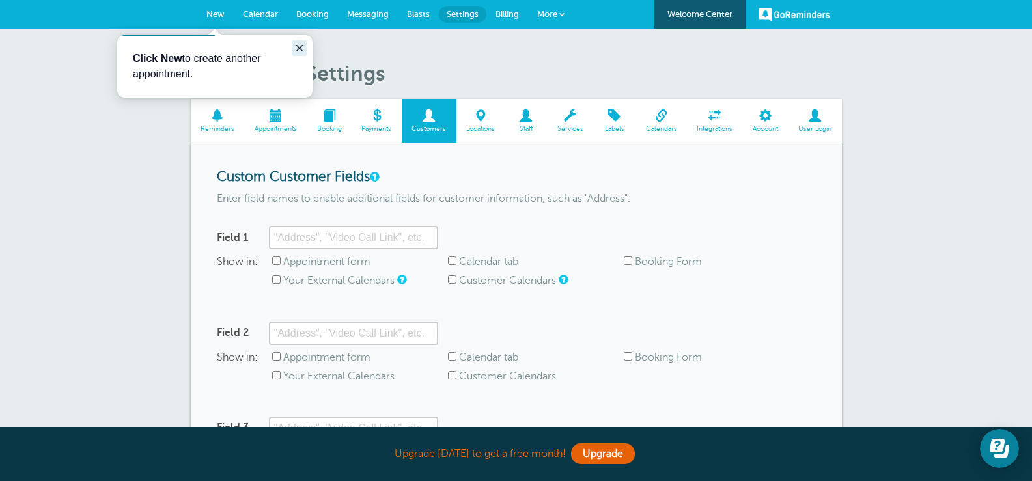
click at [300, 48] on icon "Close guide" at bounding box center [299, 48] width 7 height 7
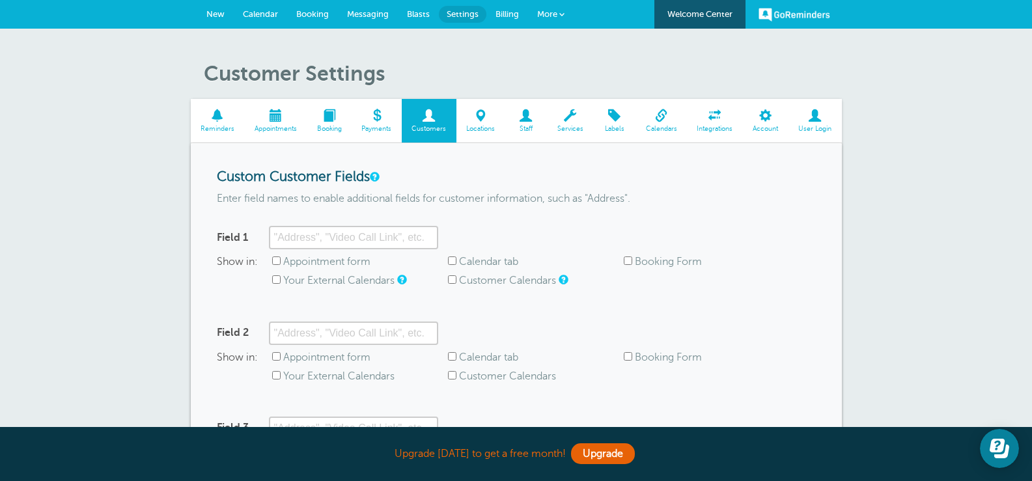
click at [485, 124] on link "Locations" at bounding box center [481, 121] width 49 height 44
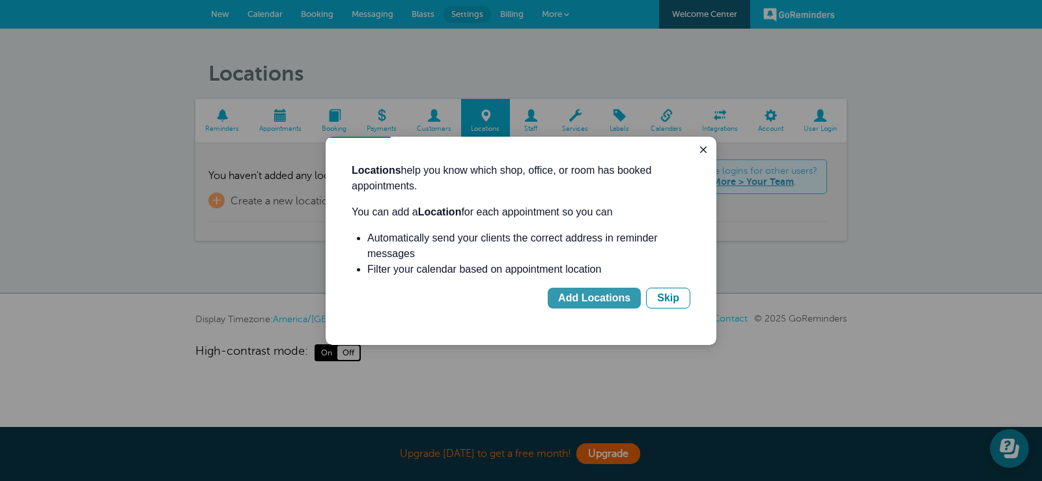
click at [585, 296] on div "Add Locations" at bounding box center [594, 298] width 72 height 16
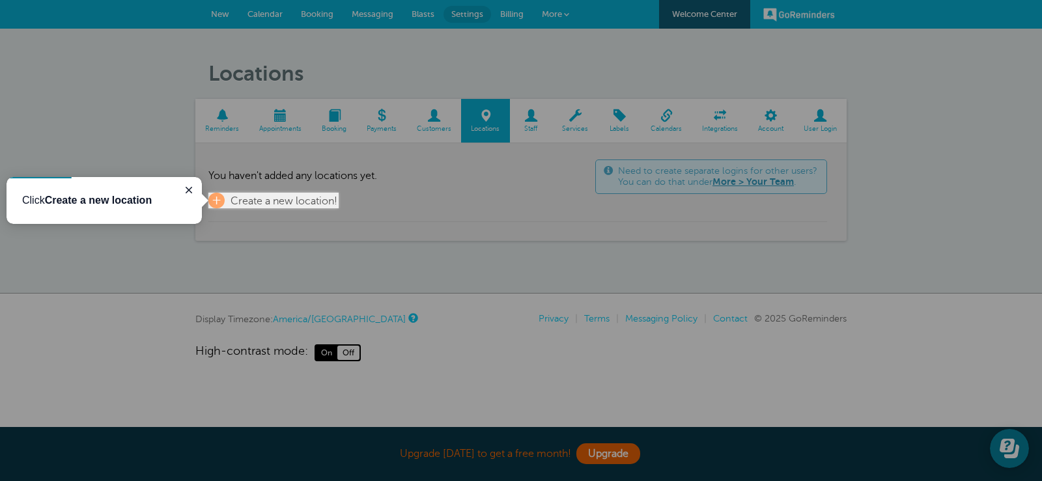
click at [261, 192] on div at bounding box center [169, 96] width 339 height 193
click at [267, 202] on span "Create a new location!" at bounding box center [284, 201] width 107 height 12
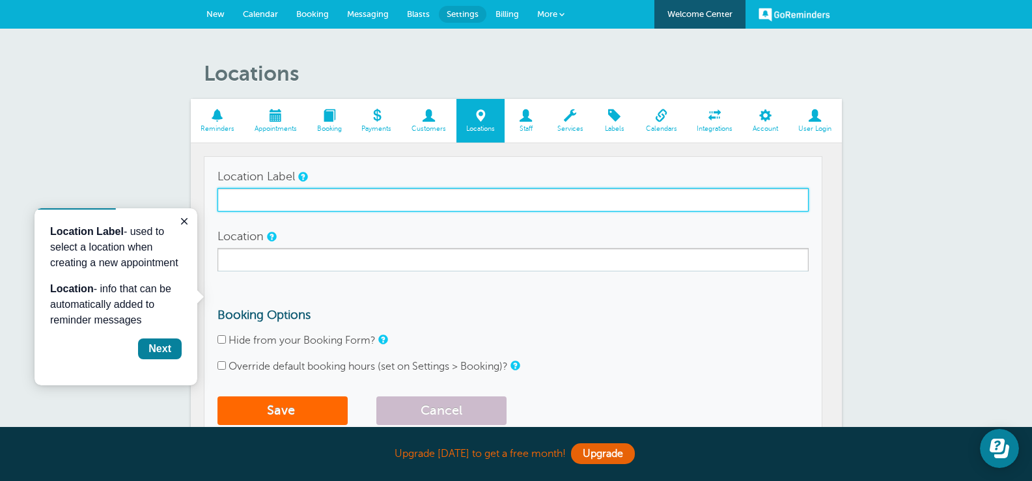
click at [267, 202] on input "Location Label" at bounding box center [513, 199] width 591 height 23
type input "In Person"
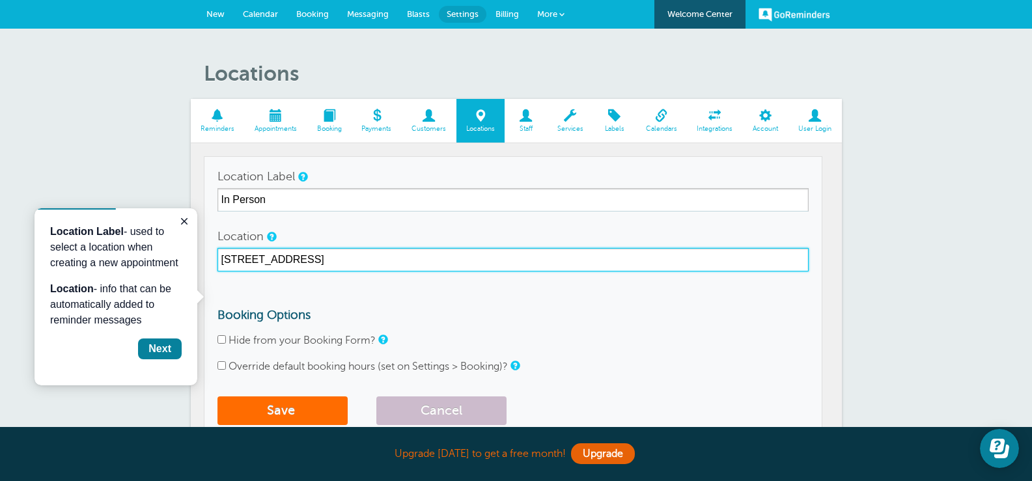
type input "121 S. Broadway, Suite 614, Tyler TX 75708"
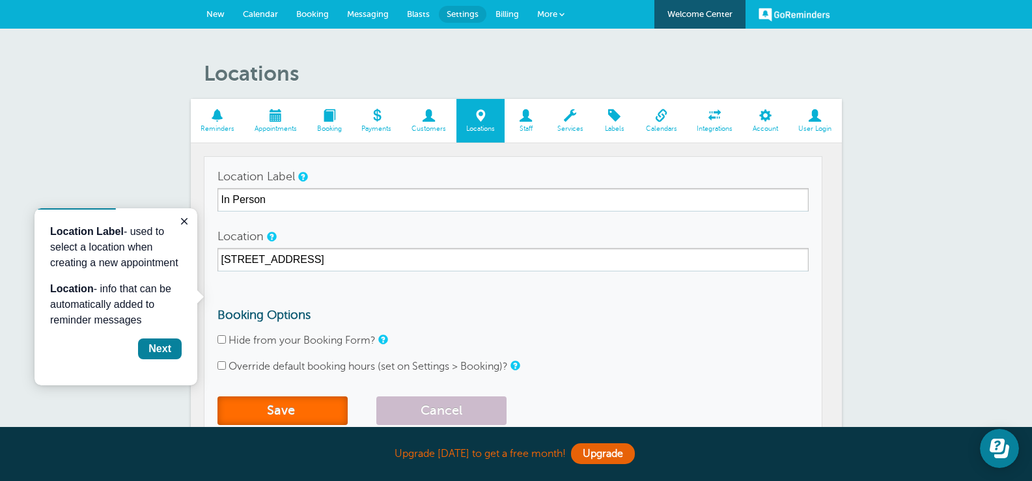
click at [292, 404] on button "Save" at bounding box center [283, 411] width 130 height 29
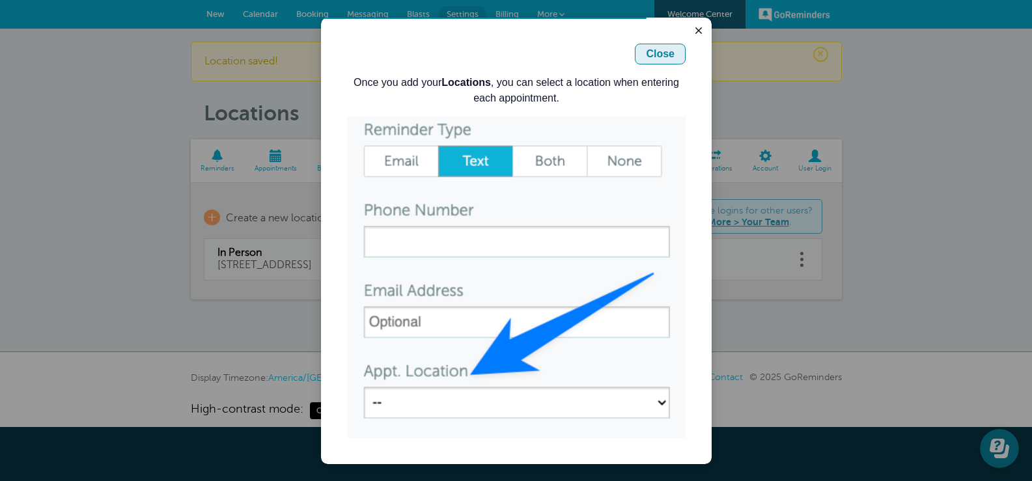
click at [666, 51] on div "Close" at bounding box center [660, 54] width 29 height 16
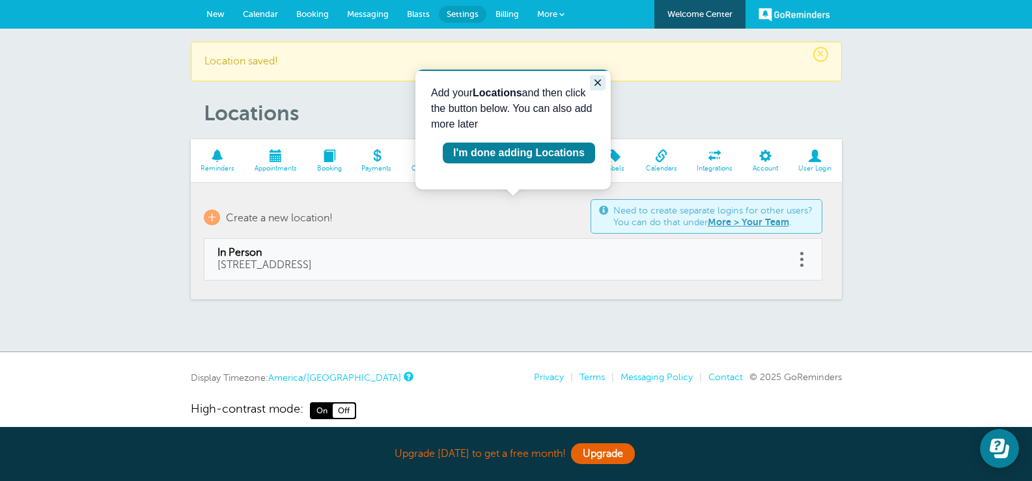
click at [596, 80] on icon "Close guide" at bounding box center [598, 82] width 7 height 7
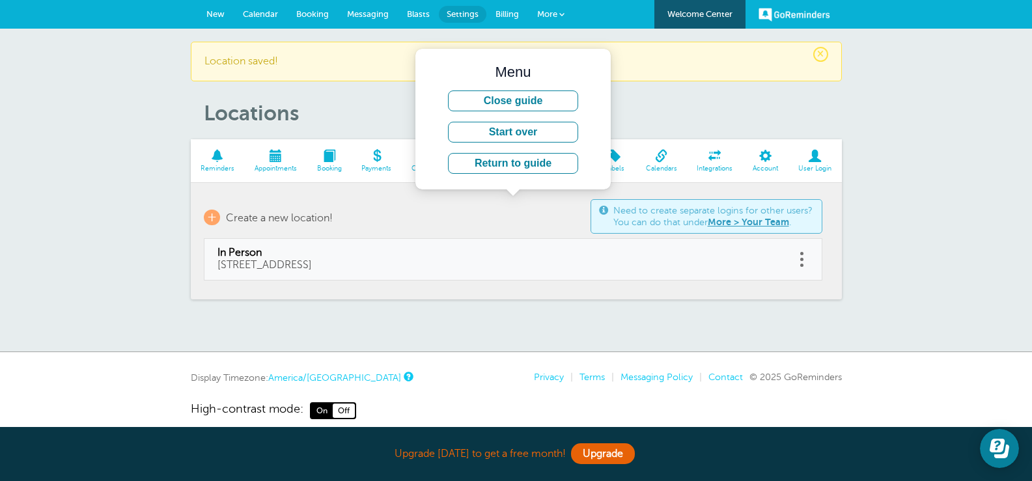
drag, startPoint x: 499, startPoint y: 171, endPoint x: 498, endPoint y: 150, distance: 20.9
click at [498, 171] on button "Return to guide" at bounding box center [513, 163] width 130 height 21
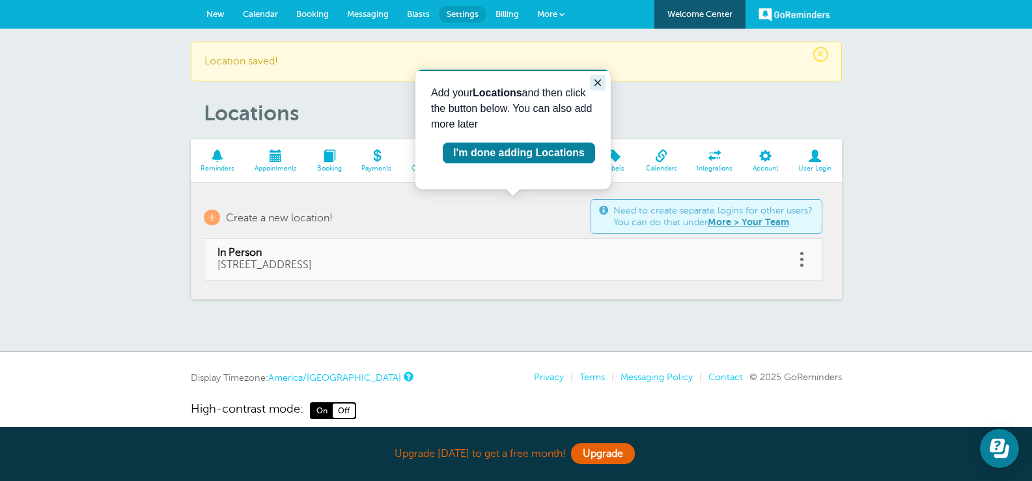
click at [600, 80] on icon "Close guide" at bounding box center [598, 82] width 7 height 7
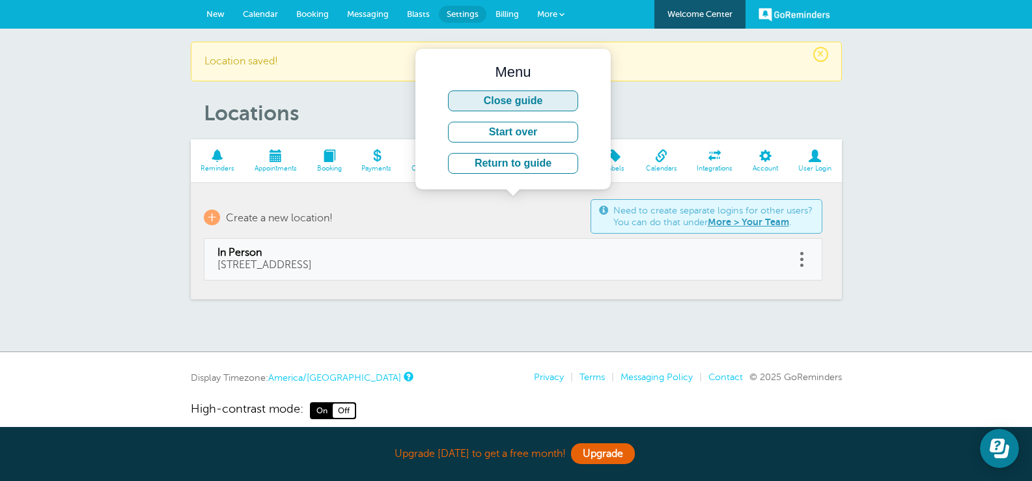
click at [557, 104] on button "Close guide" at bounding box center [513, 101] width 130 height 21
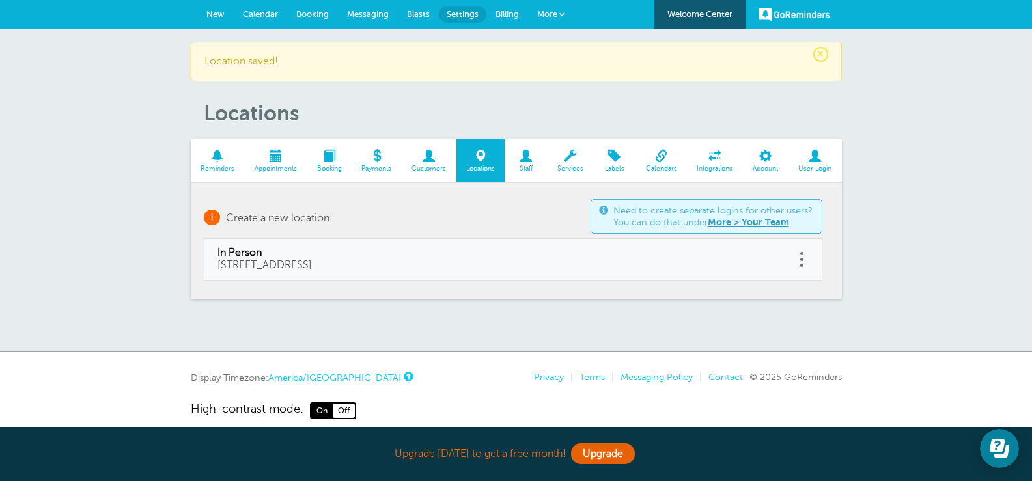
click at [253, 219] on span "Create a new location!" at bounding box center [279, 218] width 107 height 12
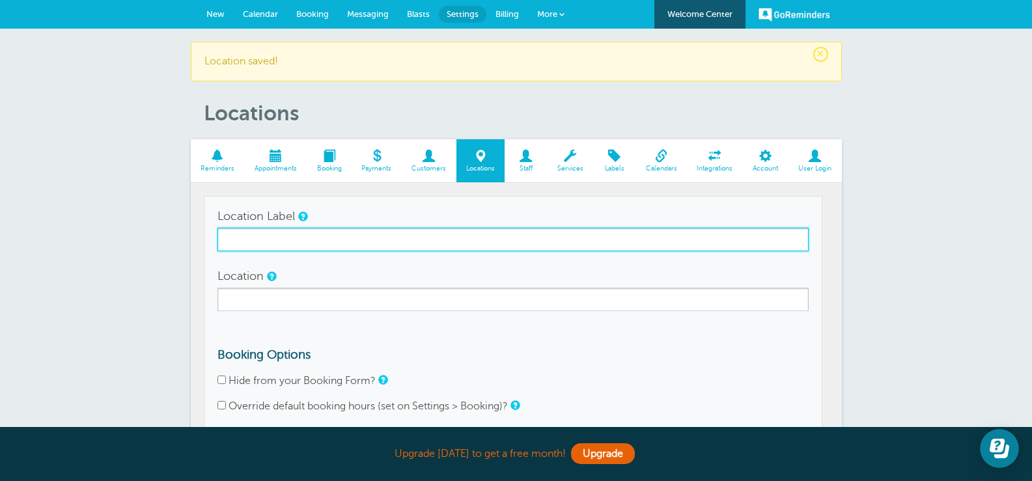
click at [261, 239] on input "Location Label" at bounding box center [513, 239] width 591 height 23
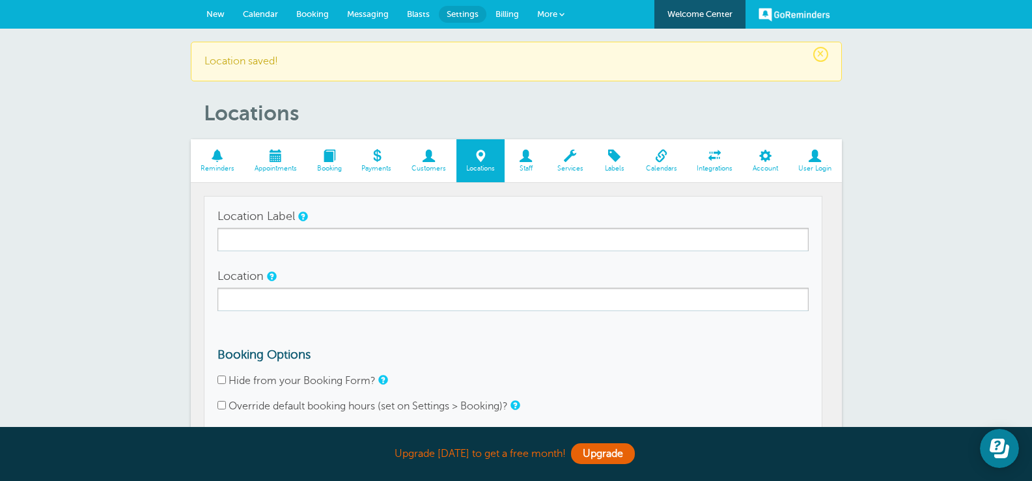
click at [852, 296] on div "× Location saved! Locations Reminders Appointments Booking Payments Customers L…" at bounding box center [516, 310] width 1032 height 562
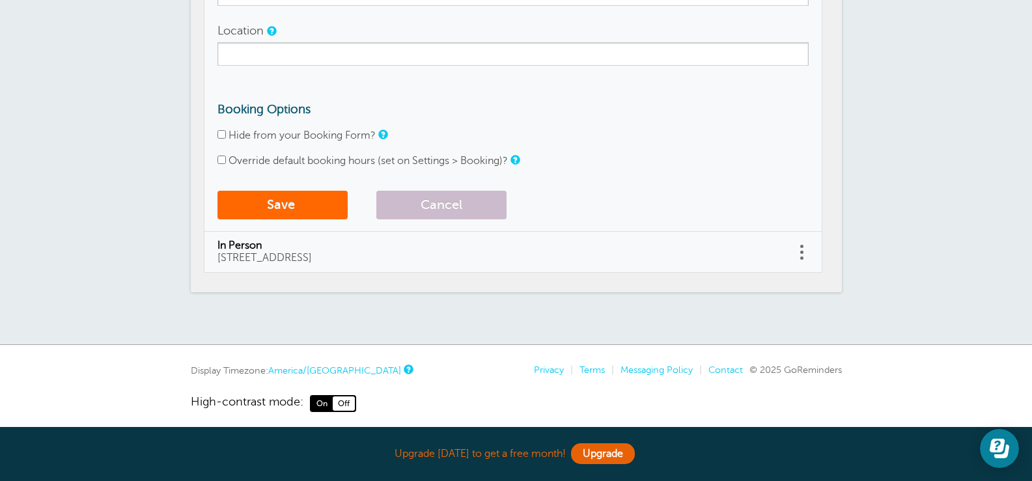
scroll to position [255, 0]
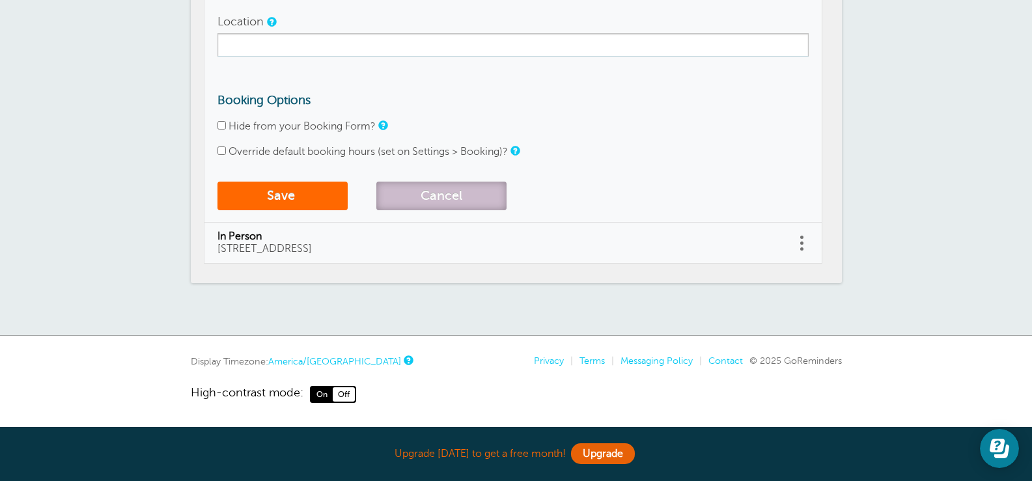
click at [471, 196] on button "Cancel" at bounding box center [441, 196] width 130 height 29
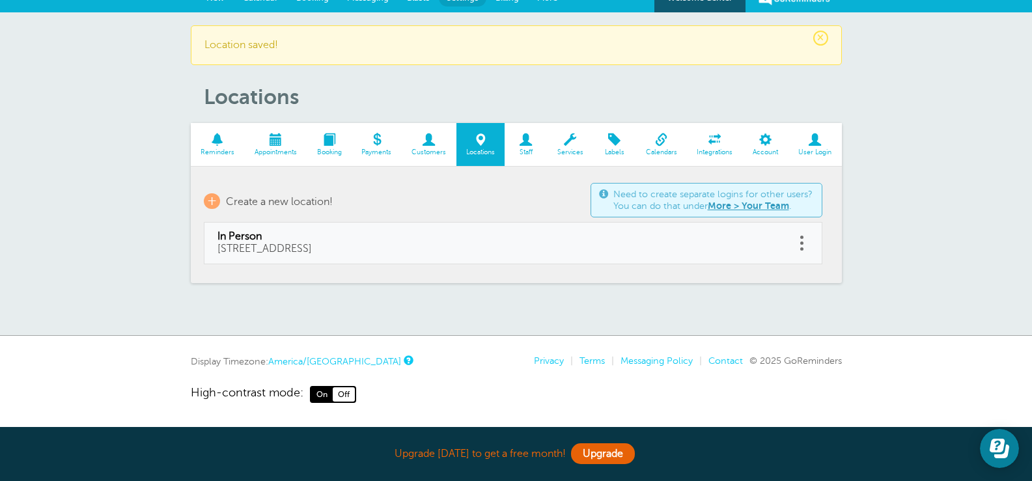
scroll to position [16, 0]
click at [526, 143] on span at bounding box center [526, 140] width 42 height 12
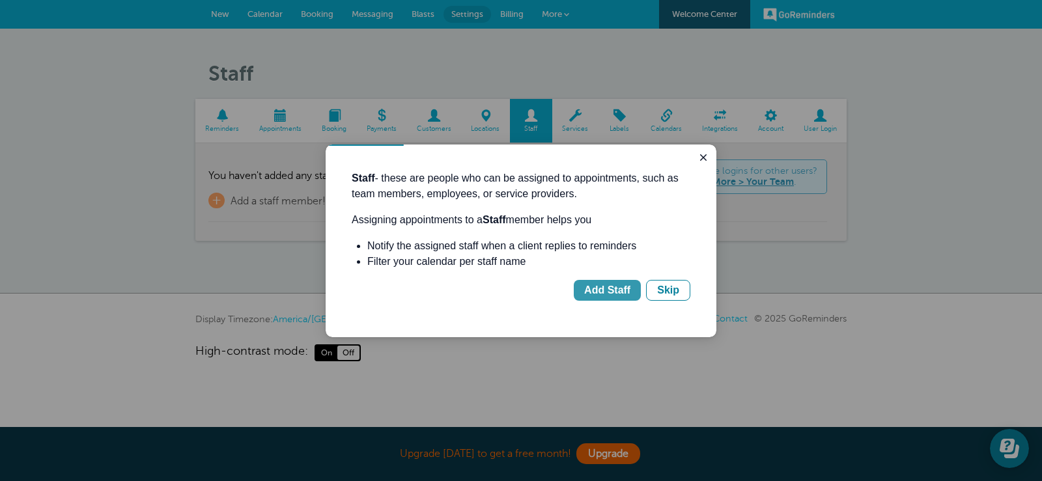
click at [621, 292] on div "Add Staff" at bounding box center [607, 291] width 46 height 16
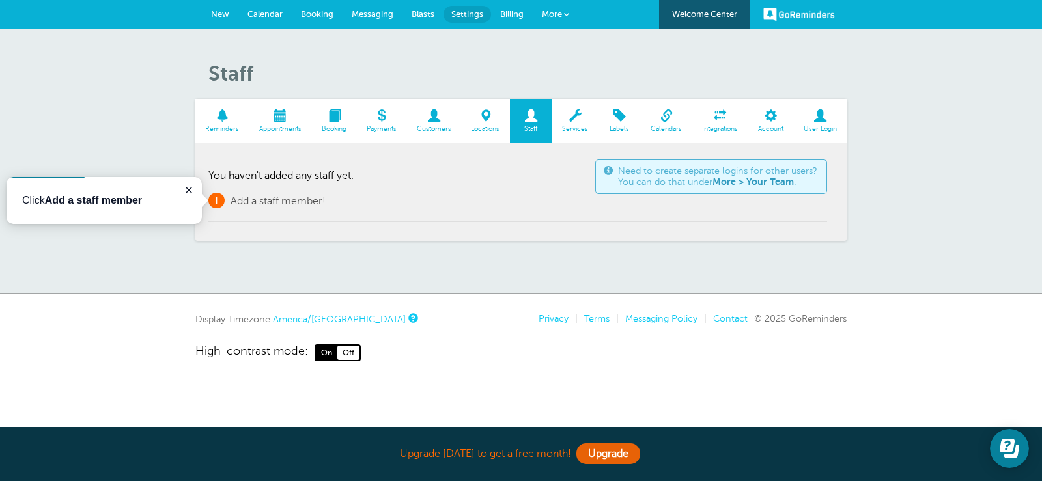
click at [259, 205] on span "Add a staff member!" at bounding box center [278, 201] width 95 height 12
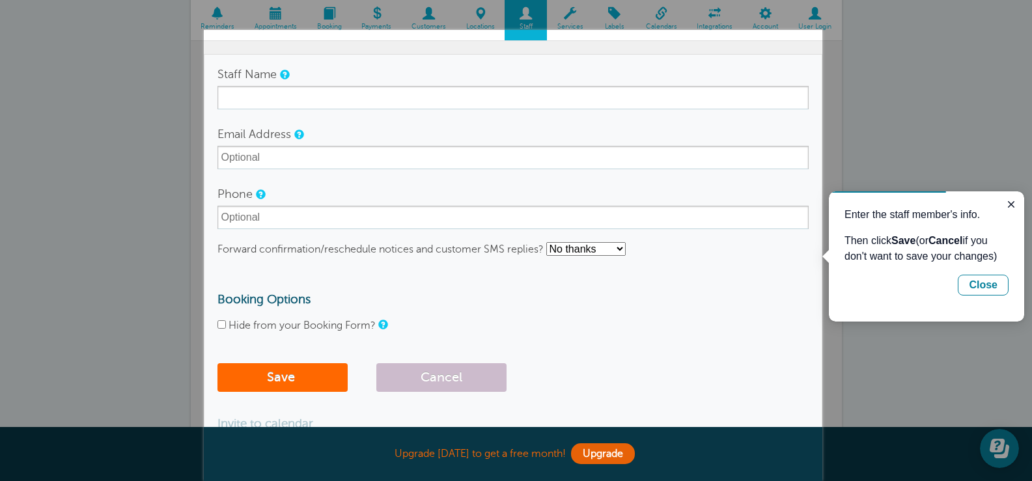
scroll to position [128, 0]
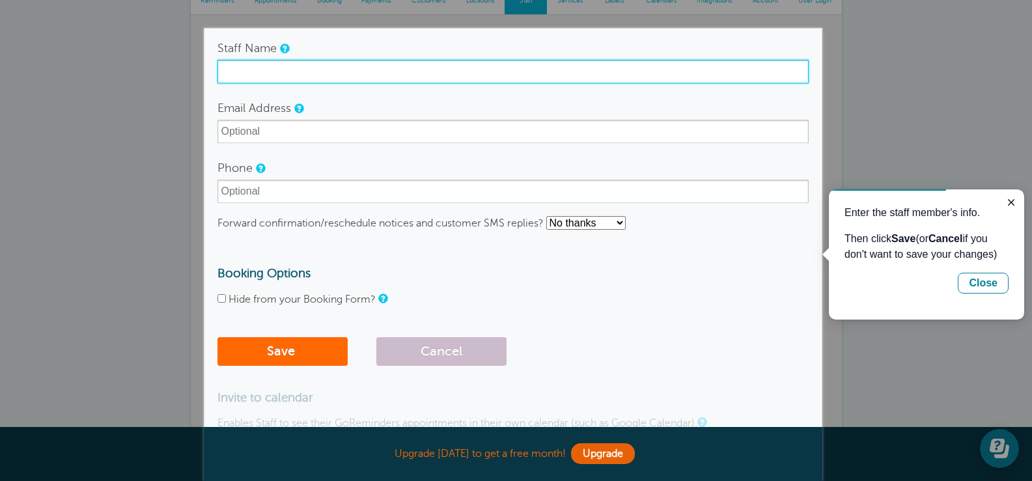
click at [287, 76] on input "Staff Name" at bounding box center [513, 71] width 591 height 23
type input "Kendra Bennett"
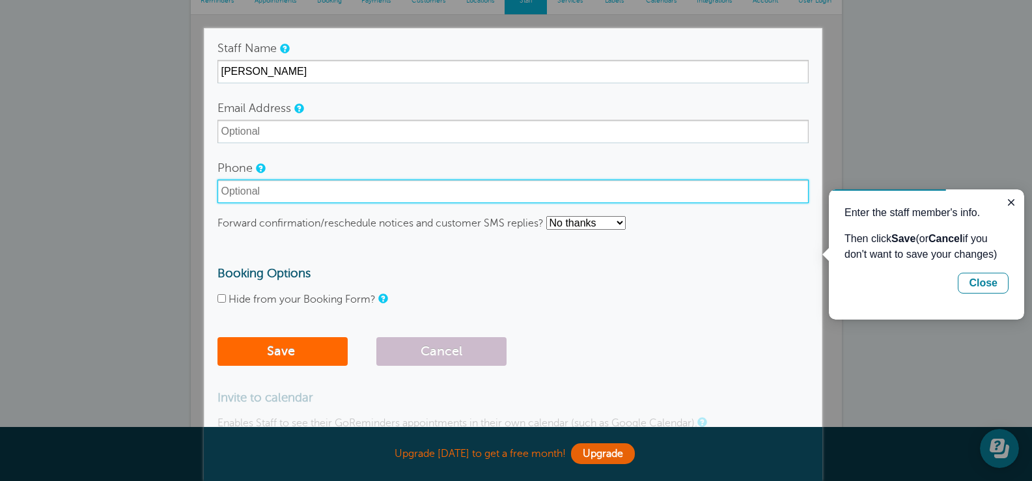
click at [273, 199] on input "Phone" at bounding box center [513, 191] width 591 height 23
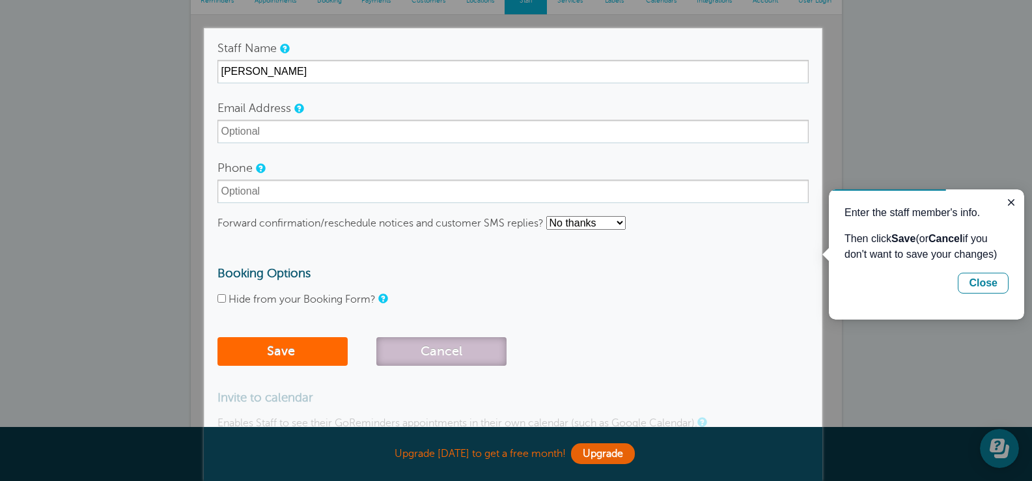
click at [450, 351] on button "Cancel" at bounding box center [441, 351] width 130 height 29
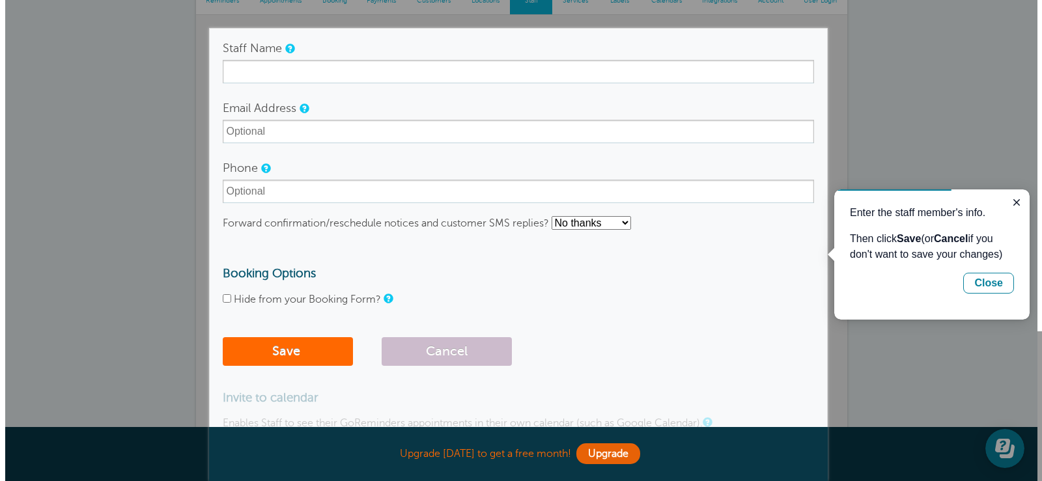
scroll to position [0, 0]
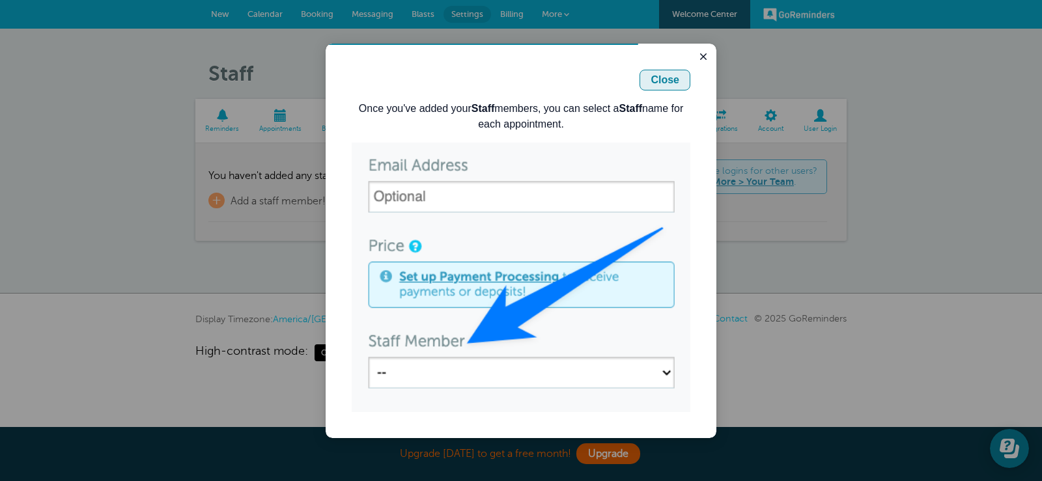
drag, startPoint x: 662, startPoint y: 86, endPoint x: 987, endPoint y: 130, distance: 328.5
click at [662, 86] on div "Close" at bounding box center [665, 80] width 29 height 16
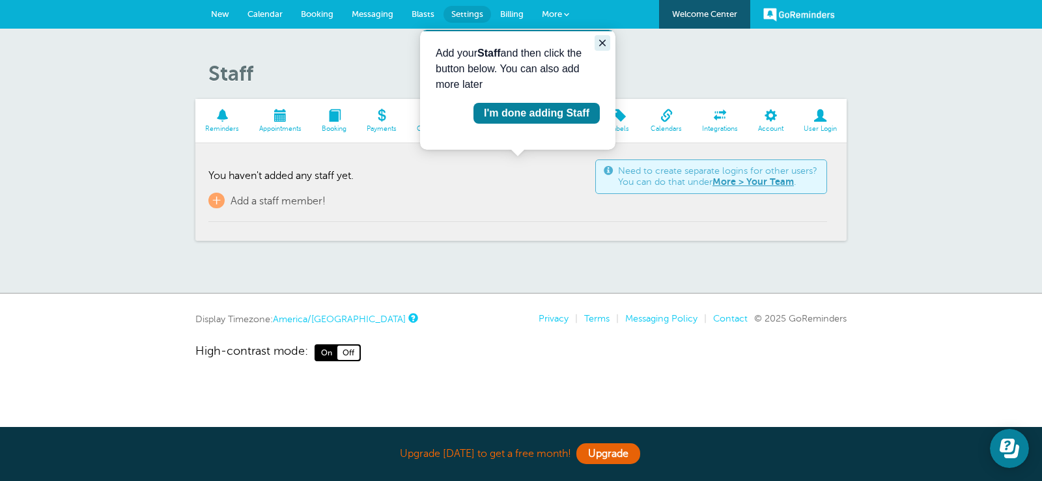
click at [604, 41] on icon "Close guide" at bounding box center [602, 43] width 7 height 7
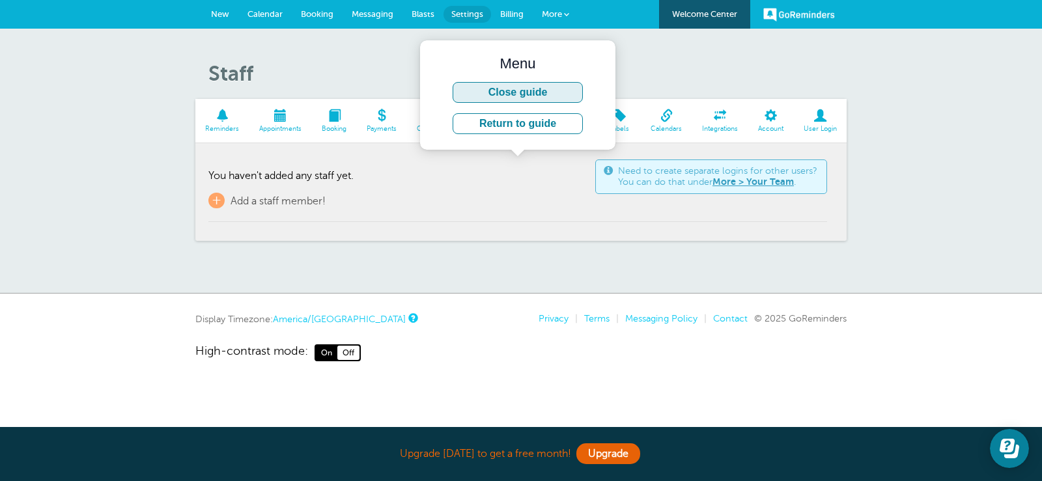
click at [559, 96] on button "Close guide" at bounding box center [518, 92] width 130 height 21
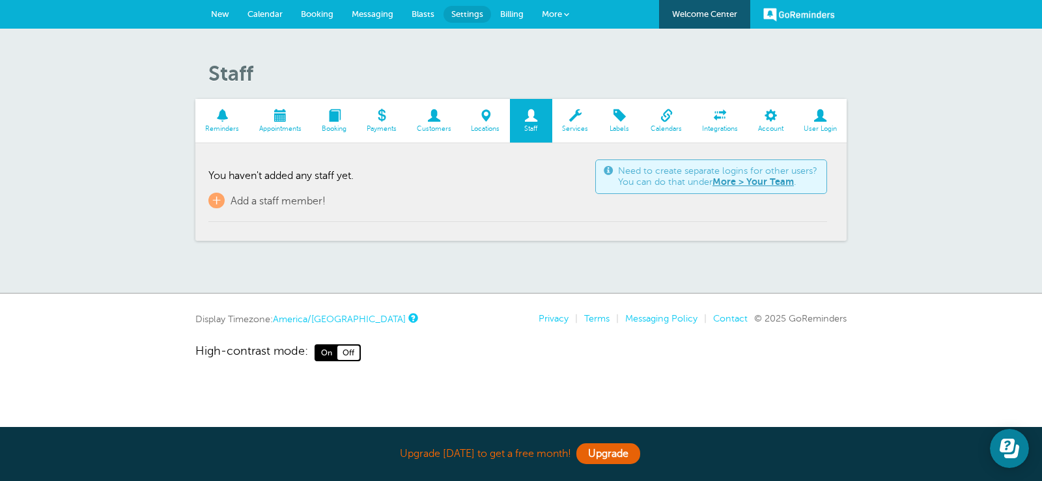
click at [578, 122] on span at bounding box center [575, 115] width 46 height 12
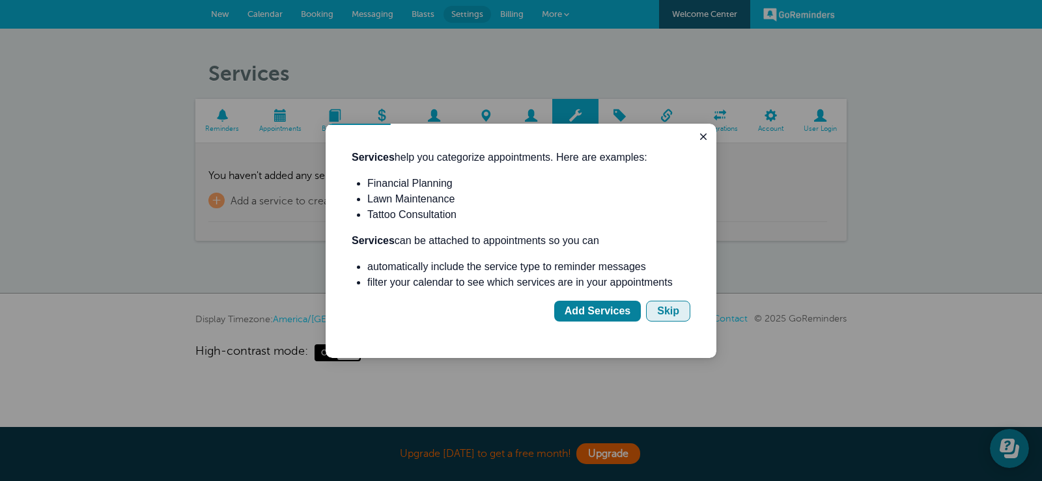
click at [665, 315] on div "Skip" at bounding box center [668, 311] width 22 height 16
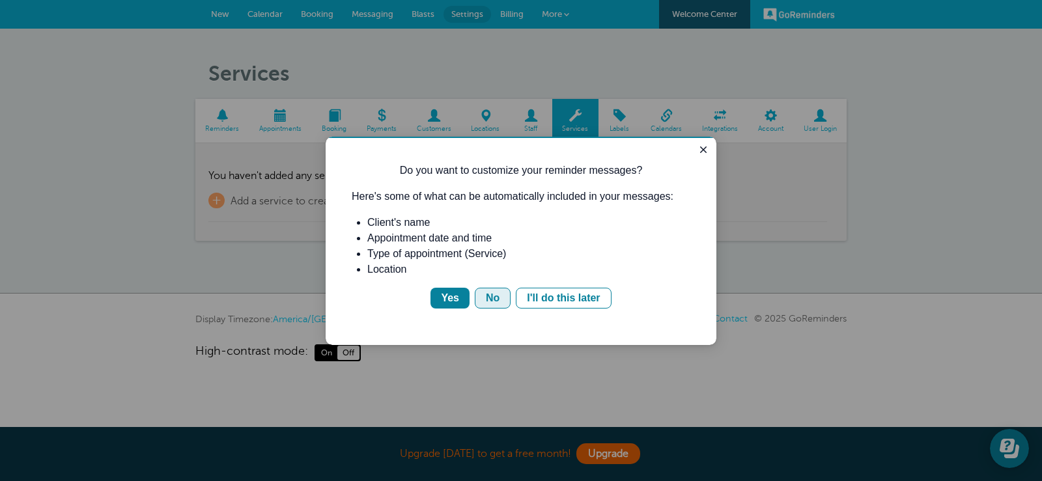
click at [495, 299] on div "No" at bounding box center [493, 298] width 14 height 16
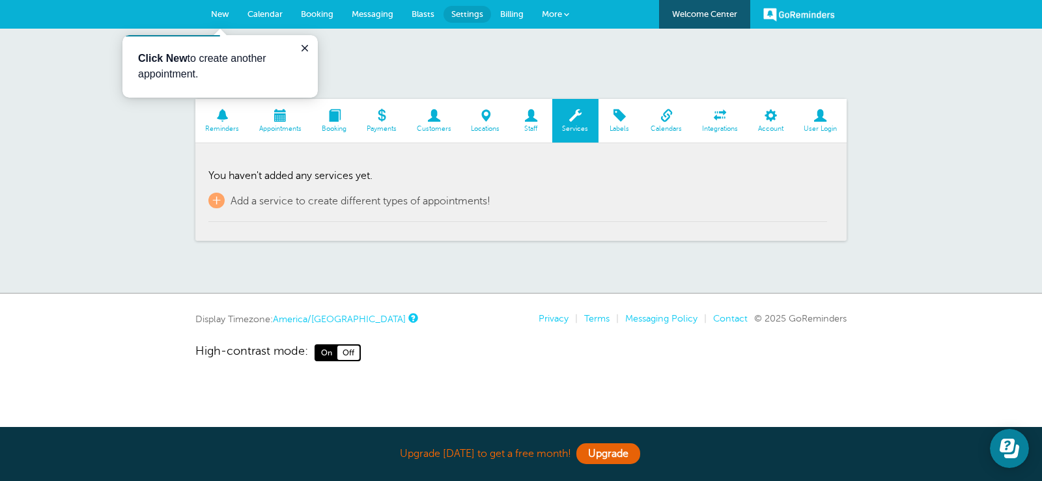
click at [624, 122] on span at bounding box center [620, 115] width 42 height 12
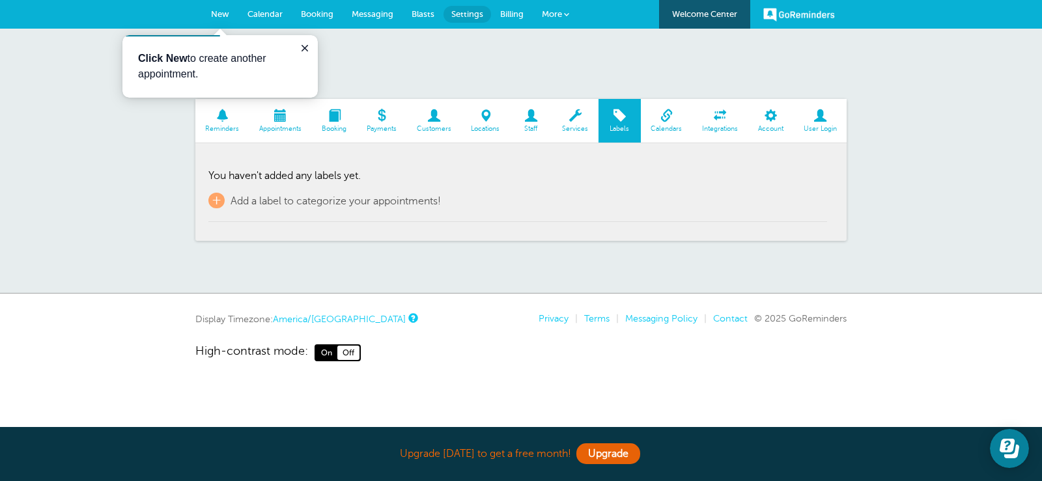
click at [667, 124] on link "Calendars" at bounding box center [666, 121] width 51 height 44
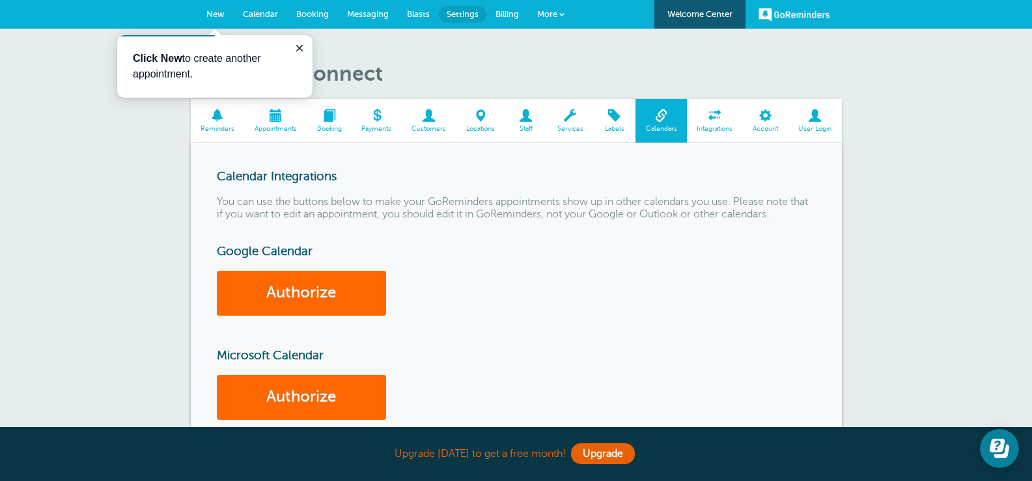
click at [708, 125] on span "Integrations" at bounding box center [715, 129] width 43 height 8
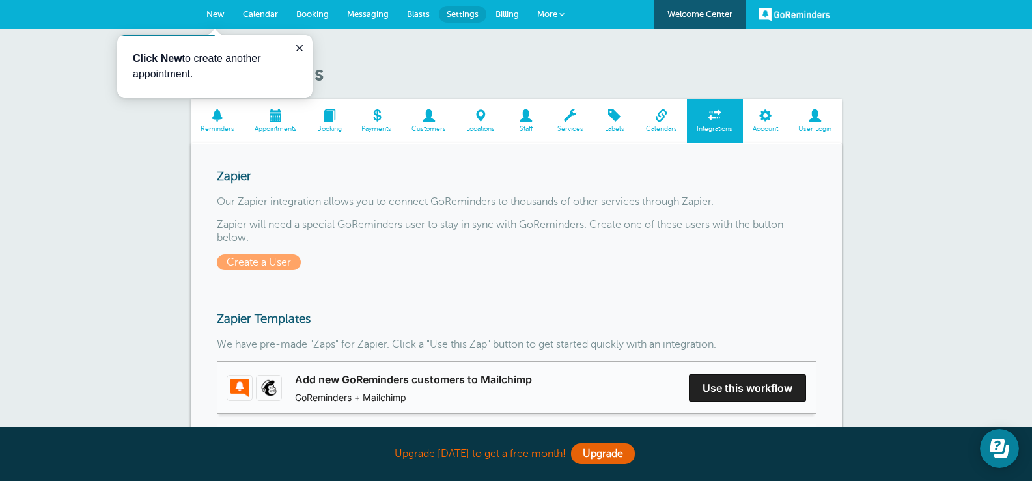
click at [764, 120] on span at bounding box center [766, 115] width 46 height 12
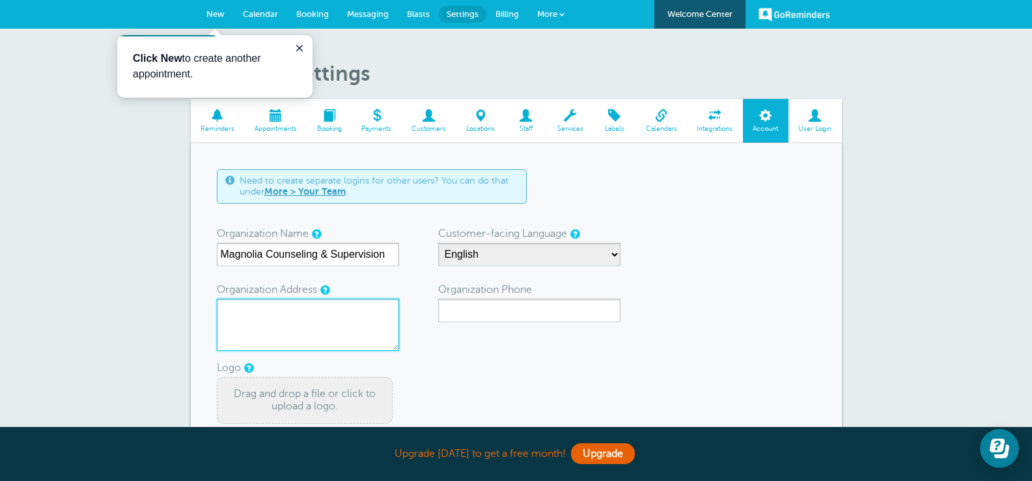
click at [247, 316] on textarea "Organization Address" at bounding box center [308, 325] width 182 height 52
type textarea "121 South Broadway Suite 614 Tyler, TX 757032"
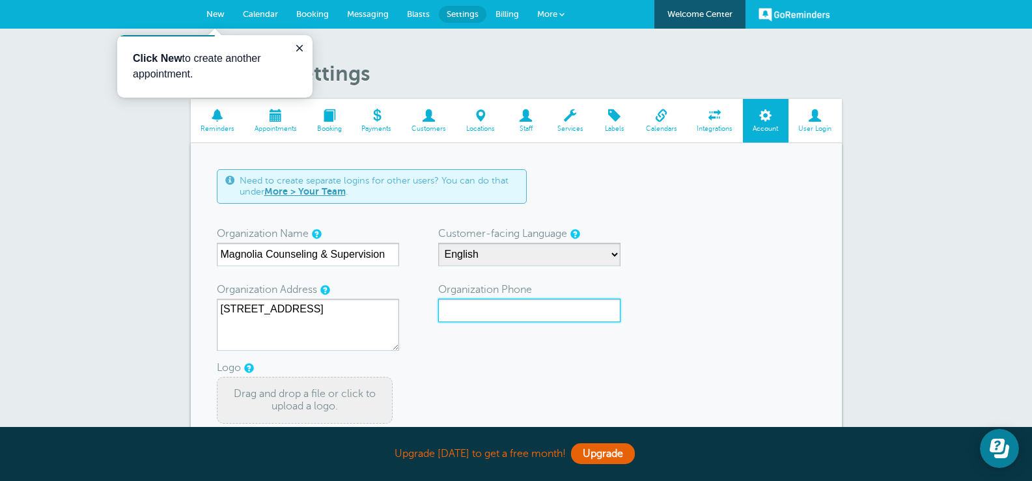
click at [499, 306] on input "Organization Phone" at bounding box center [529, 310] width 182 height 23
type input "9035907723"
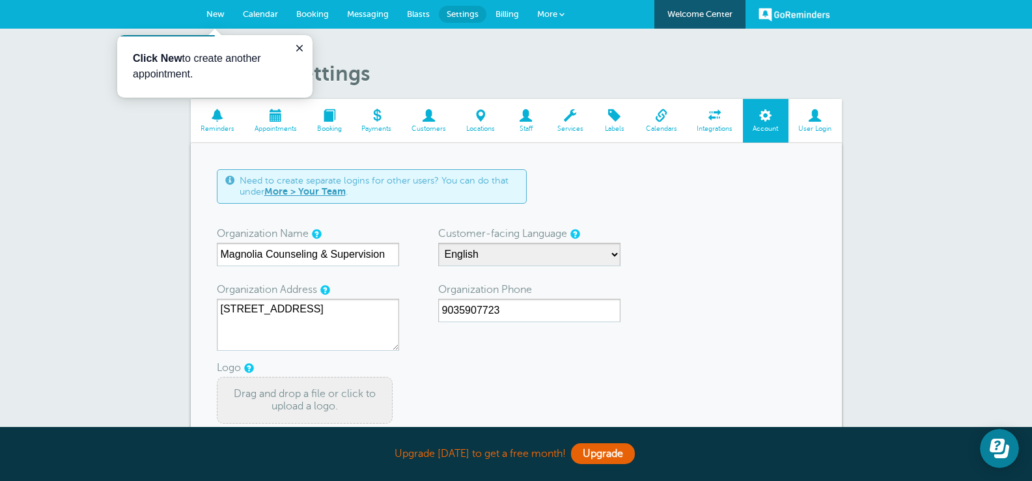
click at [767, 246] on form "Need to create separate logins for other users? You can do that under More > Yo…" at bounding box center [516, 360] width 599 height 382
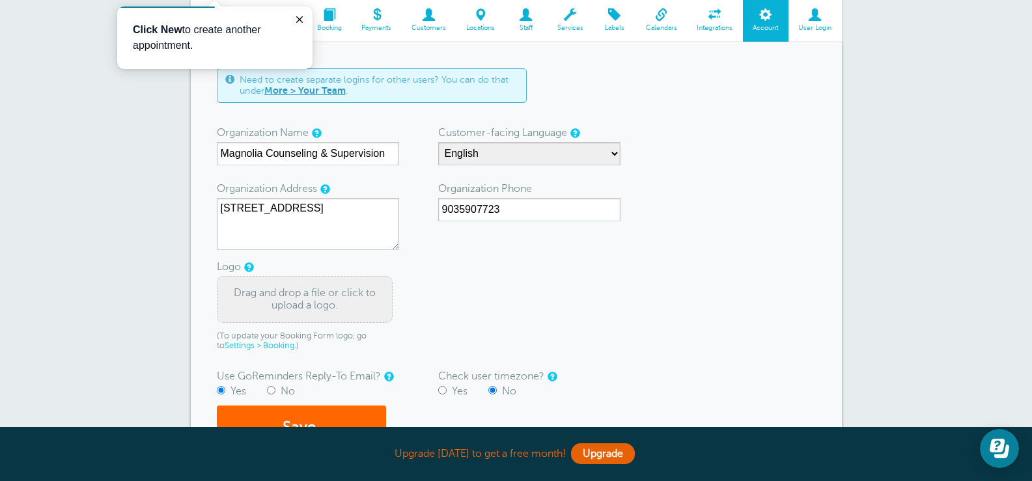
scroll to position [195, 0]
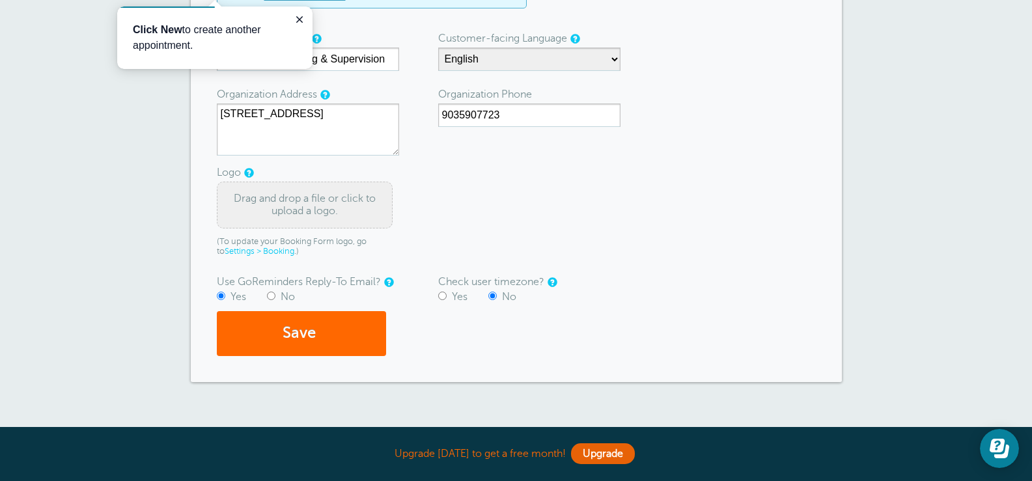
click at [271, 294] on input "No" at bounding box center [271, 296] width 8 height 8
radio input "true"
click at [369, 328] on button "Save" at bounding box center [301, 333] width 169 height 45
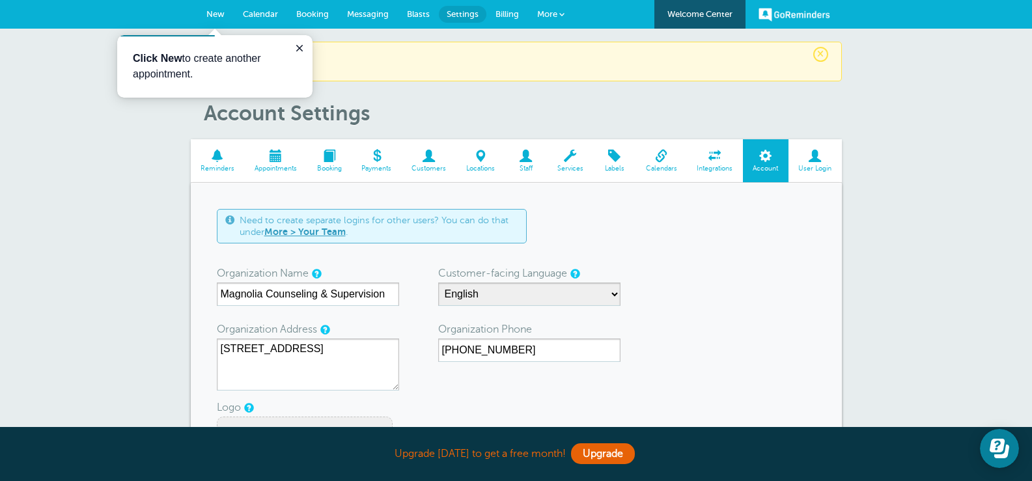
click at [316, 12] on span "Booking" at bounding box center [312, 14] width 33 height 10
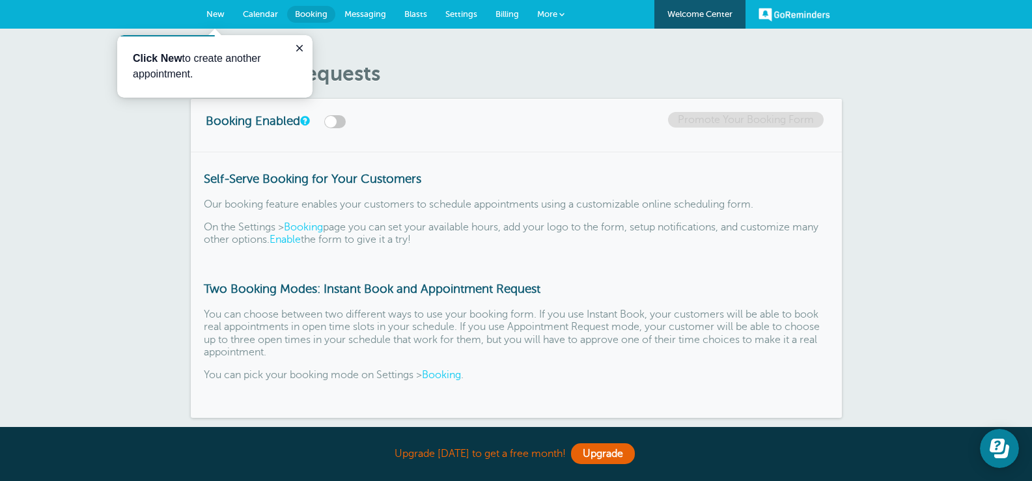
click at [364, 12] on span "Messaging" at bounding box center [366, 14] width 42 height 10
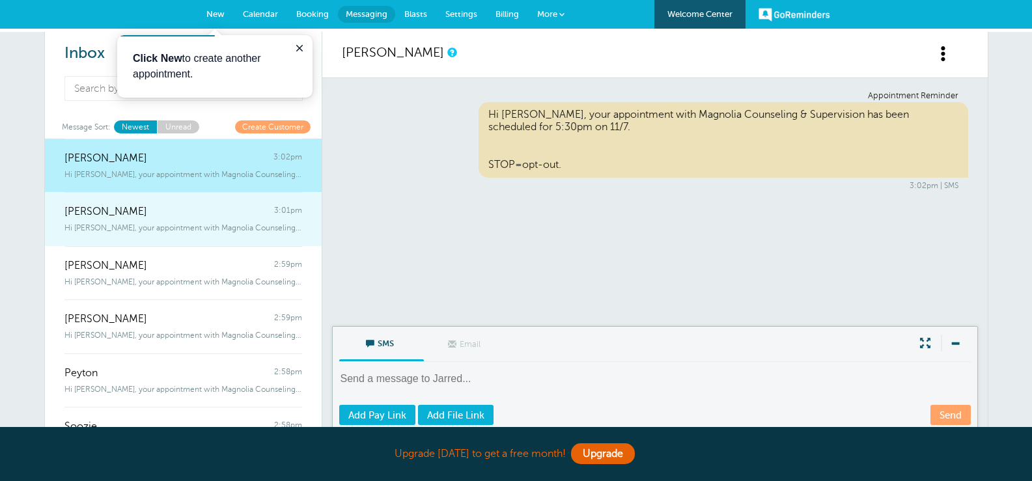
click at [198, 224] on span "Hi Hannah, your appointment with Magnolia Counseling & Supervision has been" at bounding box center [183, 227] width 238 height 9
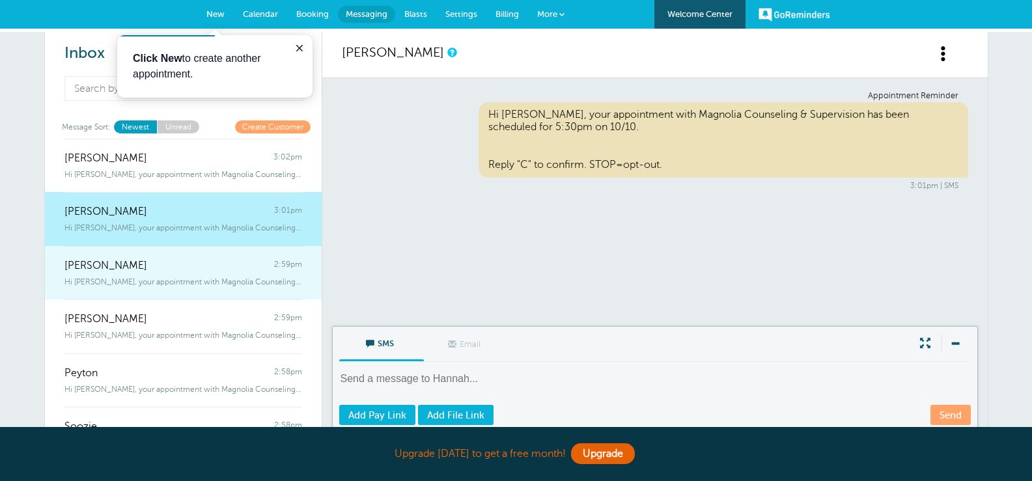
click at [163, 277] on span "Hi John, your appointment with Magnolia Counseling & Supervision has been s" at bounding box center [183, 281] width 238 height 9
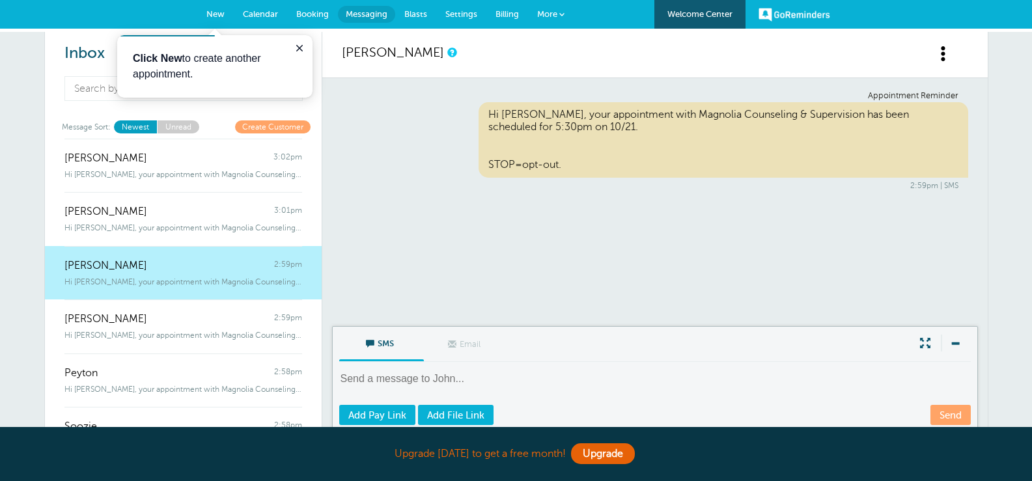
scroll to position [65, 0]
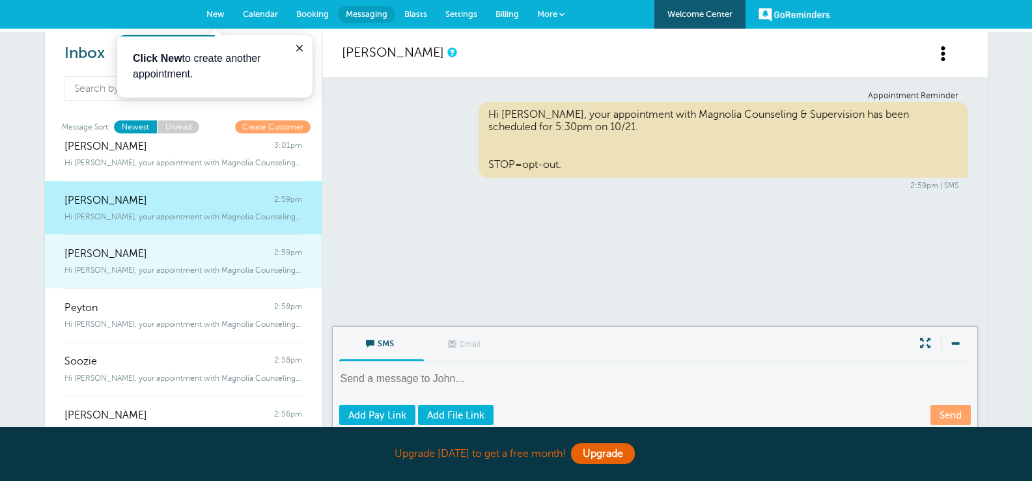
click at [166, 263] on div "Hi Teresa, your appointment with Magnolia Counseling & Supervision has been" at bounding box center [183, 268] width 238 height 14
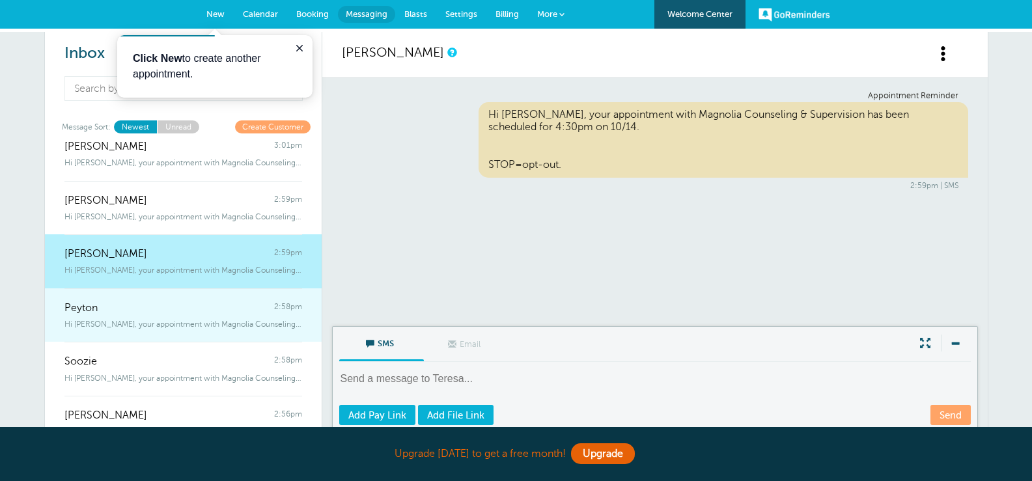
click at [166, 302] on div "Peyton 2:58pm" at bounding box center [183, 302] width 238 height 26
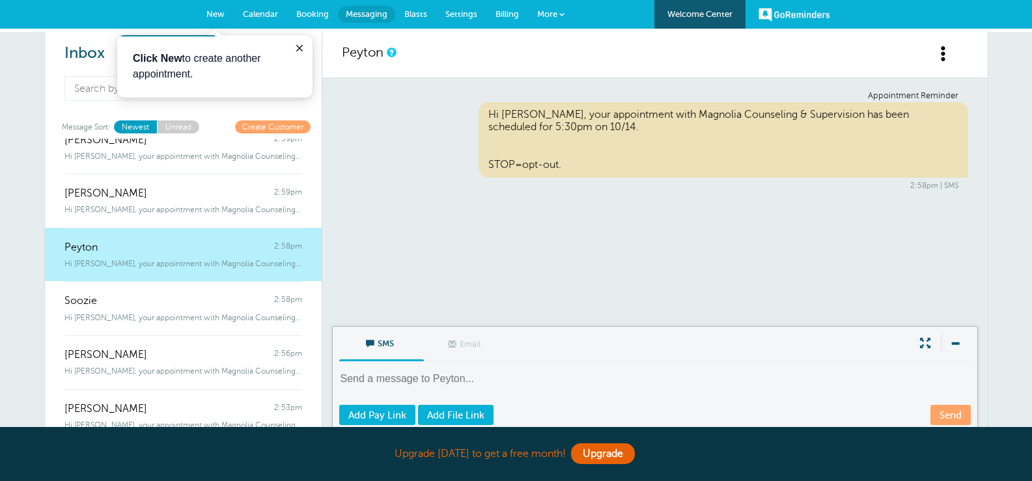
scroll to position [126, 0]
click at [166, 302] on div "Soozie 2:58pm" at bounding box center [183, 294] width 238 height 26
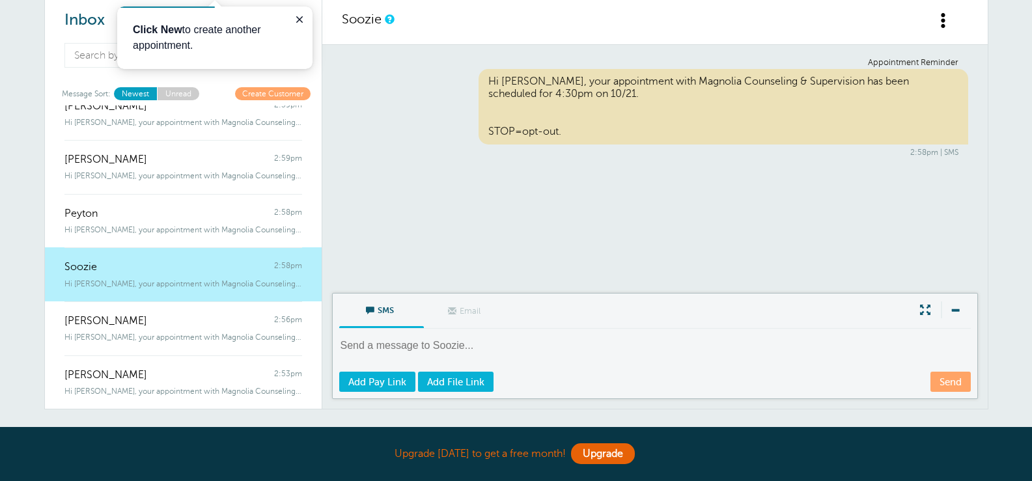
scroll to position [65, 0]
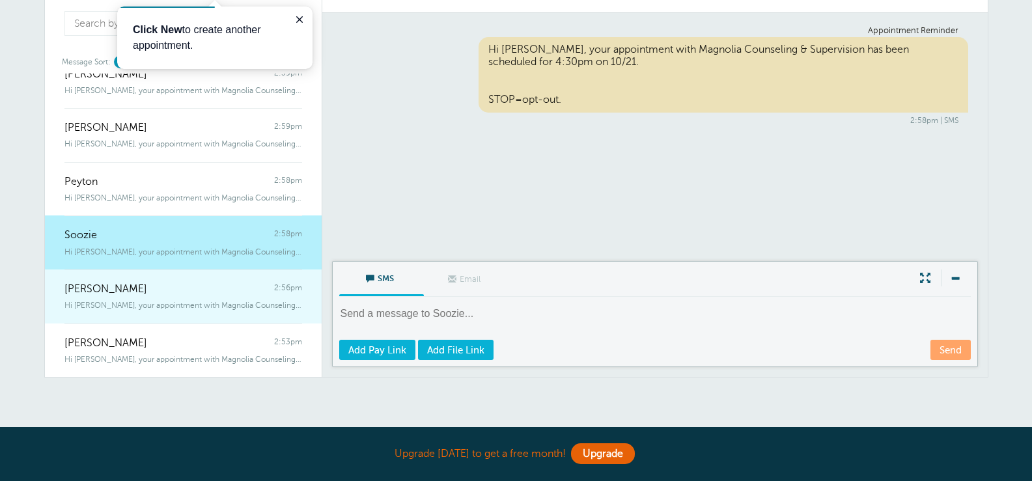
click at [160, 300] on div "Hi Meg, your appointment with Magnolia Counseling & Supervision has been sc" at bounding box center [183, 303] width 238 height 14
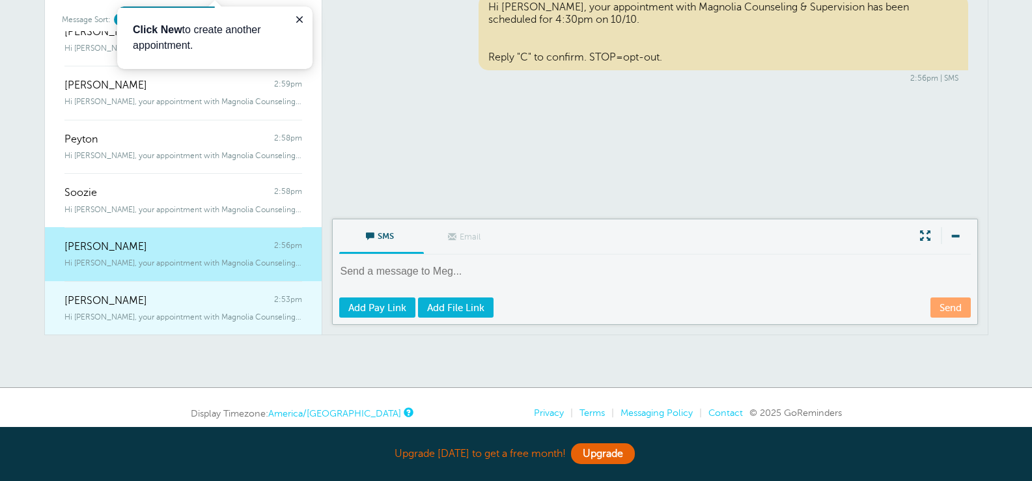
scroll to position [130, 0]
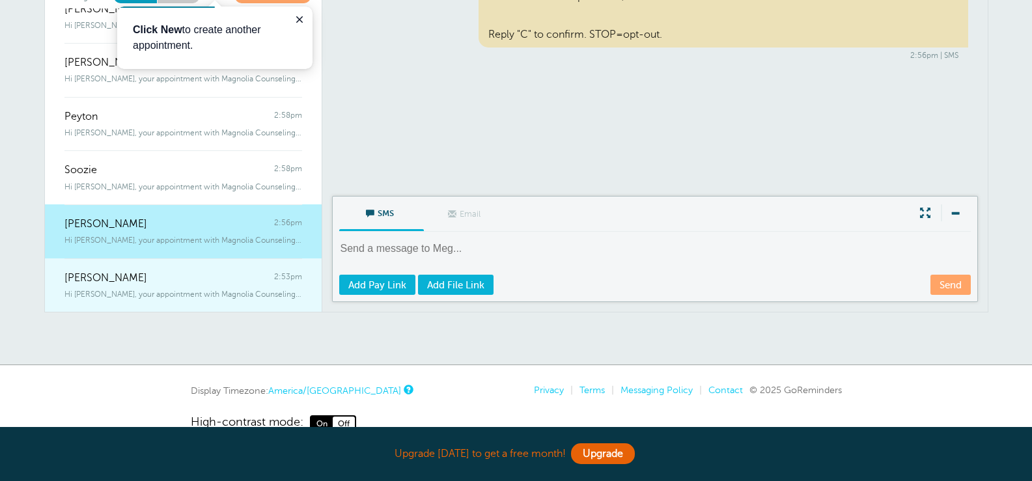
click at [152, 299] on span "Hi Kendra, your appointment with Magnolia Counseling & Supervision has been" at bounding box center [183, 294] width 238 height 9
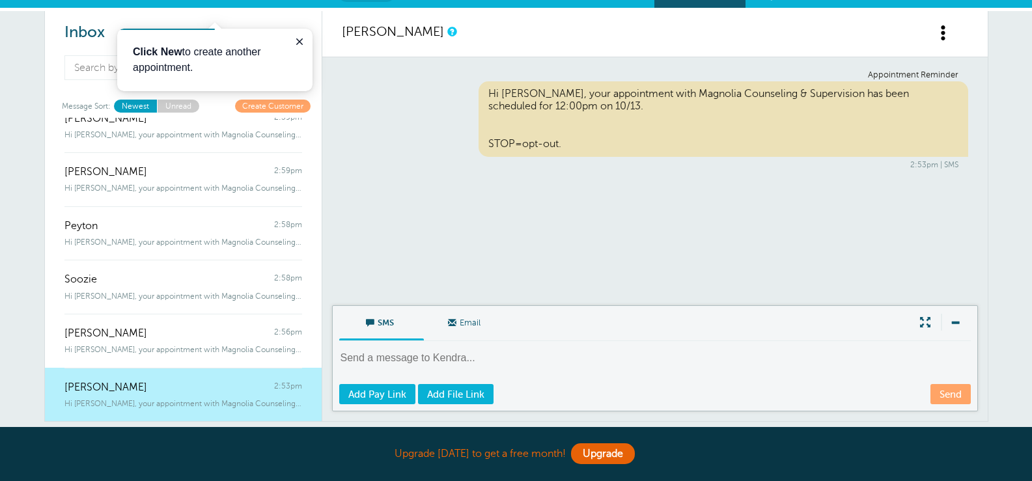
scroll to position [0, 0]
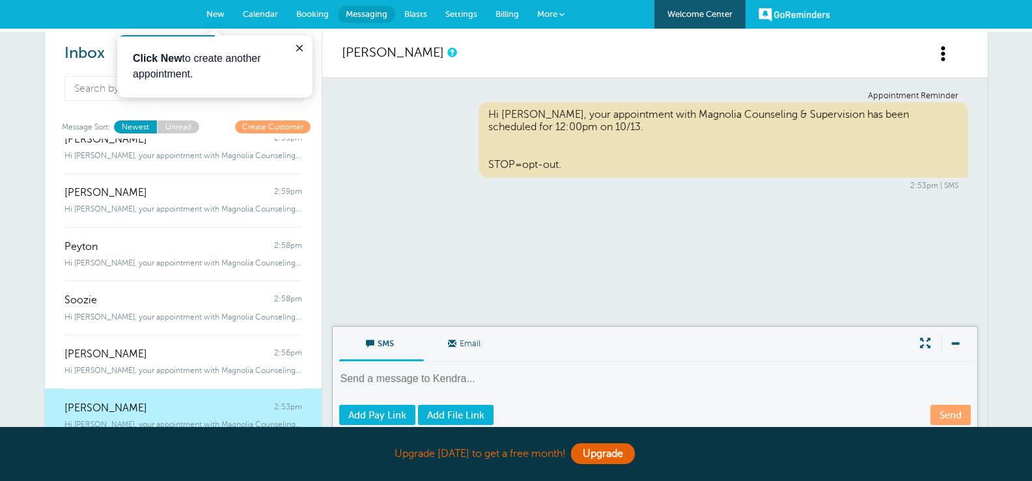
click at [419, 17] on span "Blasts" at bounding box center [415, 14] width 23 height 10
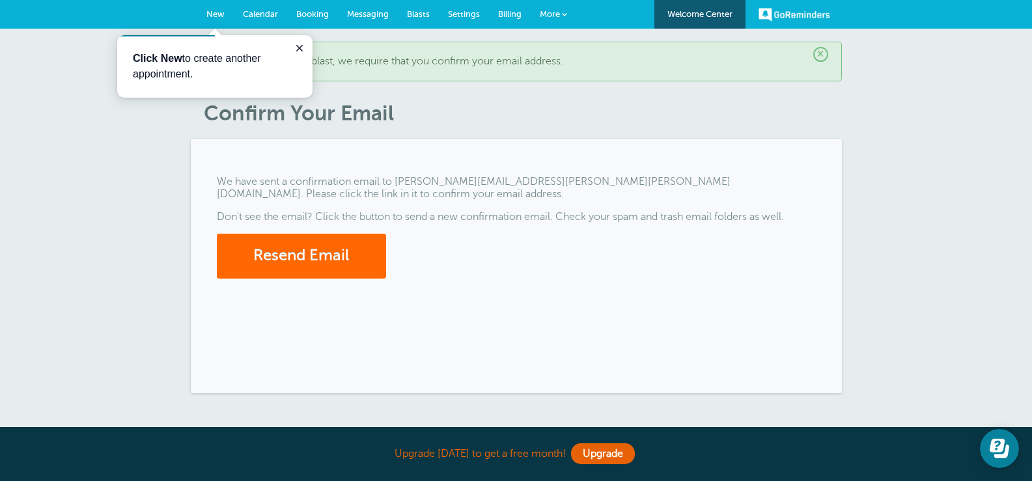
click at [465, 10] on span "Settings" at bounding box center [464, 14] width 32 height 10
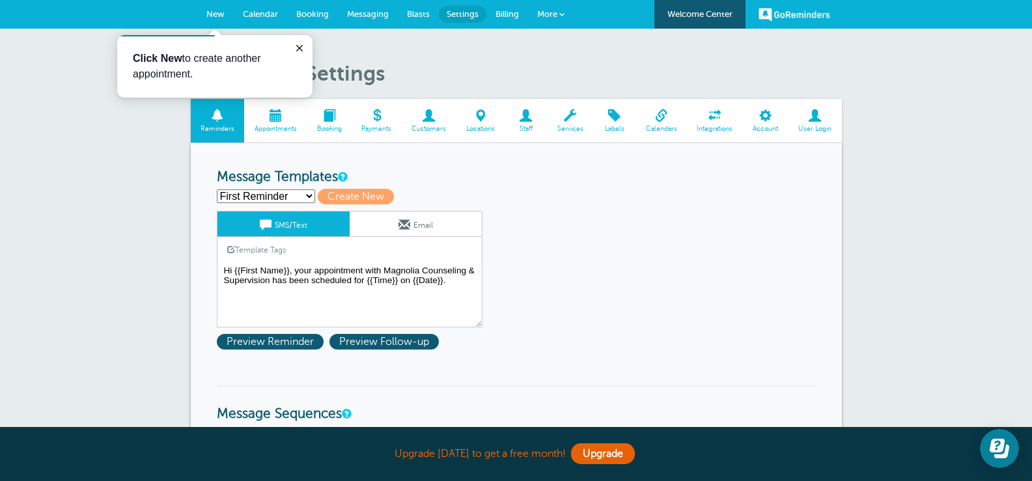
click at [509, 16] on span "Billing" at bounding box center [507, 14] width 23 height 10
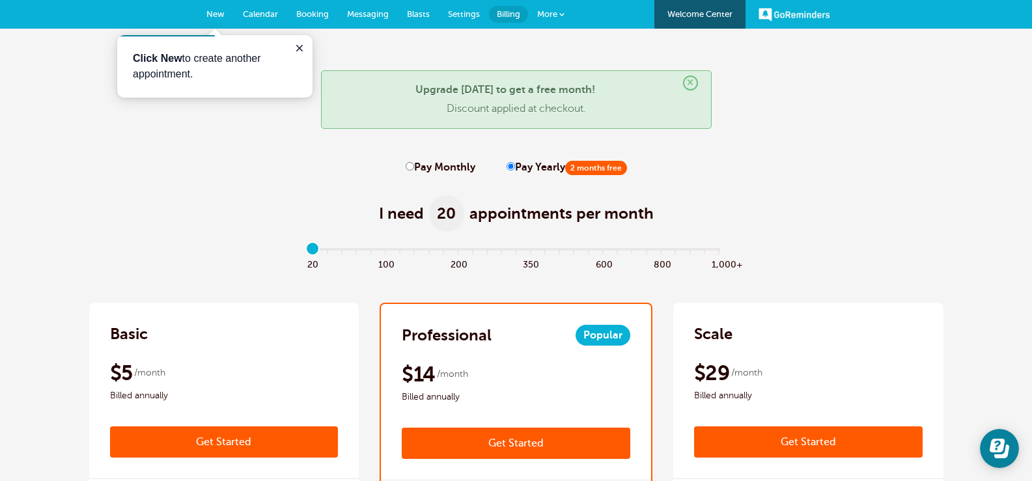
click at [449, 167] on label "Pay Monthly" at bounding box center [441, 168] width 70 height 12
click at [414, 167] on input "Pay Monthly" at bounding box center [410, 166] width 8 height 8
radio input "true"
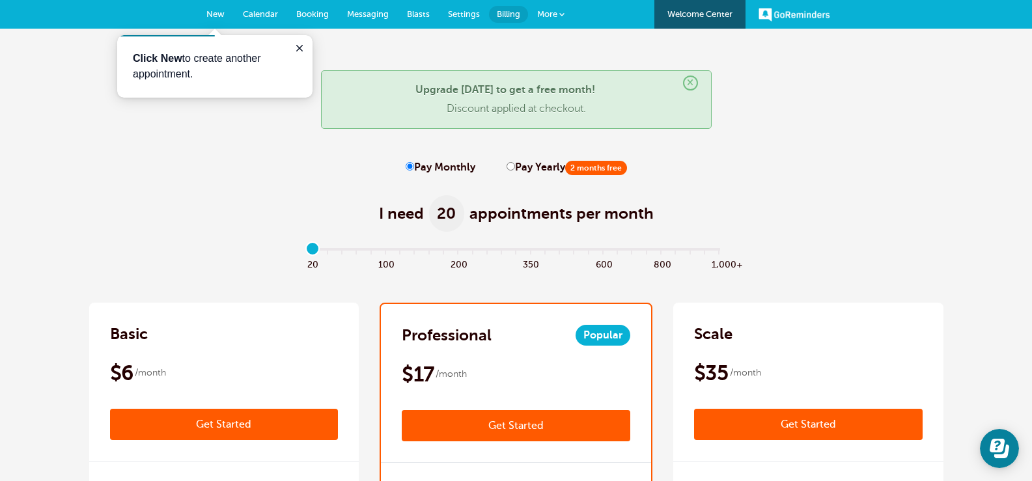
click at [547, 163] on label "Pay Yearly 2 months free" at bounding box center [567, 168] width 120 height 12
click at [515, 163] on input "Pay Yearly 2 months free" at bounding box center [511, 166] width 8 height 8
radio input "true"
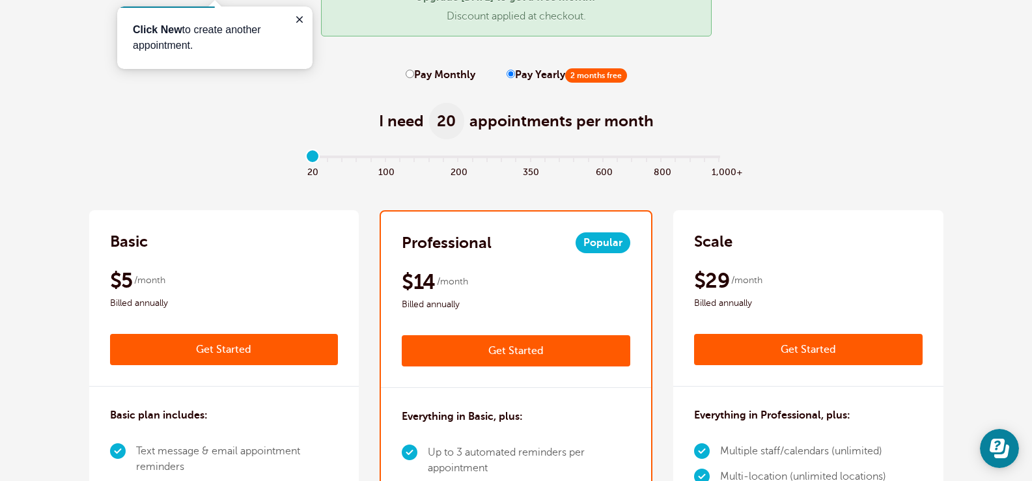
scroll to position [130, 0]
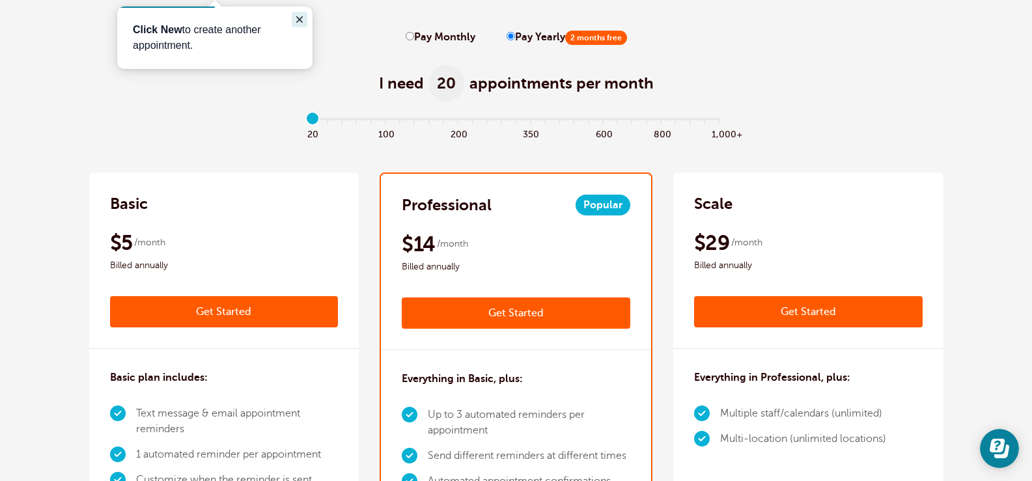
click at [303, 19] on icon "Close guide" at bounding box center [299, 19] width 10 height 10
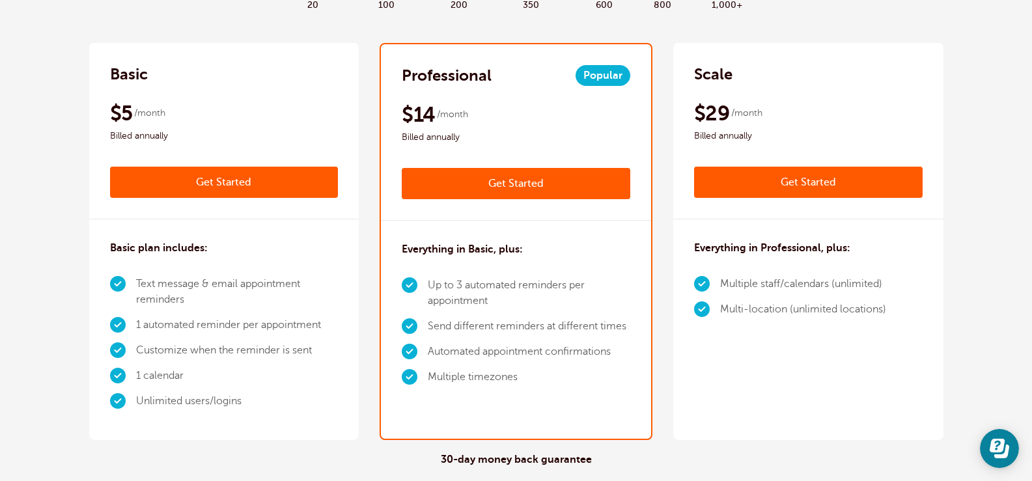
scroll to position [261, 0]
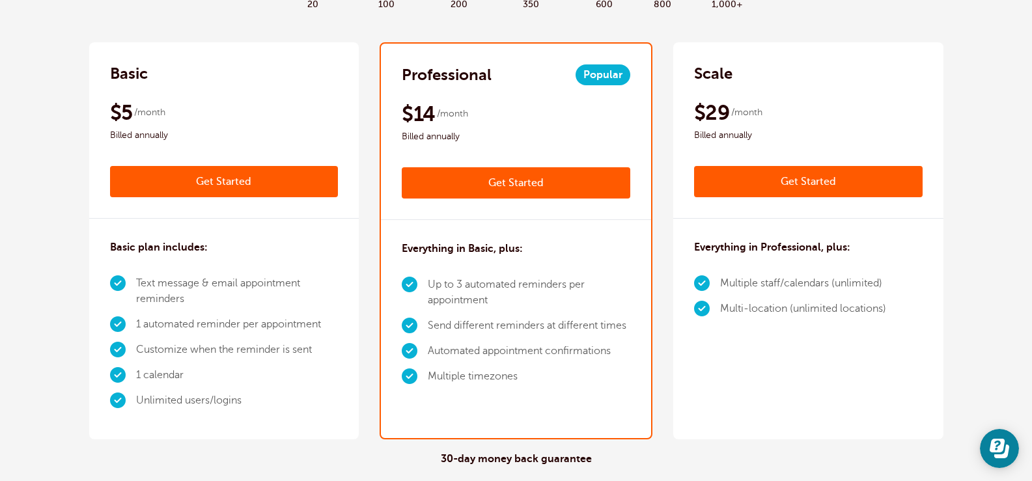
click at [221, 121] on div "$5 /month Billed annually" at bounding box center [224, 122] width 229 height 44
click at [276, 131] on span "Billed annually" at bounding box center [224, 136] width 229 height 16
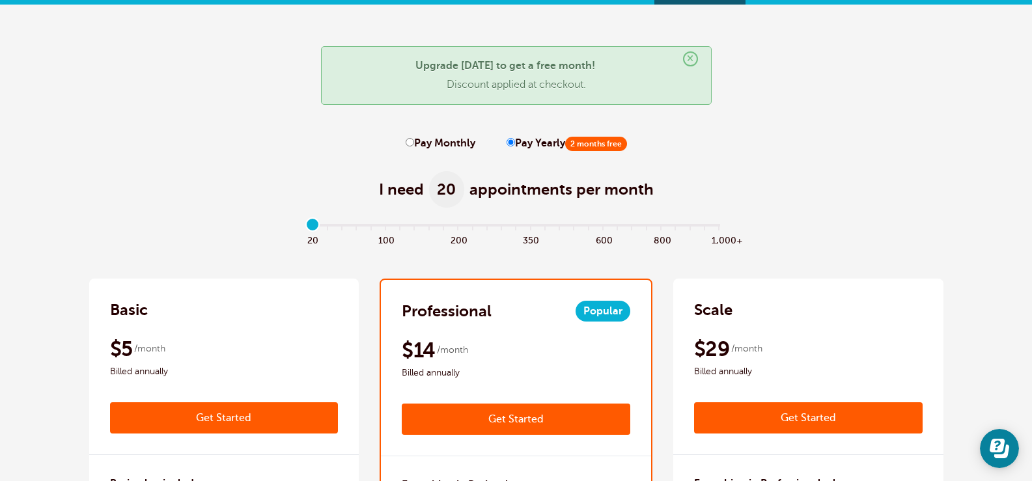
scroll to position [0, 0]
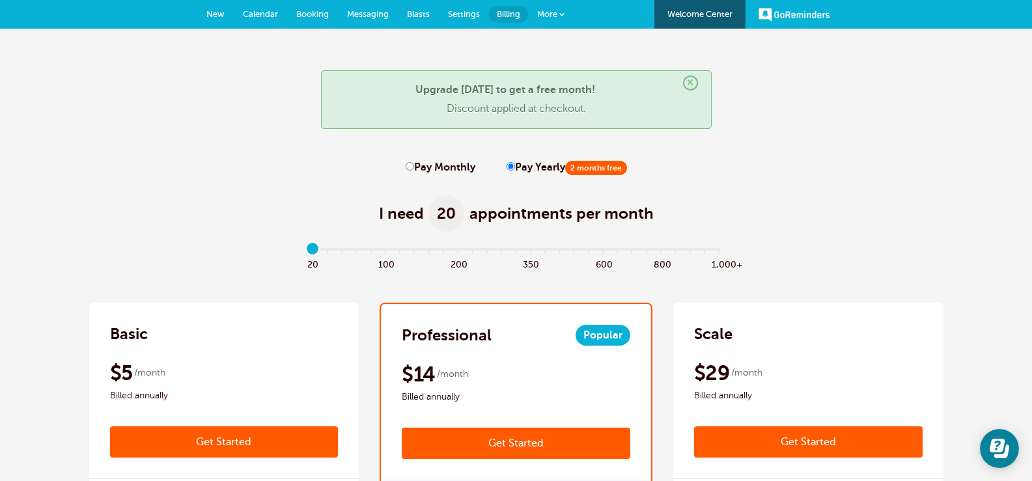
click at [440, 169] on label "Pay Monthly" at bounding box center [441, 168] width 70 height 12
click at [414, 169] on input "Pay Monthly" at bounding box center [410, 166] width 8 height 8
radio input "true"
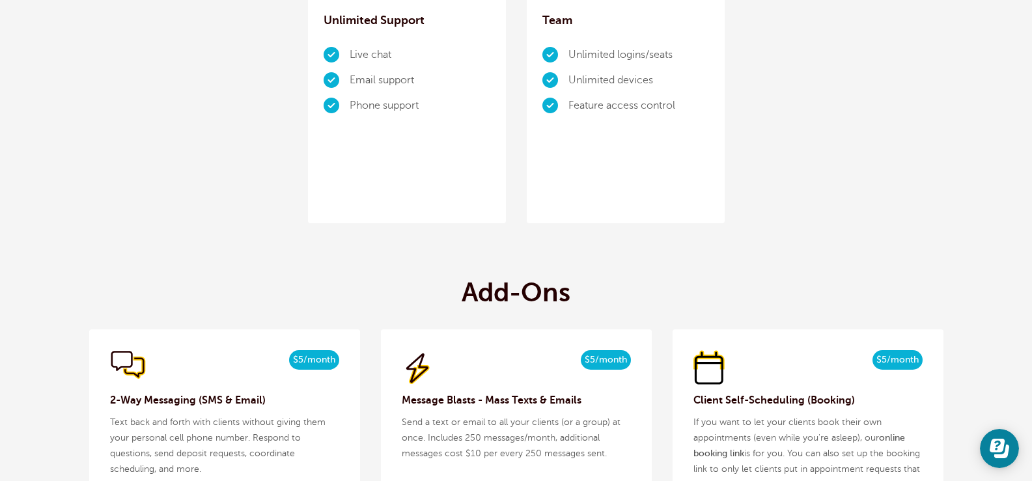
scroll to position [1172, 0]
